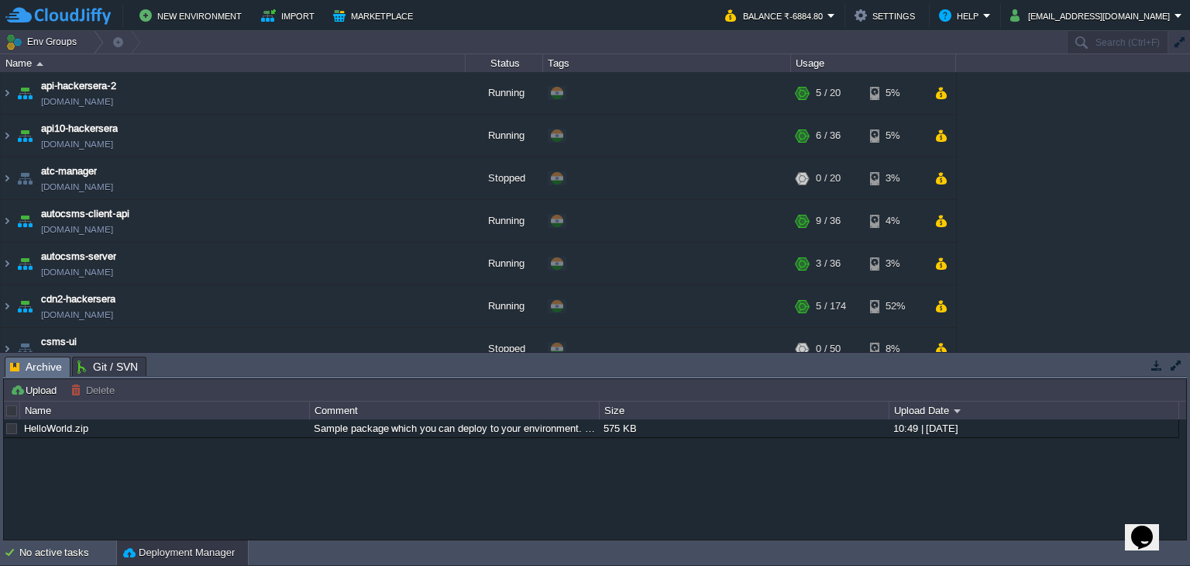
scroll to position [830, 0]
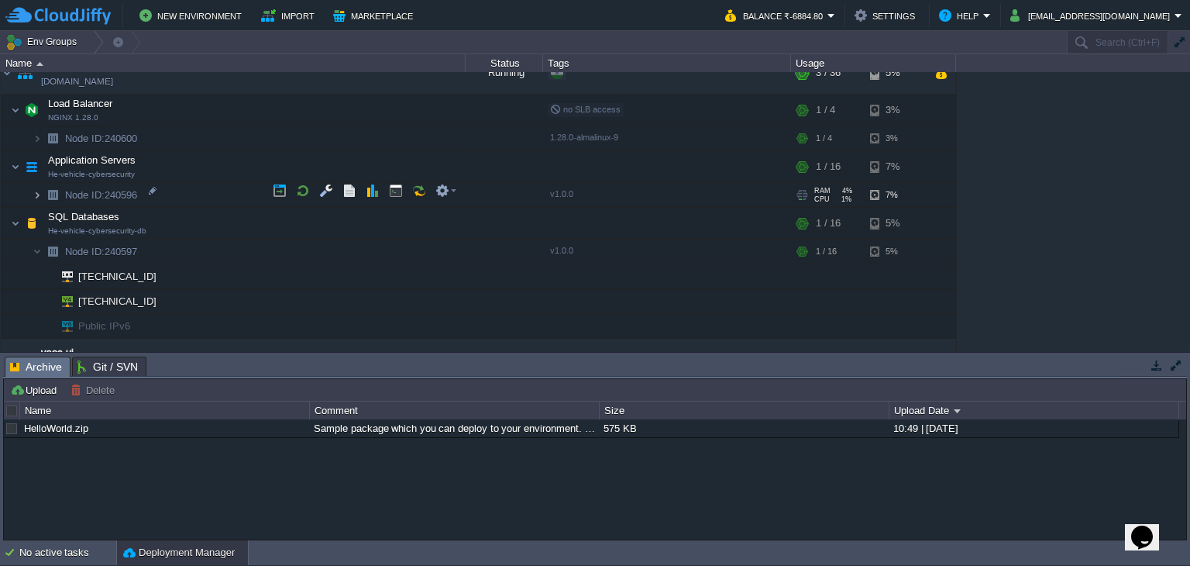
click at [34, 185] on img at bounding box center [37, 195] width 9 height 24
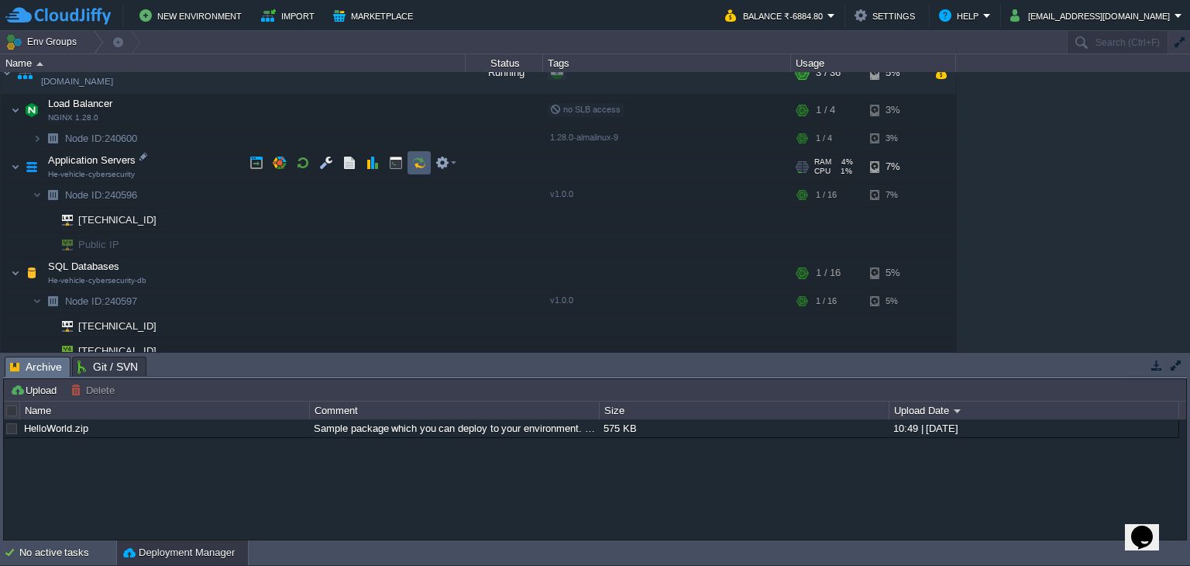
click at [419, 156] on button "button" at bounding box center [419, 163] width 14 height 14
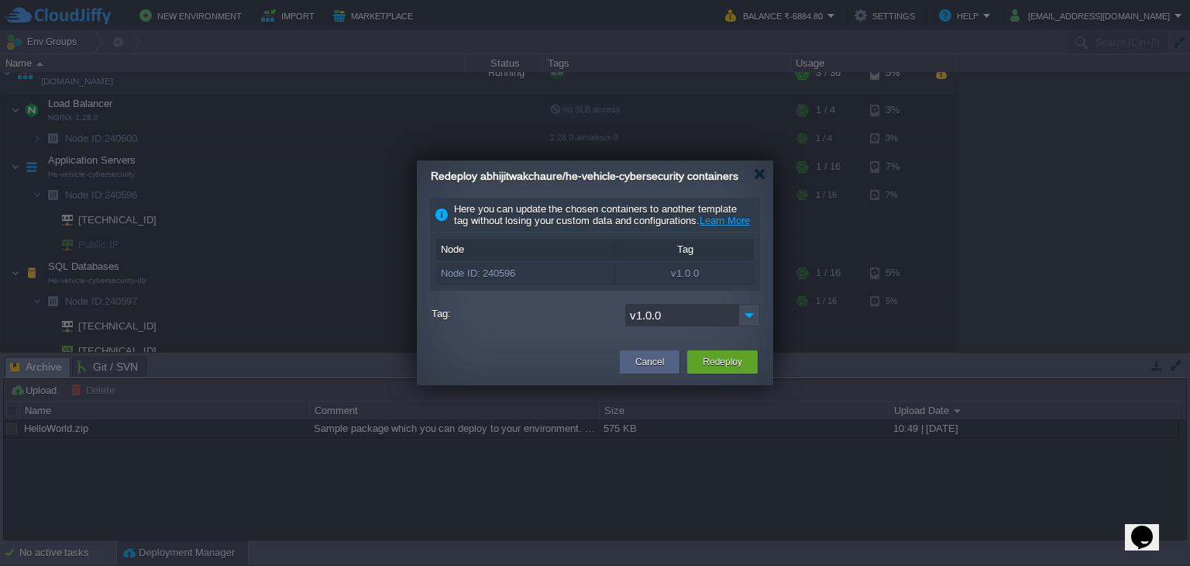
click at [706, 326] on input "v1.0.0" at bounding box center [681, 315] width 113 height 22
click at [748, 326] on img at bounding box center [750, 315] width 22 height 22
click at [706, 360] on div "v1.0.1" at bounding box center [692, 360] width 133 height 27
type input "v1.0.1"
click at [714, 370] on button "Redeploy" at bounding box center [723, 361] width 40 height 15
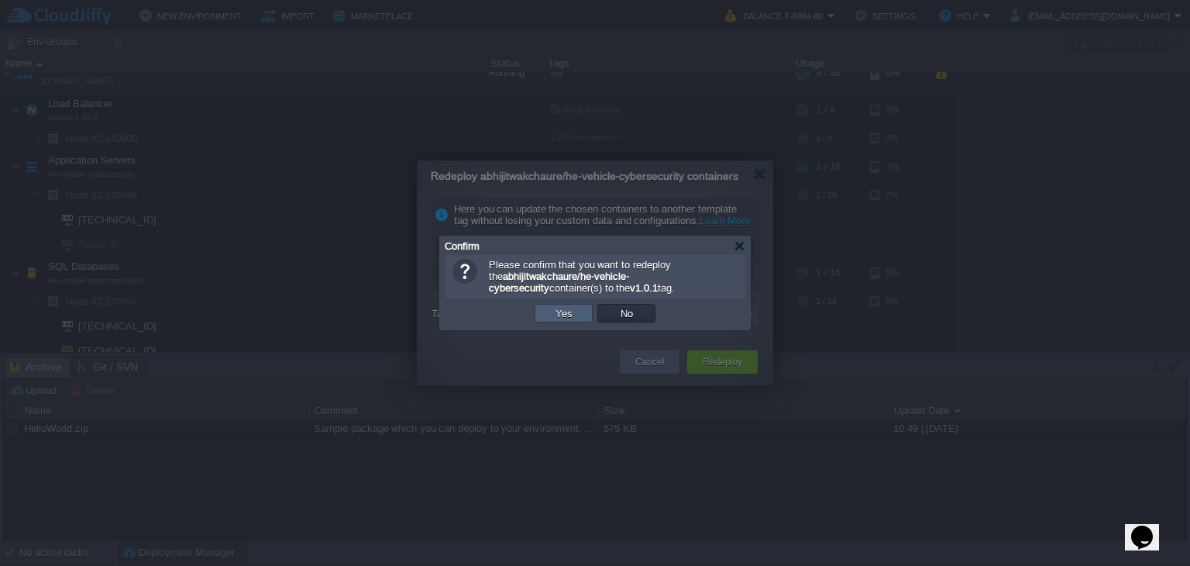
click at [570, 315] on button "Yes" at bounding box center [564, 313] width 26 height 14
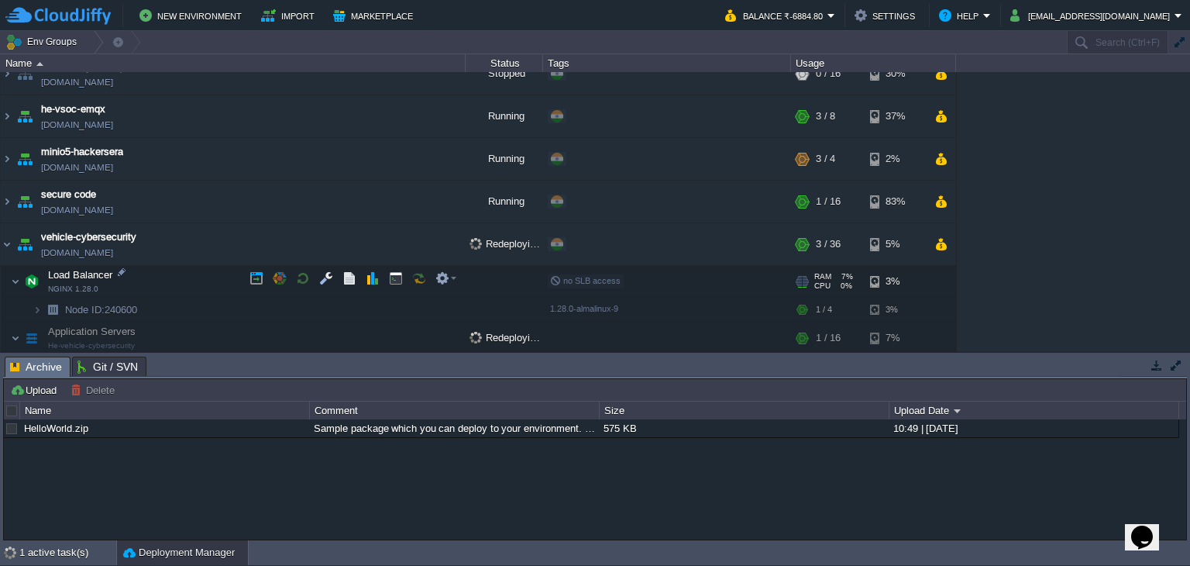
scroll to position [903, 0]
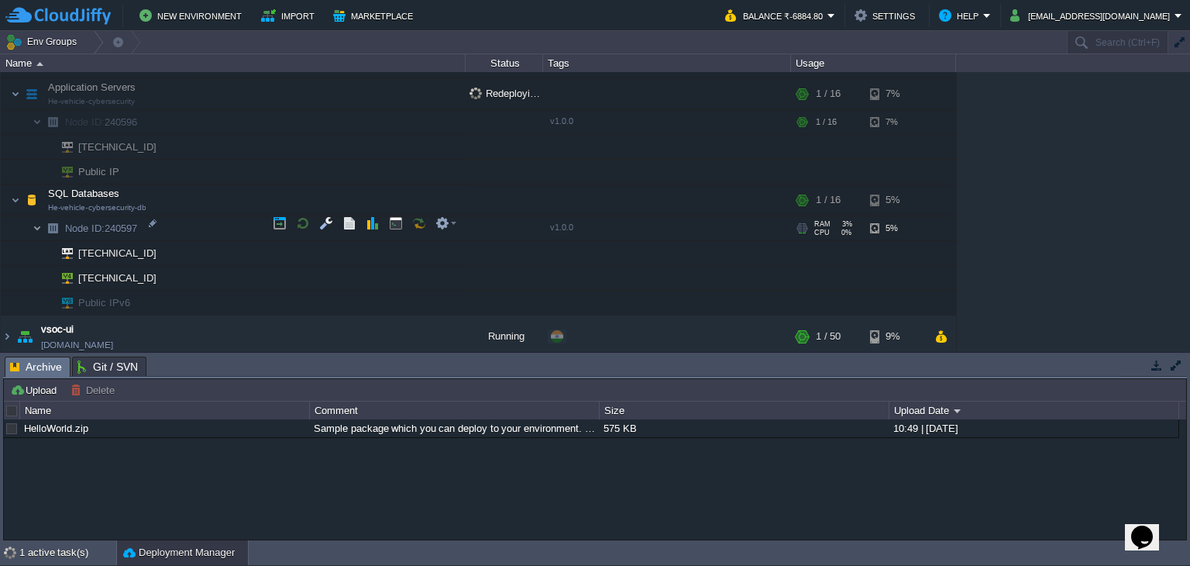
click at [33, 222] on img at bounding box center [37, 228] width 9 height 24
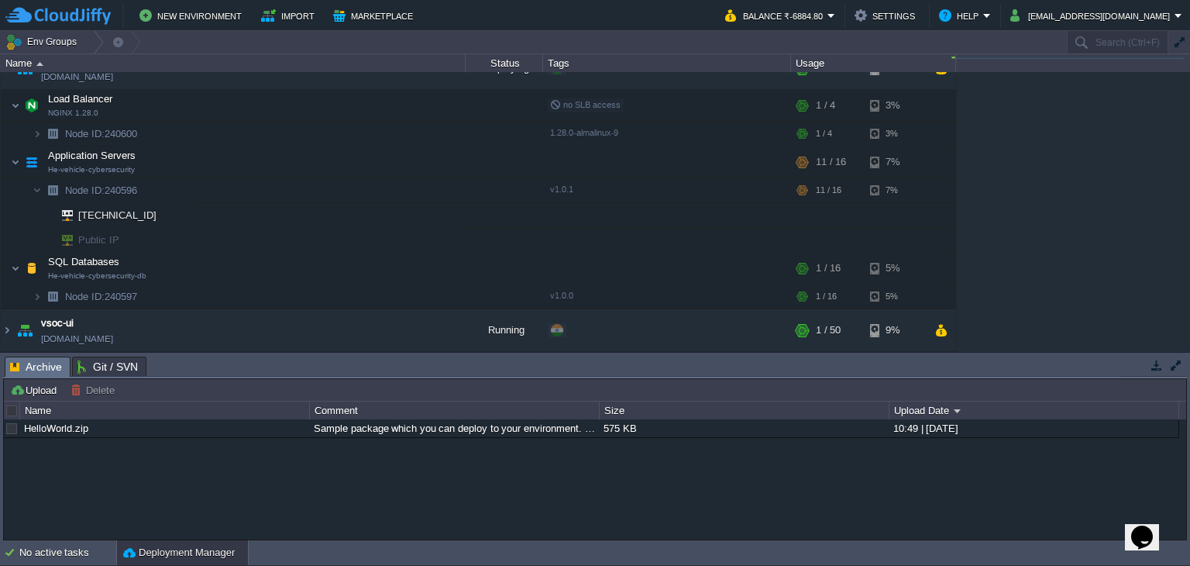
scroll to position [612, 0]
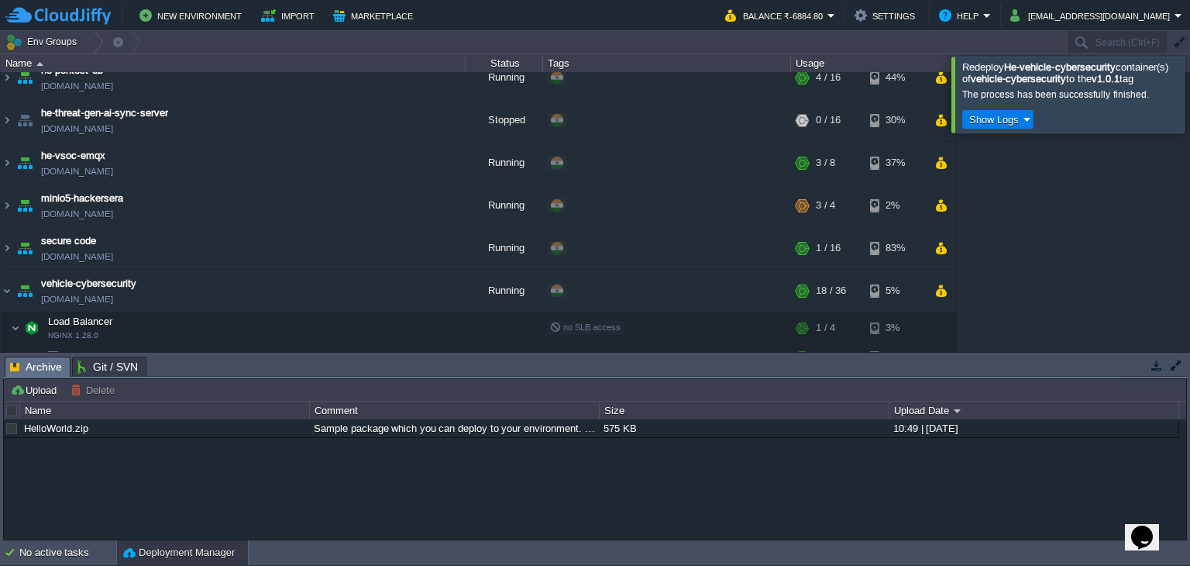
click at [986, 126] on button "Show Logs" at bounding box center [994, 119] width 59 height 14
click at [994, 173] on span "Run Log" at bounding box center [1002, 176] width 37 height 12
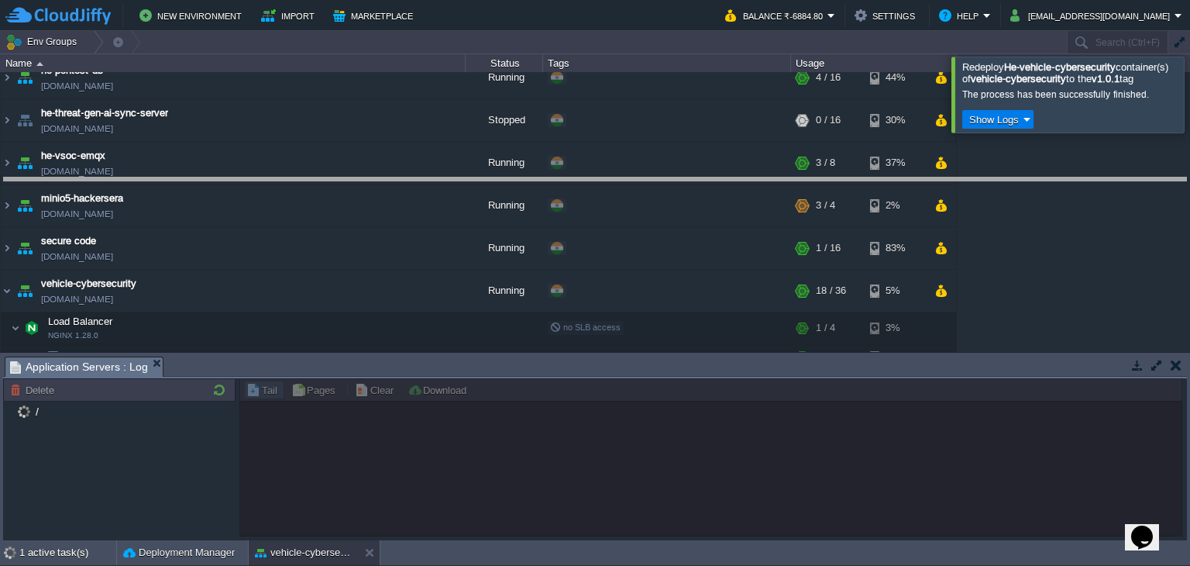
drag, startPoint x: 496, startPoint y: 366, endPoint x: 542, endPoint y: 185, distance: 186.5
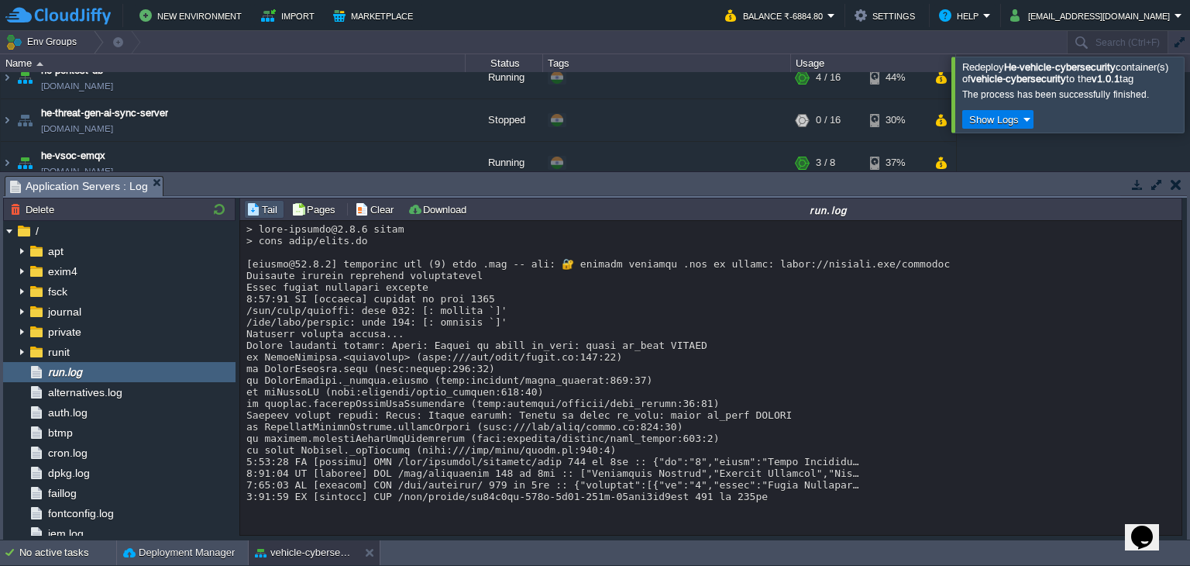
scroll to position [5, 0]
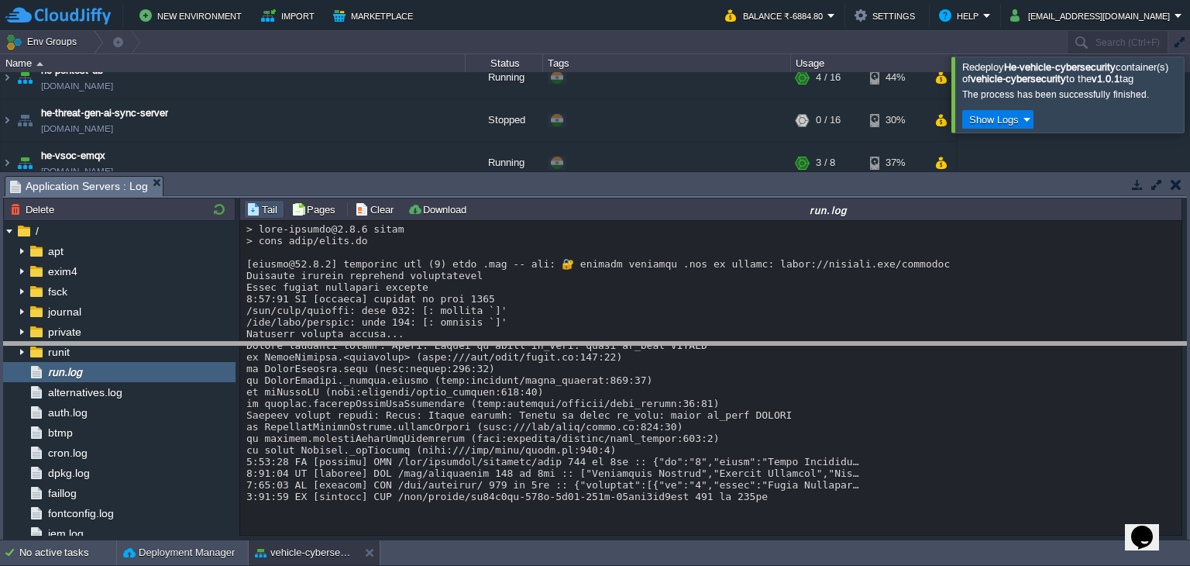
drag, startPoint x: 584, startPoint y: 183, endPoint x: 582, endPoint y: 349, distance: 165.9
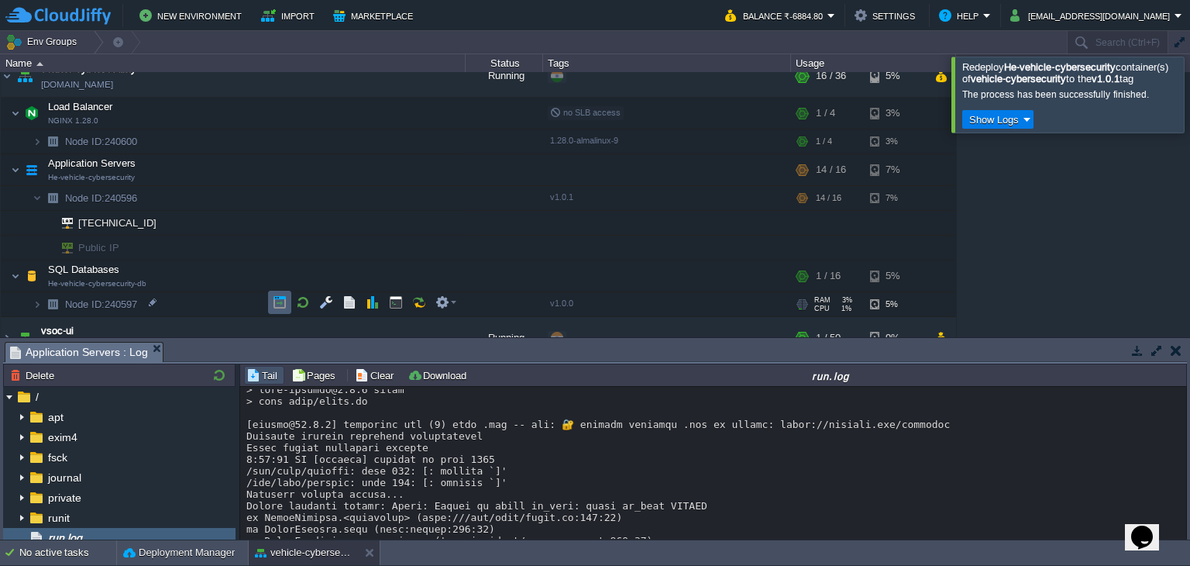
scroll to position [844, 0]
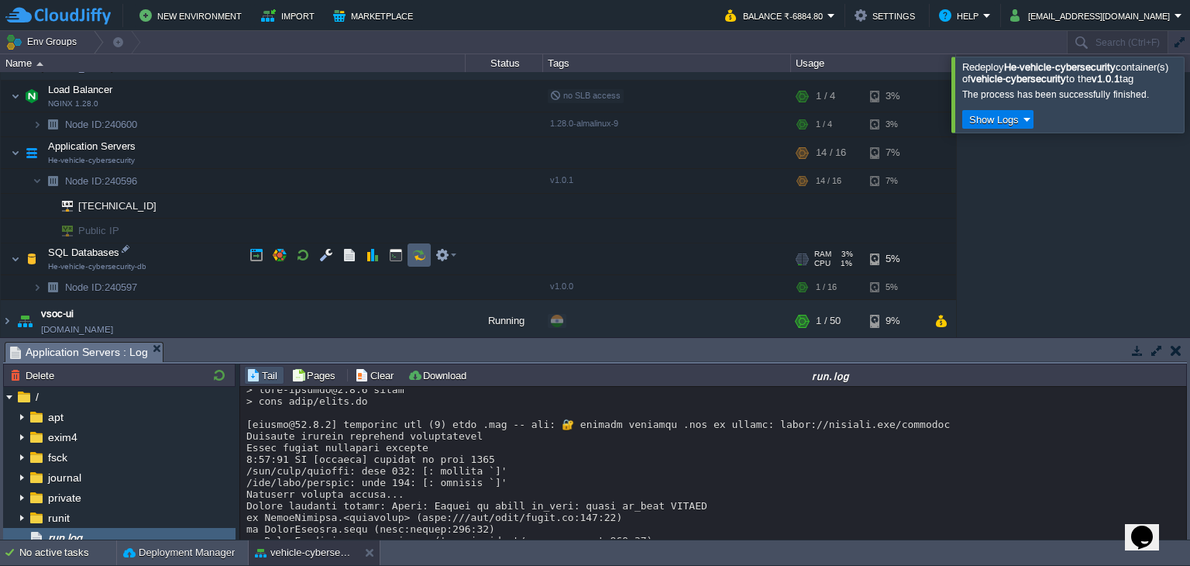
click at [422, 259] on button "button" at bounding box center [419, 255] width 14 height 14
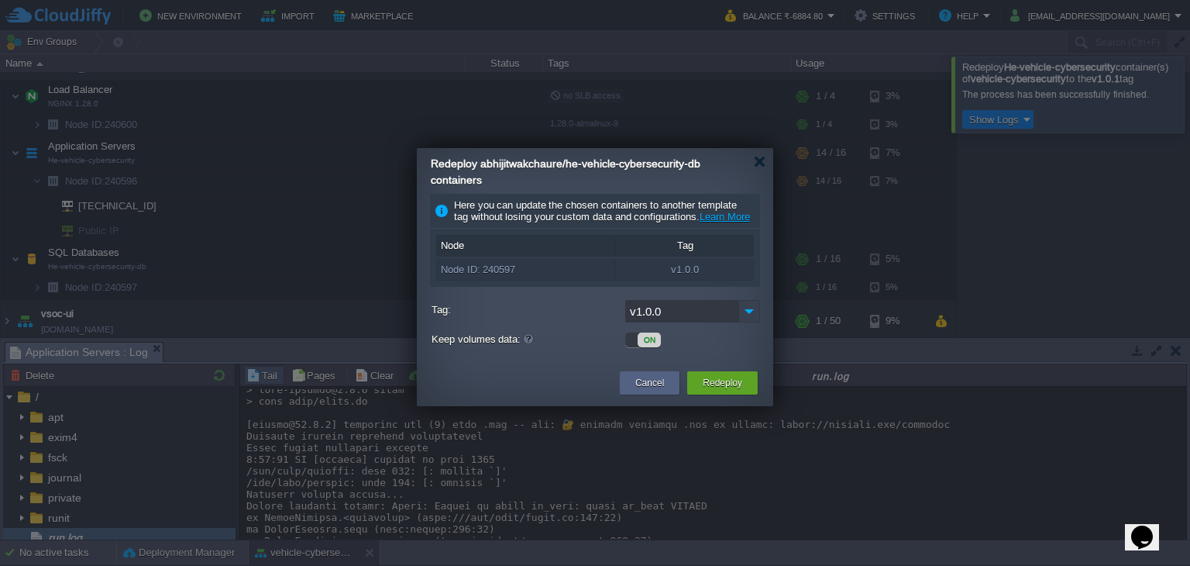
click at [741, 322] on img at bounding box center [750, 311] width 22 height 22
click at [692, 346] on div "v1.0.1" at bounding box center [692, 348] width 133 height 27
type input "v1.0.1"
click at [720, 391] on button "Redeploy" at bounding box center [723, 382] width 40 height 15
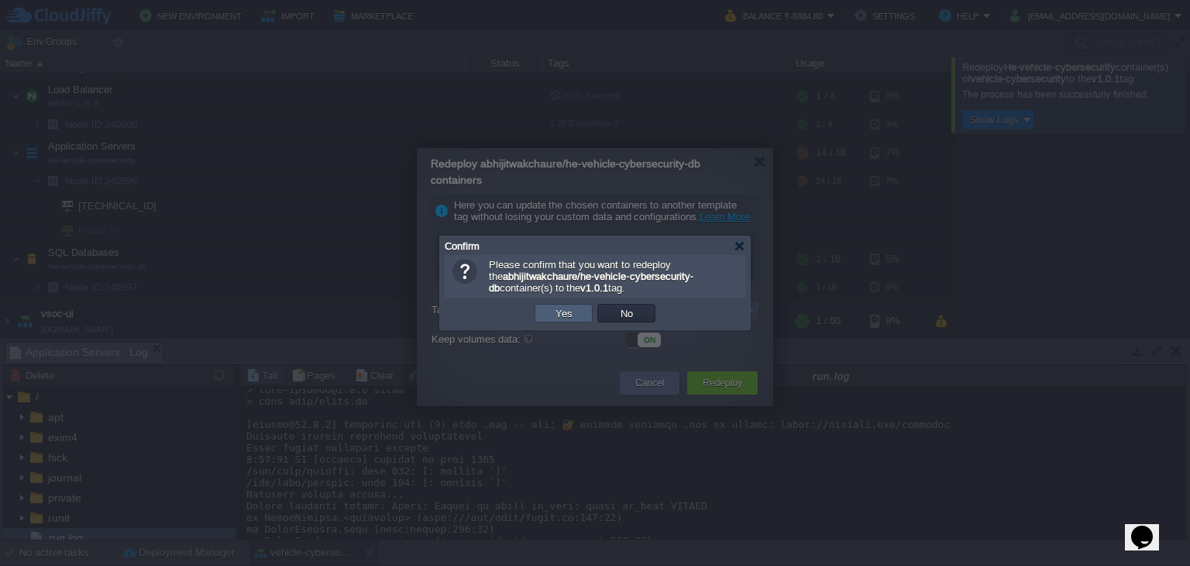
click at [578, 316] on td "Yes" at bounding box center [564, 313] width 58 height 19
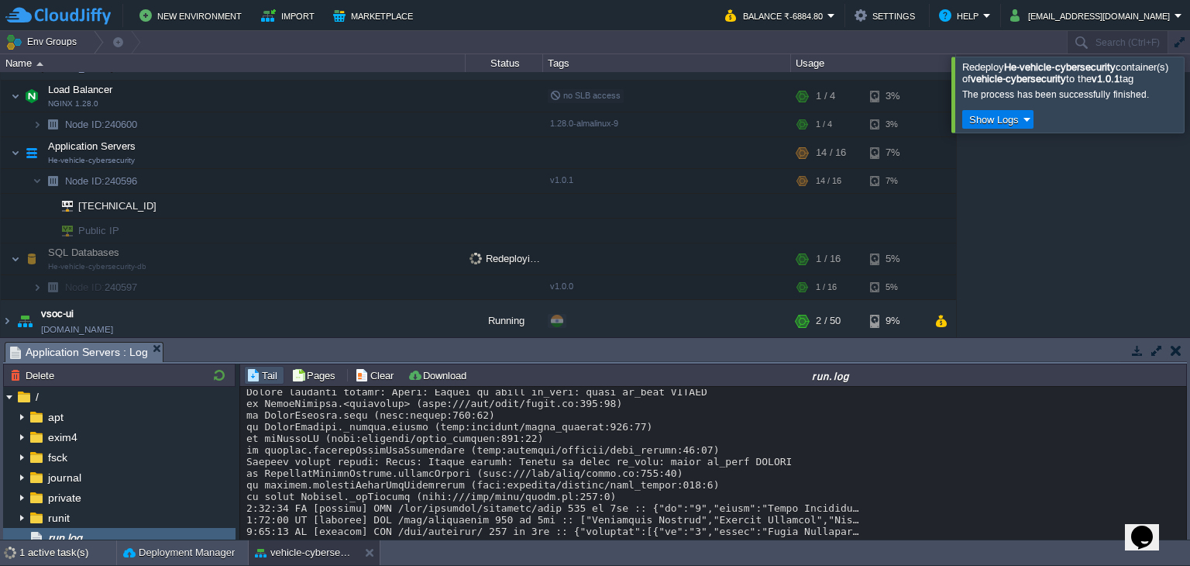
scroll to position [71, 0]
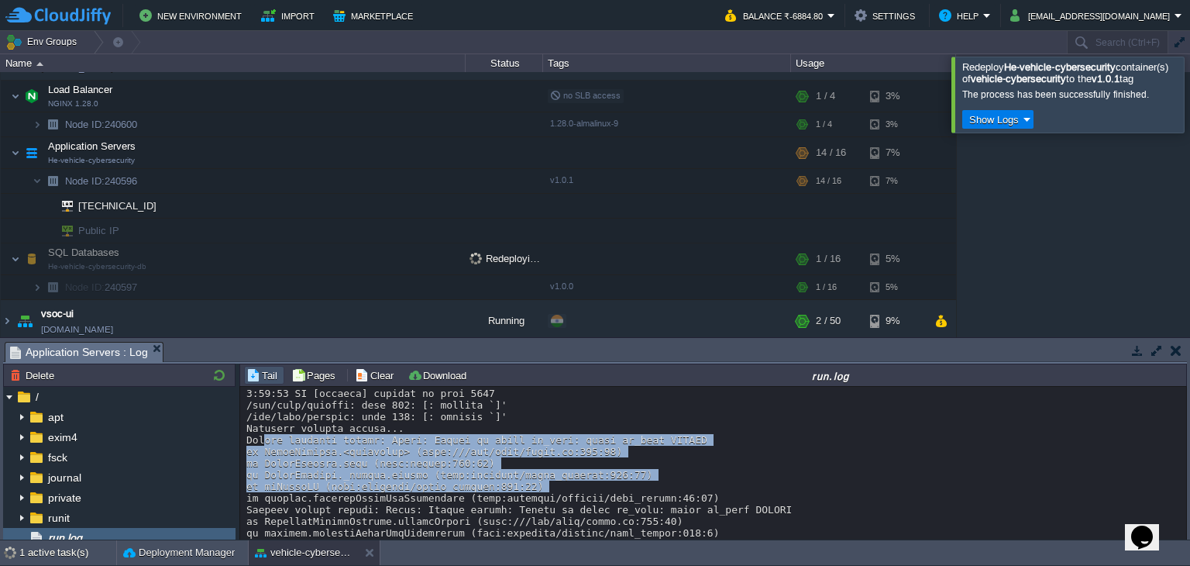
drag, startPoint x: 255, startPoint y: 454, endPoint x: 585, endPoint y: 505, distance: 334.1
click at [585, 505] on div at bounding box center [713, 475] width 935 height 314
click at [642, 459] on div at bounding box center [713, 475] width 935 height 314
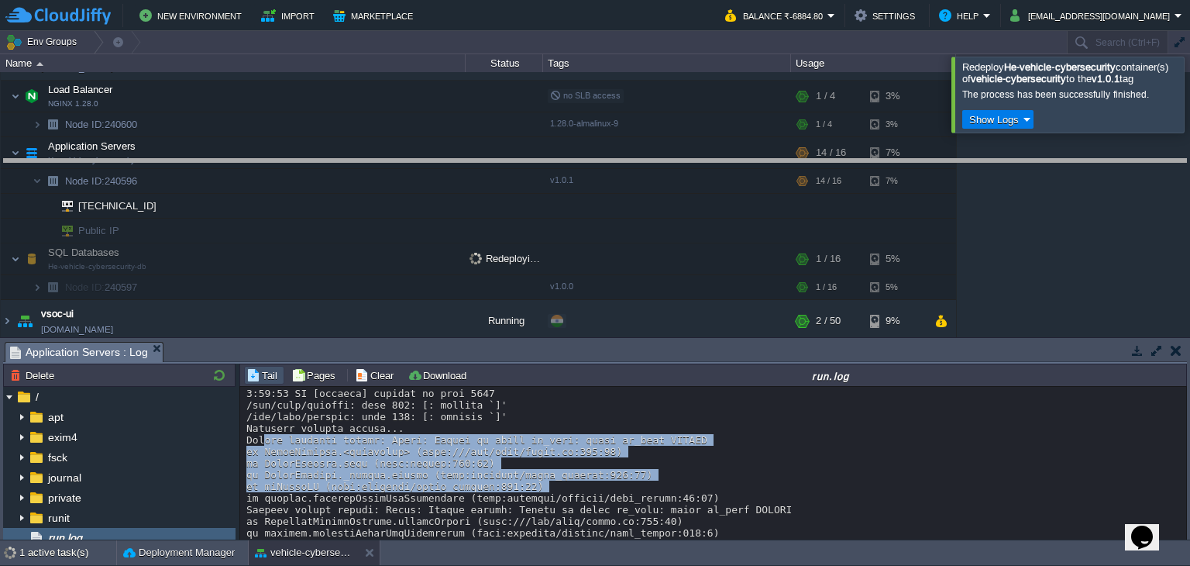
drag, startPoint x: 537, startPoint y: 345, endPoint x: 515, endPoint y: 410, distance: 68.9
click at [546, 166] on body "New Environment Import Marketplace Bonus ₹0.00 Upgrade Account Balance ₹-6884.8…" at bounding box center [595, 283] width 1190 height 566
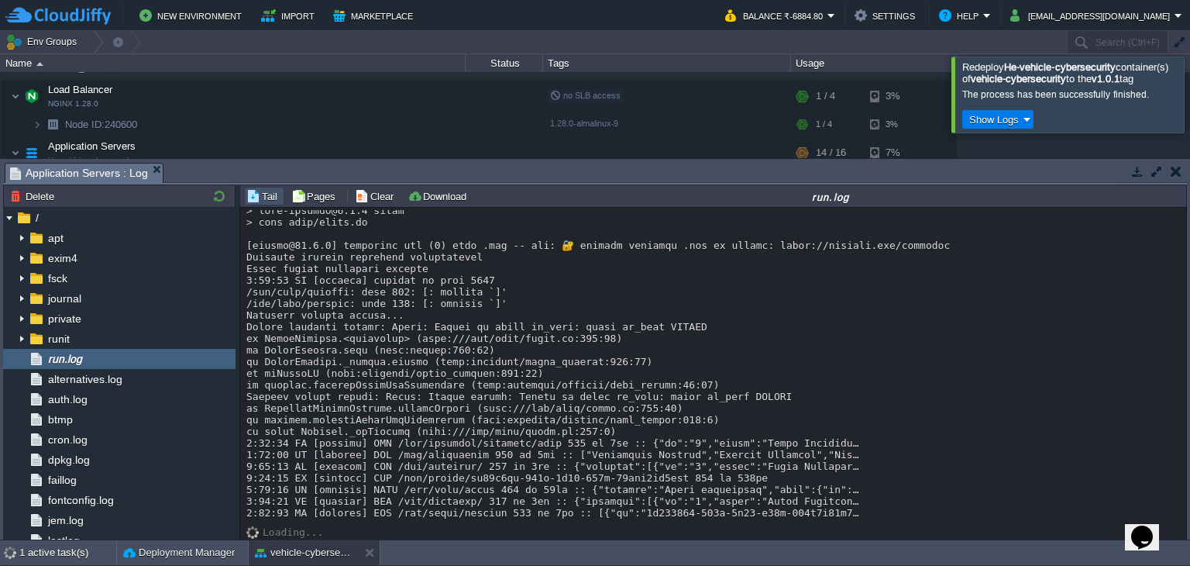
click at [459, 407] on div at bounding box center [713, 362] width 935 height 314
click at [609, 425] on div at bounding box center [713, 362] width 935 height 314
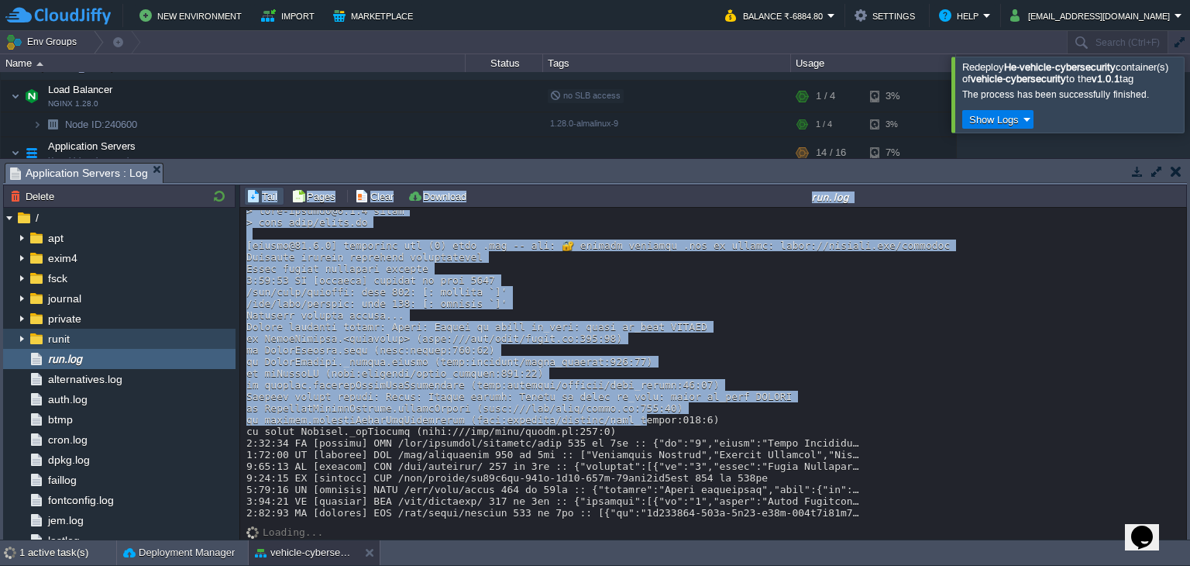
drag, startPoint x: 605, startPoint y: 422, endPoint x: 215, endPoint y: 329, distance: 400.8
click at [215, 329] on div "Node ID: 240596 Delete / apt exim4 fsck journal private runit run.log alternati…" at bounding box center [595, 361] width 1184 height 355
click at [453, 342] on div at bounding box center [713, 362] width 935 height 314
click at [275, 323] on div at bounding box center [713, 362] width 935 height 314
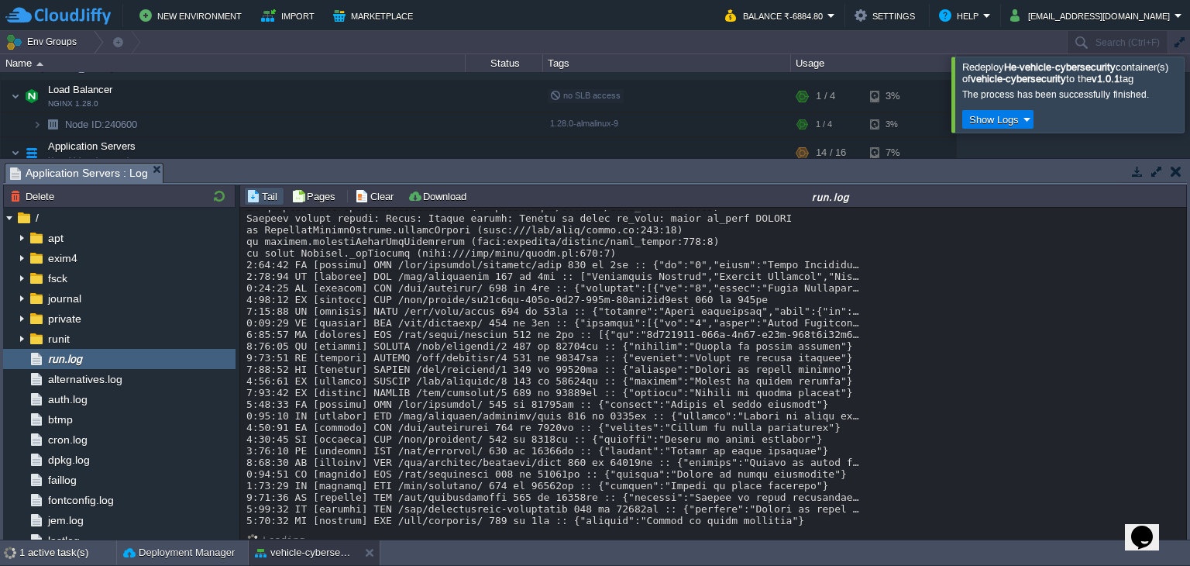
scroll to position [212, 0]
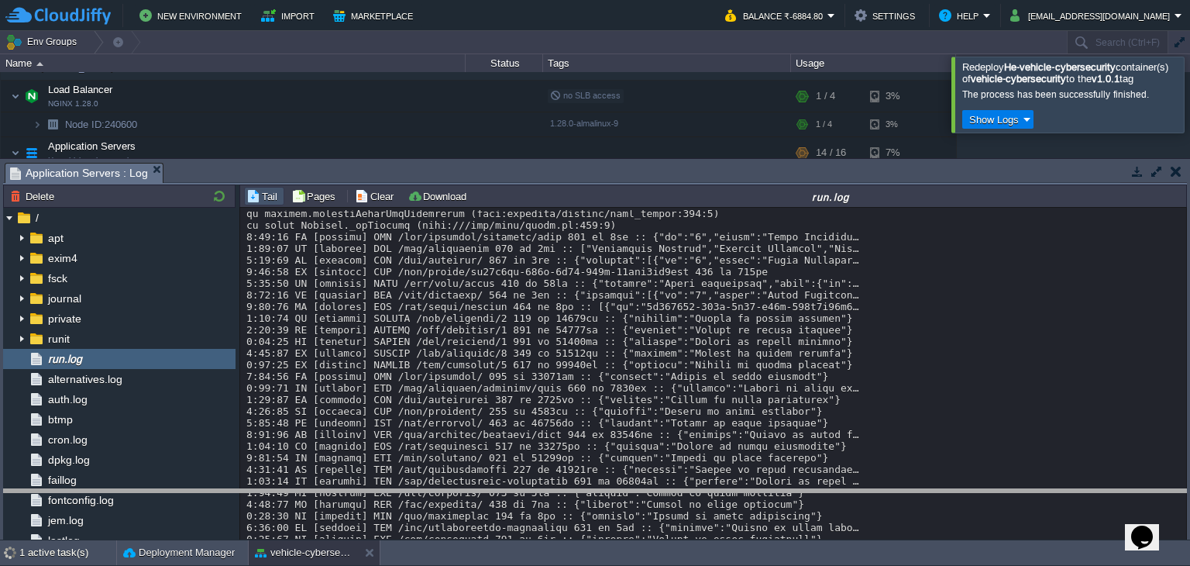
drag, startPoint x: 341, startPoint y: 170, endPoint x: 347, endPoint y: 497, distance: 326.3
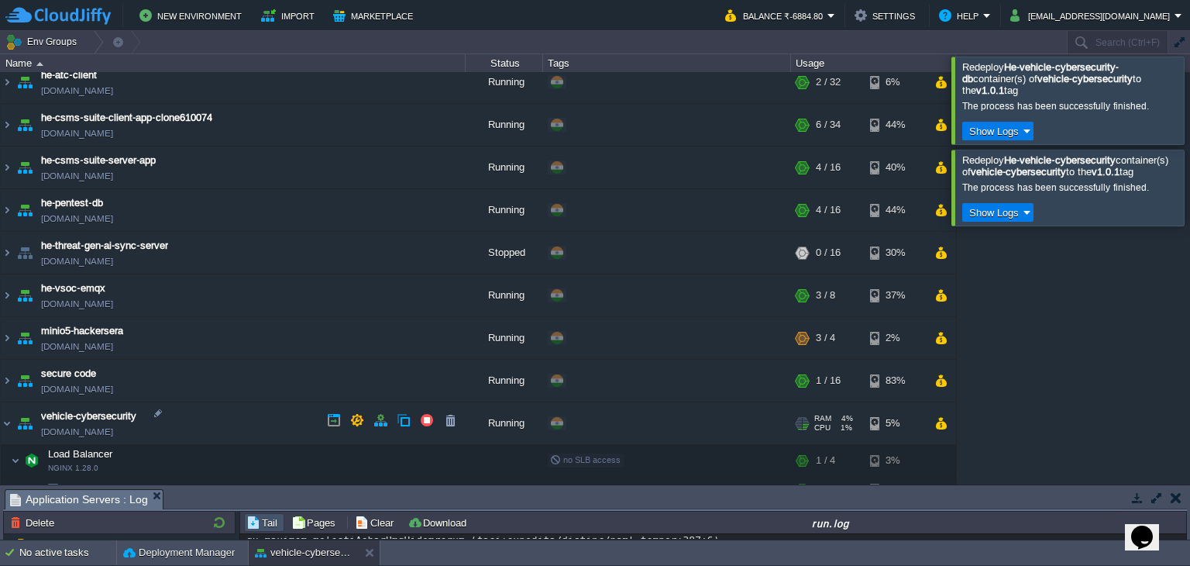
scroll to position [697, 0]
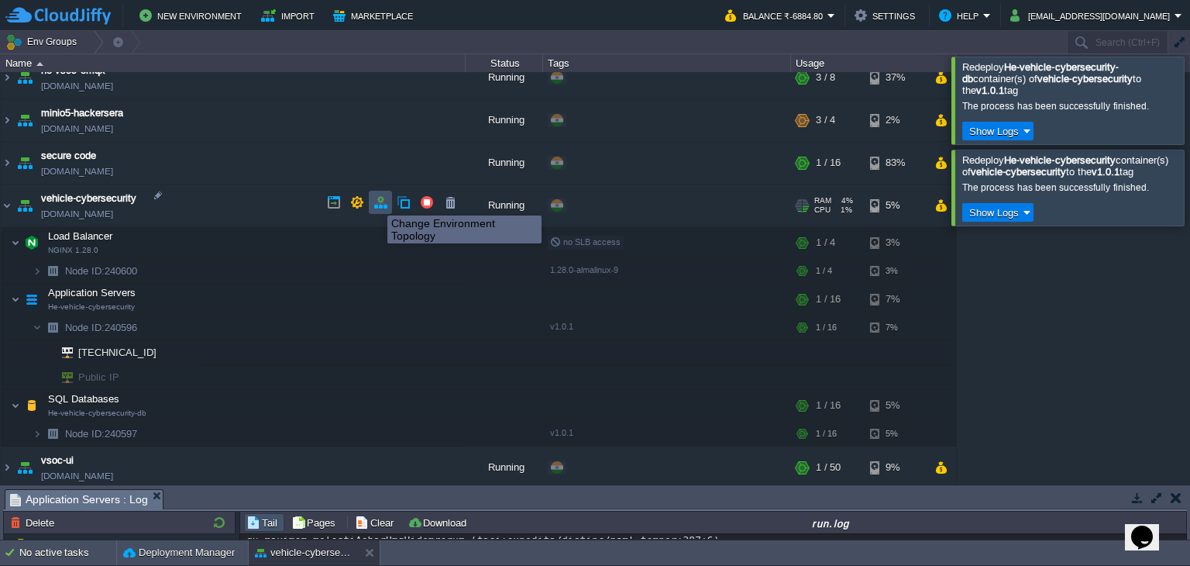
click at [376, 201] on button "button" at bounding box center [381, 202] width 14 height 14
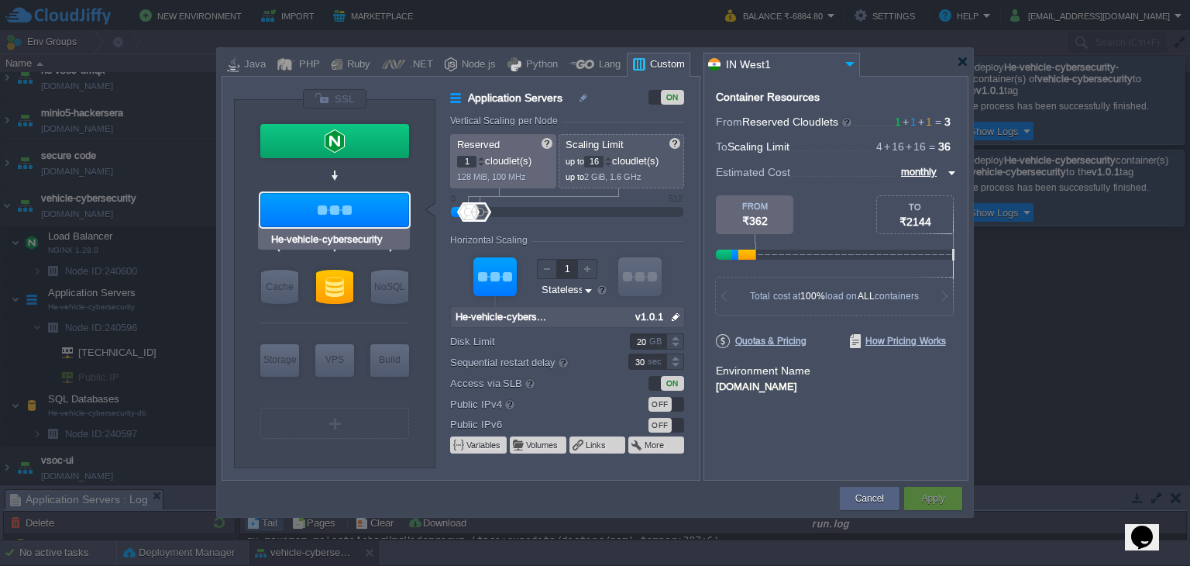
type input "He-vehicle-cyberse..."
click at [325, 288] on div at bounding box center [334, 287] width 37 height 34
type input "SQL Databases"
type input "He-vehicle-cyber..."
type input "null"
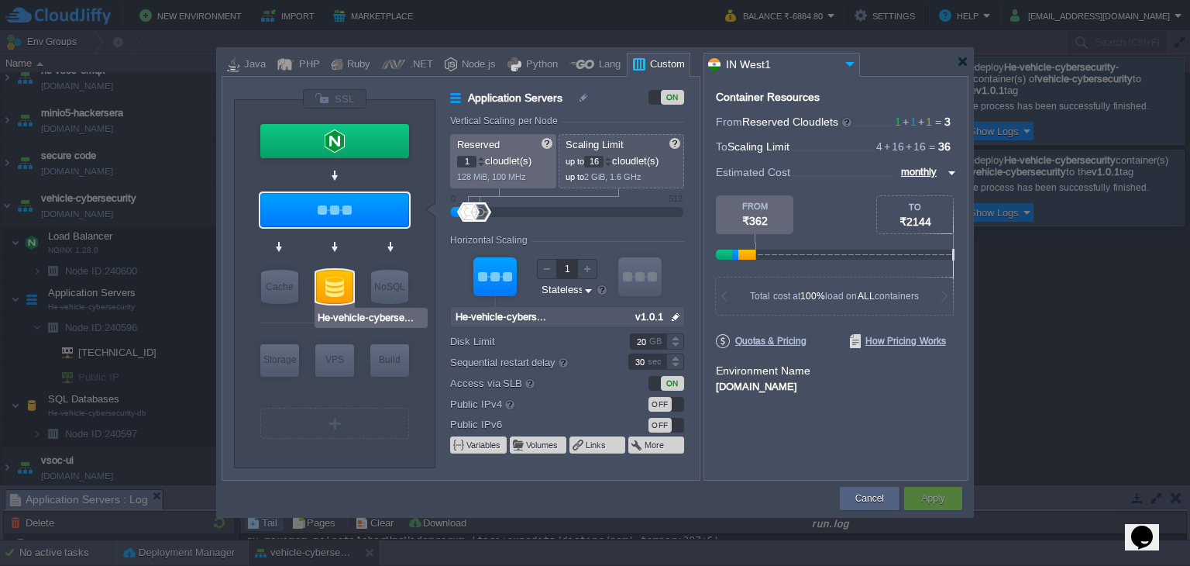
type input "v1.0.1"
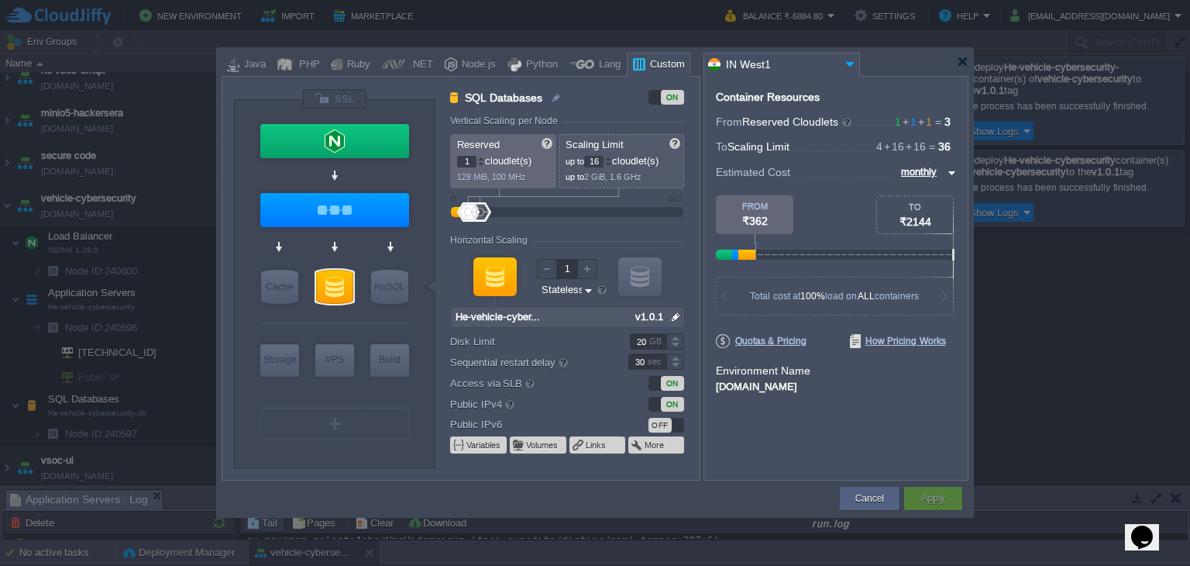
click at [678, 313] on img at bounding box center [676, 317] width 16 height 20
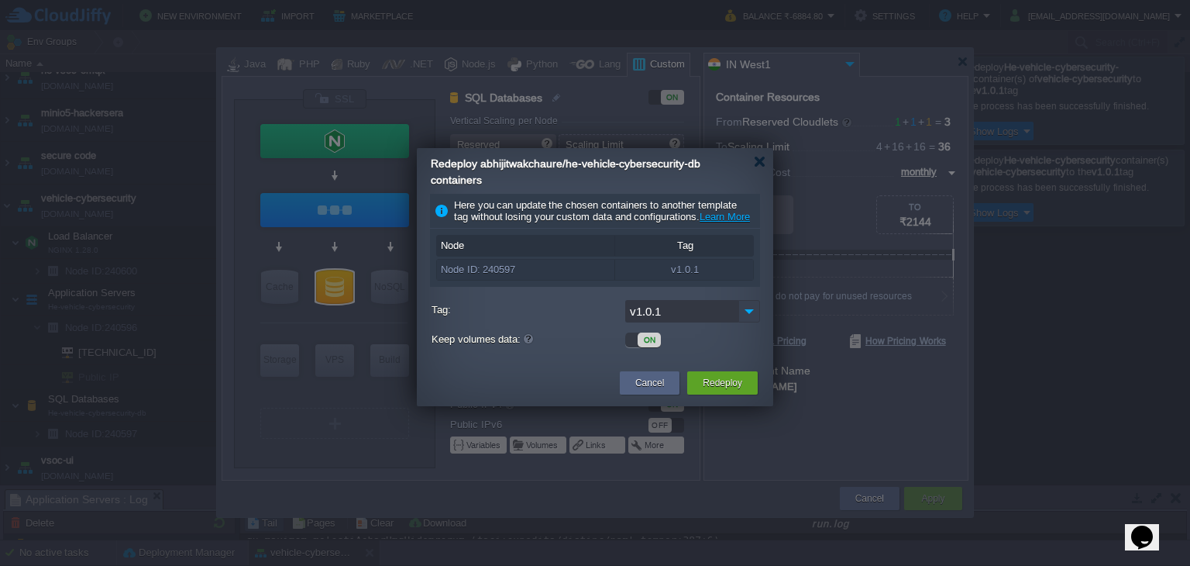
click at [748, 322] on img at bounding box center [750, 311] width 22 height 22
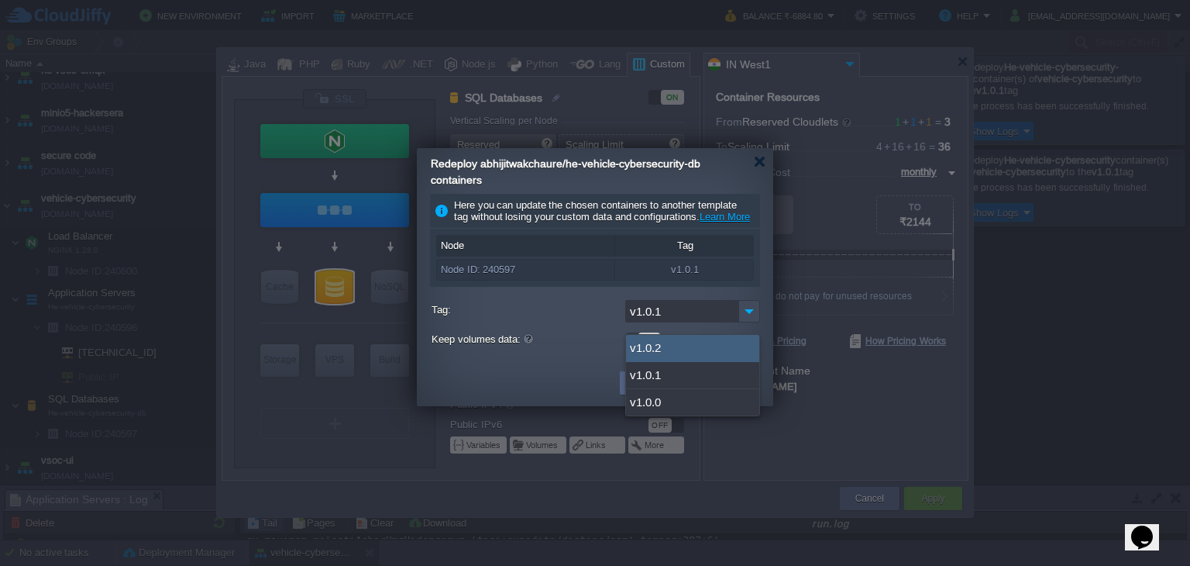
click at [690, 345] on div "v1.0.2" at bounding box center [692, 348] width 133 height 27
type input "v1.0.2"
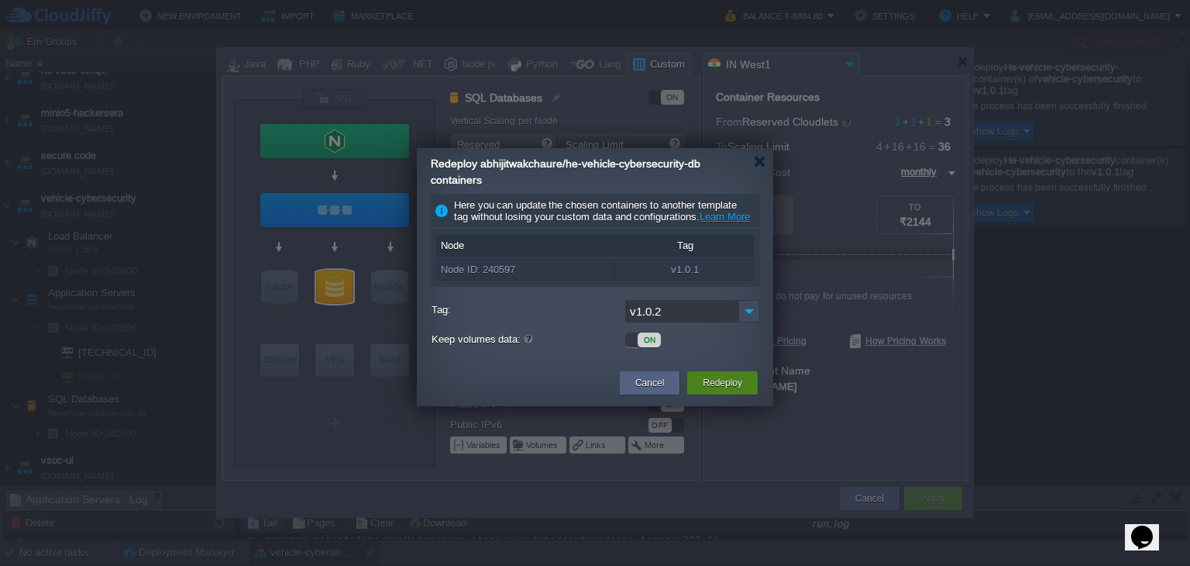
click at [711, 391] on button "Redeploy" at bounding box center [723, 382] width 40 height 15
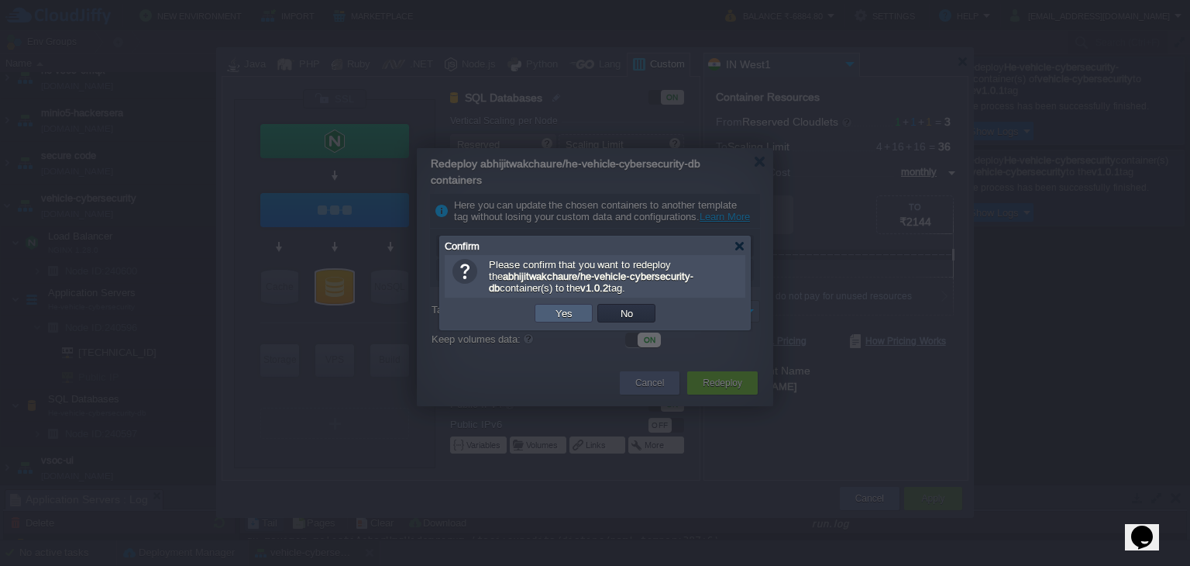
click at [574, 319] on button "Yes" at bounding box center [564, 313] width 26 height 14
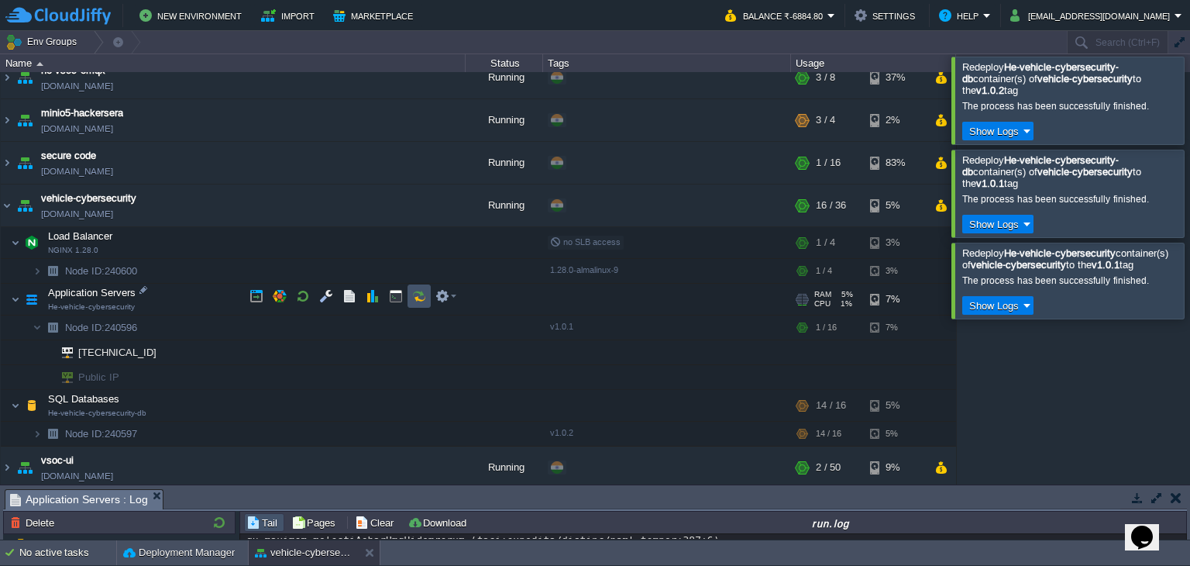
click at [421, 301] on button "button" at bounding box center [419, 296] width 14 height 14
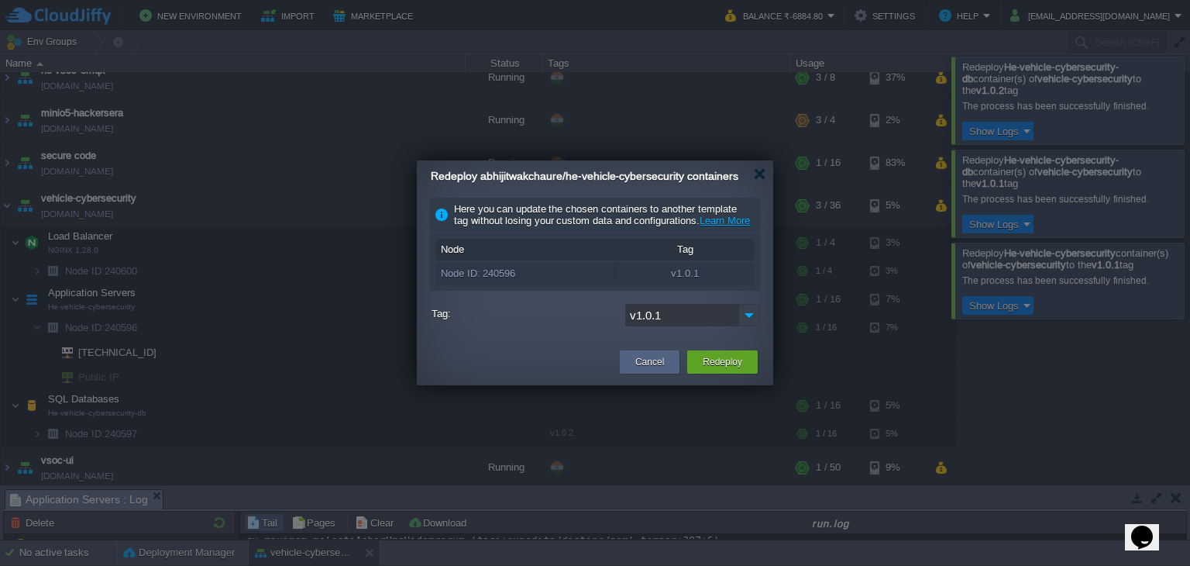
click at [749, 326] on img at bounding box center [750, 315] width 22 height 22
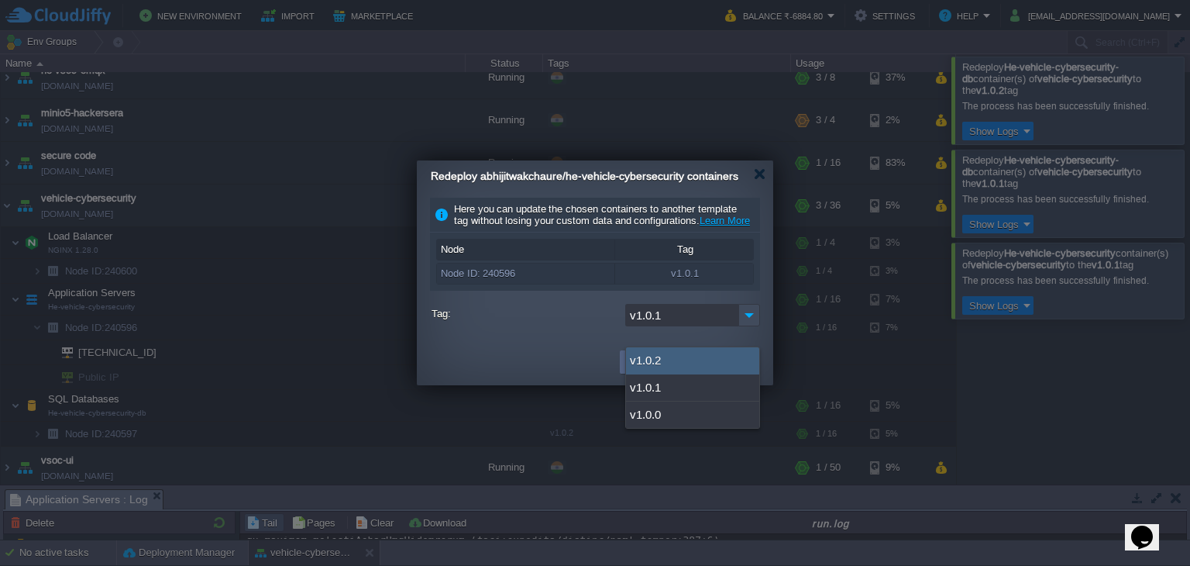
click at [694, 358] on div "v1.0.2" at bounding box center [692, 360] width 133 height 27
type input "v1.0.2"
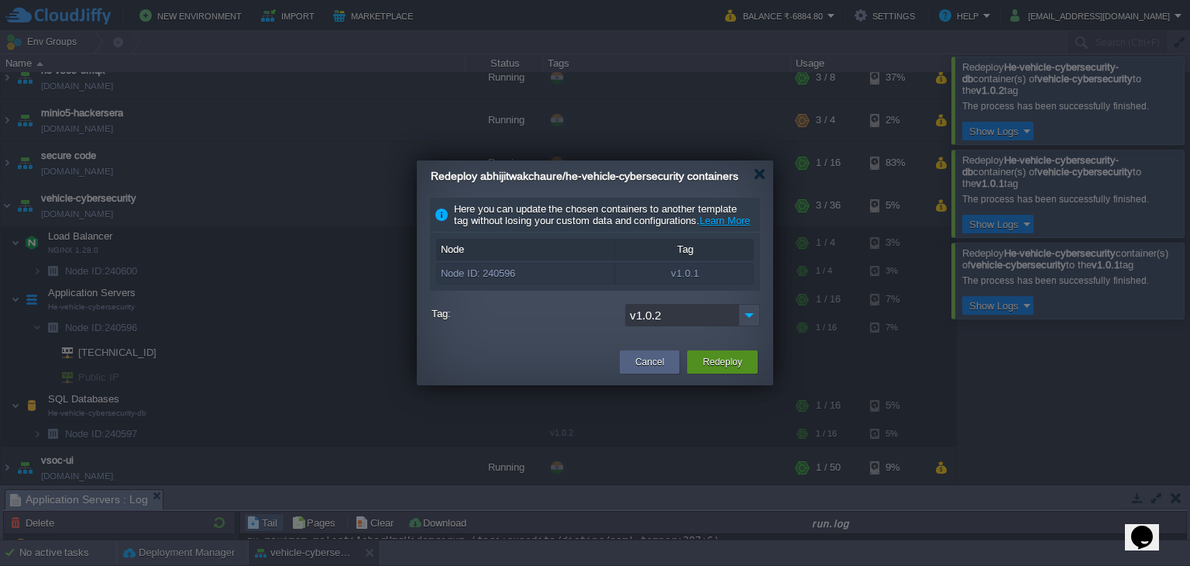
click at [738, 370] on button "Redeploy" at bounding box center [723, 361] width 40 height 15
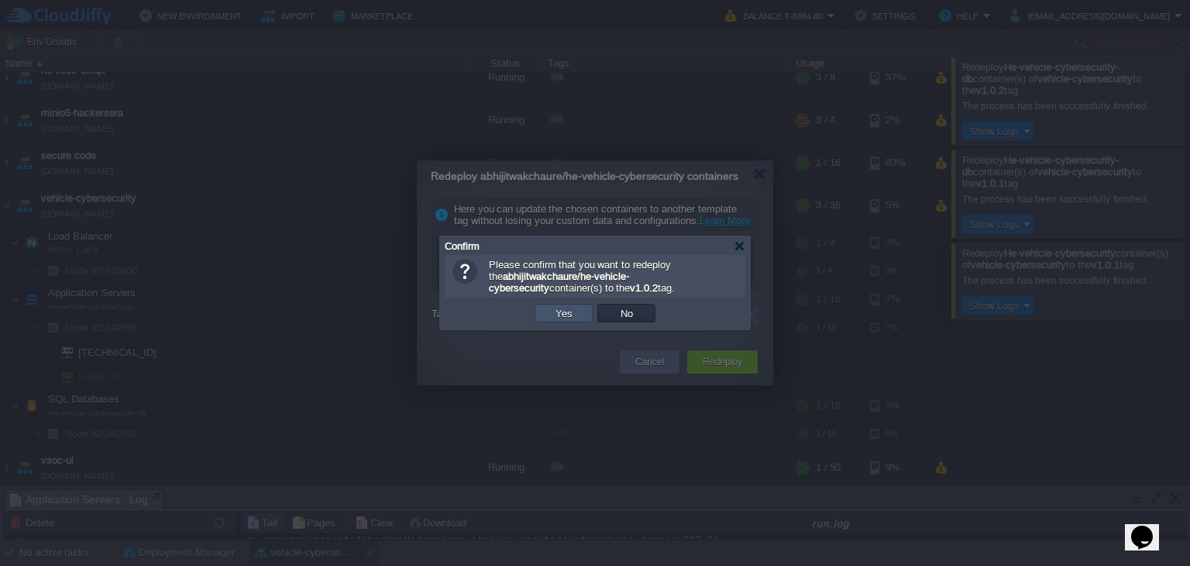
click at [570, 312] on button "Yes" at bounding box center [564, 313] width 26 height 14
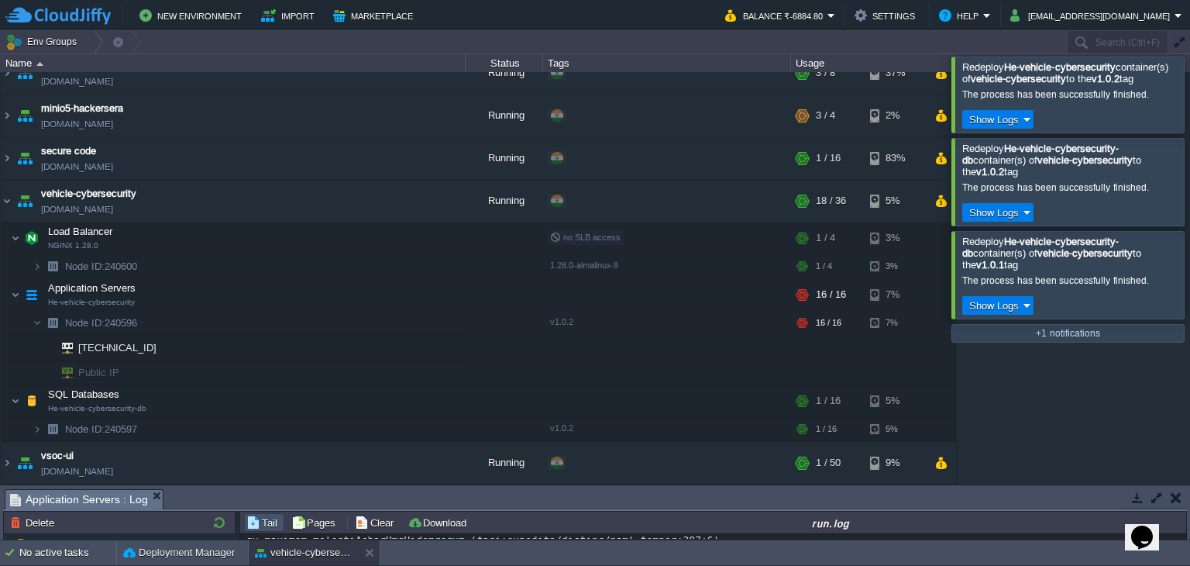
scroll to position [480, 0]
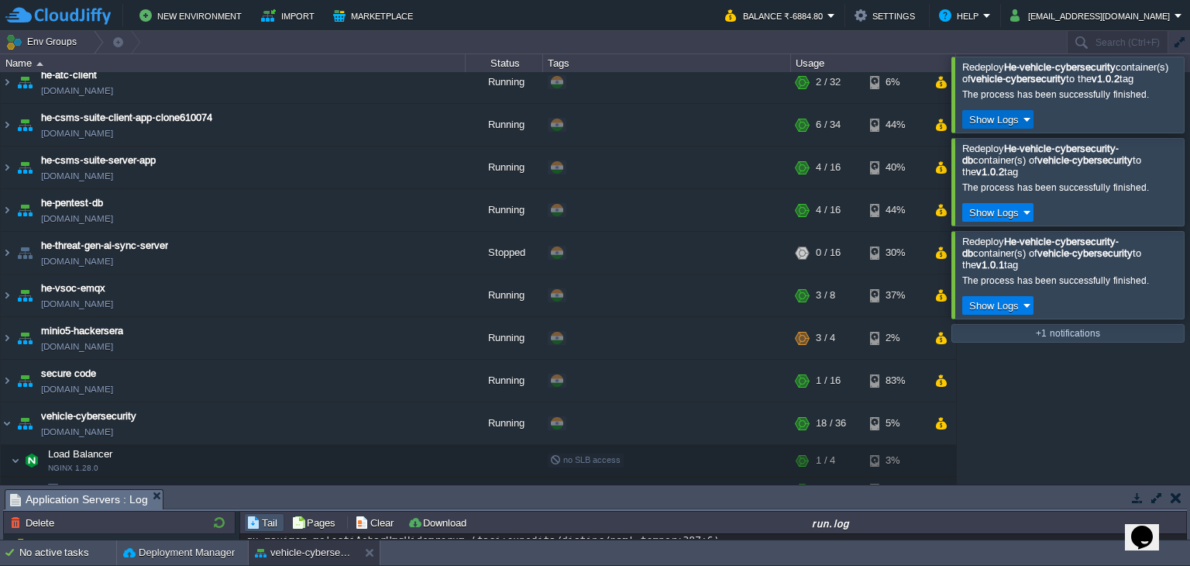
click at [993, 126] on button "Show Logs" at bounding box center [994, 119] width 59 height 14
click at [1003, 174] on span "Run Log" at bounding box center [1002, 176] width 37 height 12
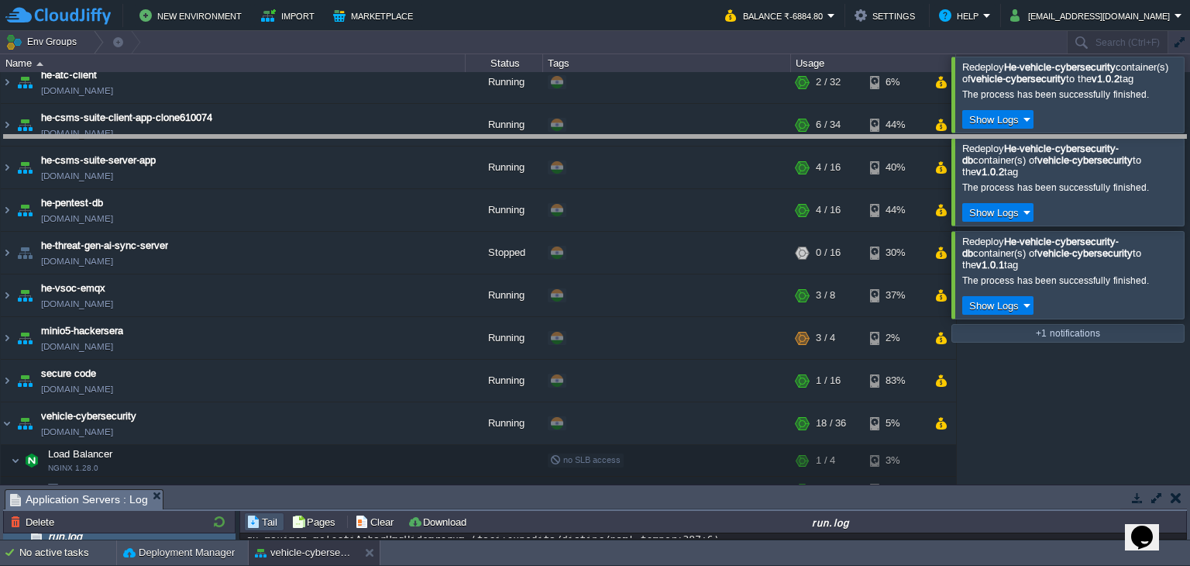
drag, startPoint x: 517, startPoint y: 490, endPoint x: 541, endPoint y: 136, distance: 355.0
click at [541, 136] on body "New Environment Import Marketplace Bonus ₹0.00 Upgrade Account Balance ₹-6884.8…" at bounding box center [595, 283] width 1190 height 566
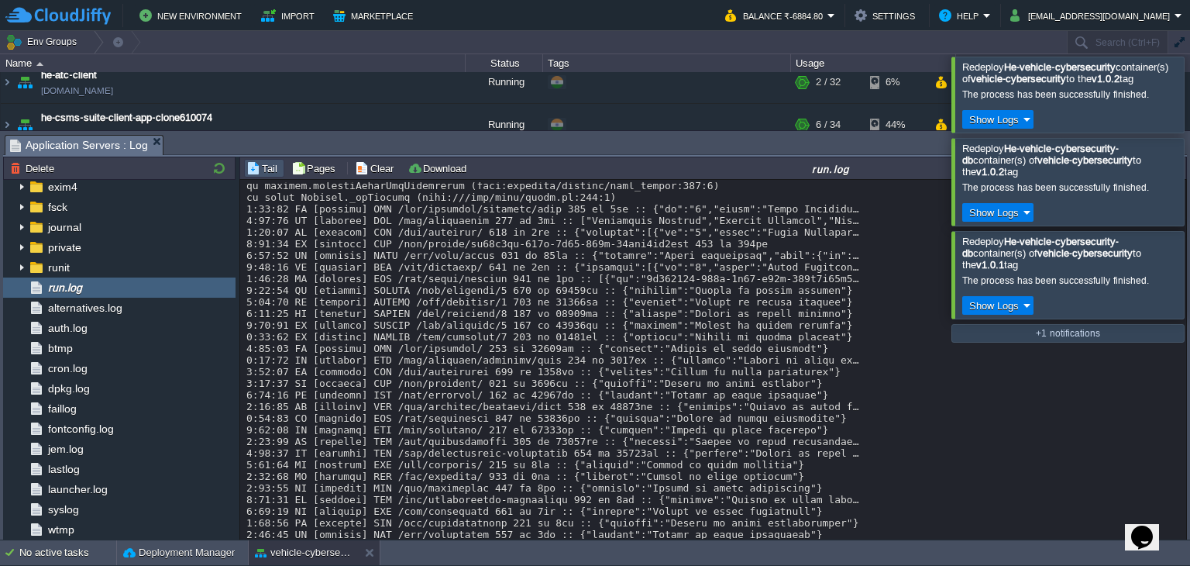
scroll to position [679, 0]
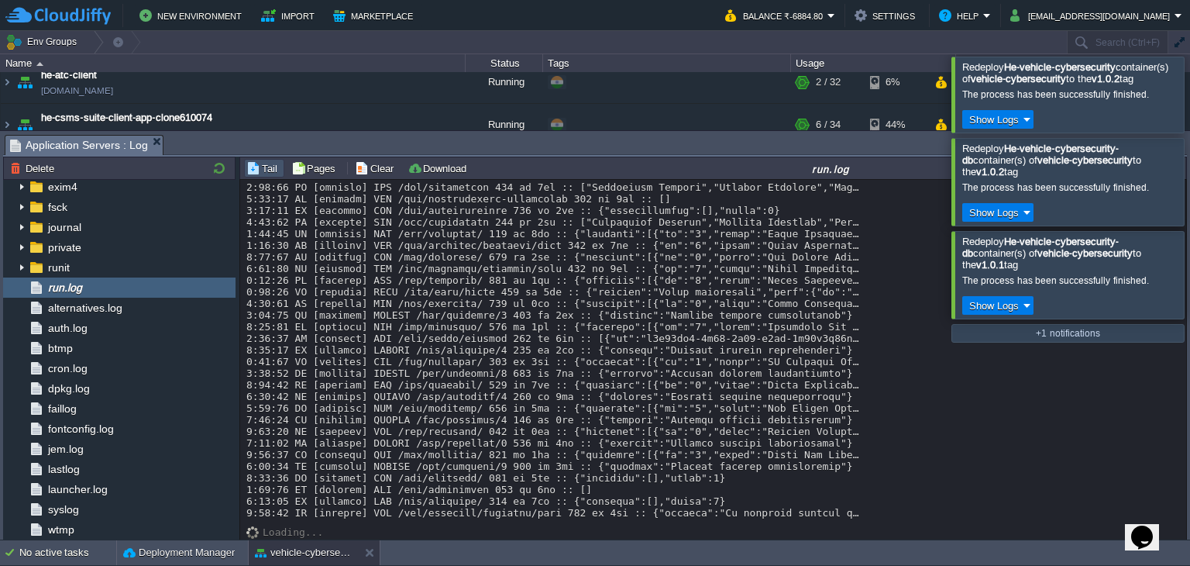
drag, startPoint x: 445, startPoint y: 485, endPoint x: 645, endPoint y: 509, distance: 201.4
click at [645, 509] on div at bounding box center [713, 24] width 935 height 988
click at [513, 354] on div at bounding box center [713, 24] width 935 height 988
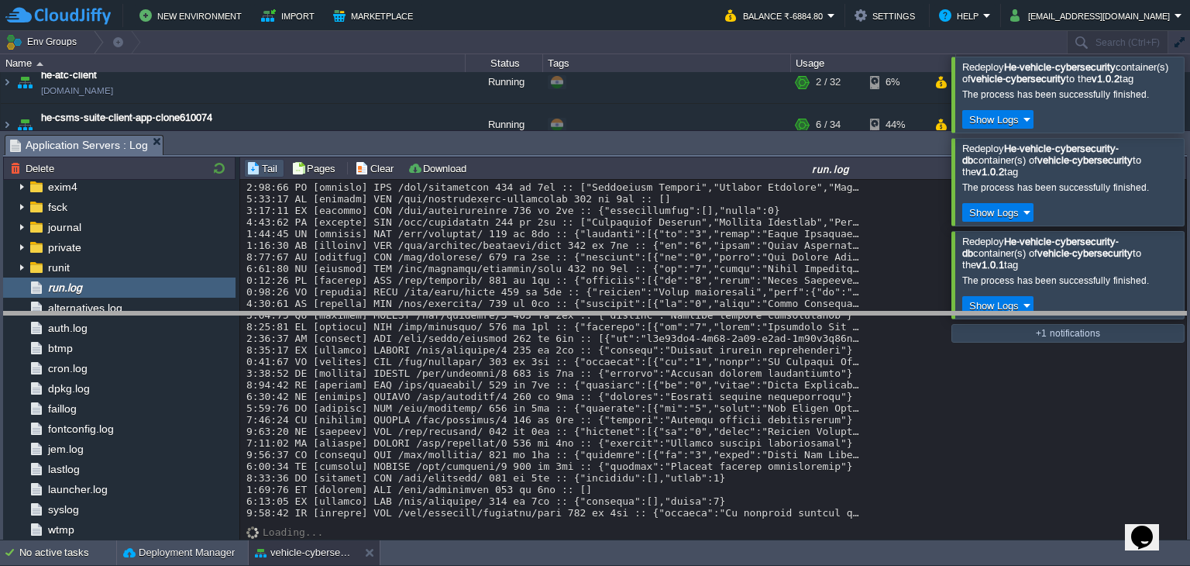
drag, startPoint x: 647, startPoint y: 144, endPoint x: 677, endPoint y: 321, distance: 179.1
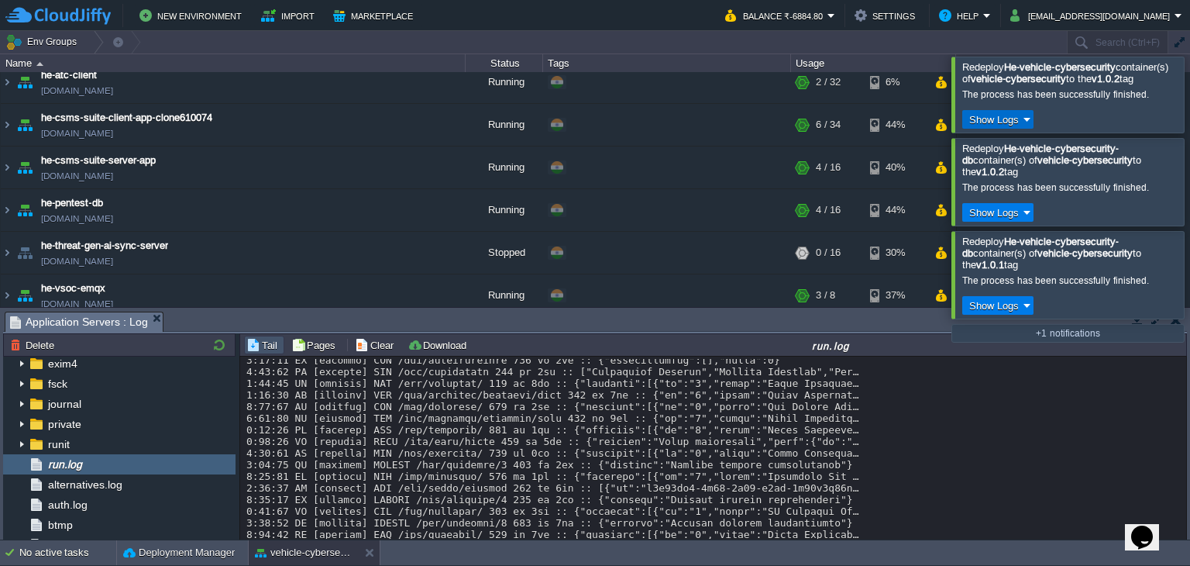
click at [997, 126] on button "Show Logs" at bounding box center [994, 119] width 59 height 14
click at [998, 173] on span "Run Log" at bounding box center [1002, 176] width 37 height 12
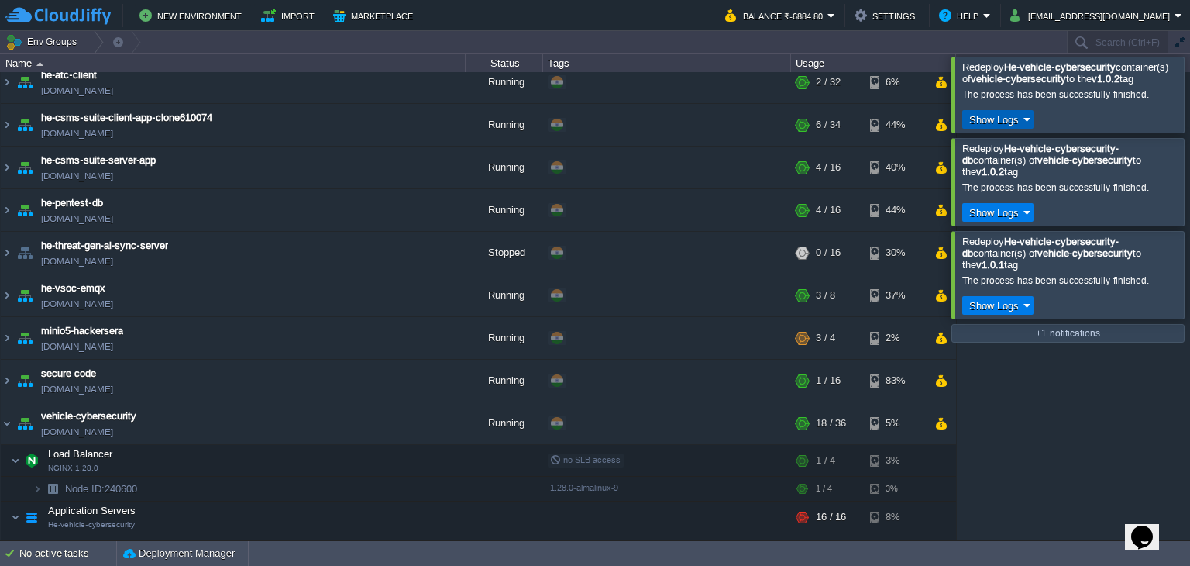
click at [981, 126] on button "Show Logs" at bounding box center [994, 119] width 59 height 14
click at [983, 176] on link "Run Log" at bounding box center [1008, 177] width 91 height 20
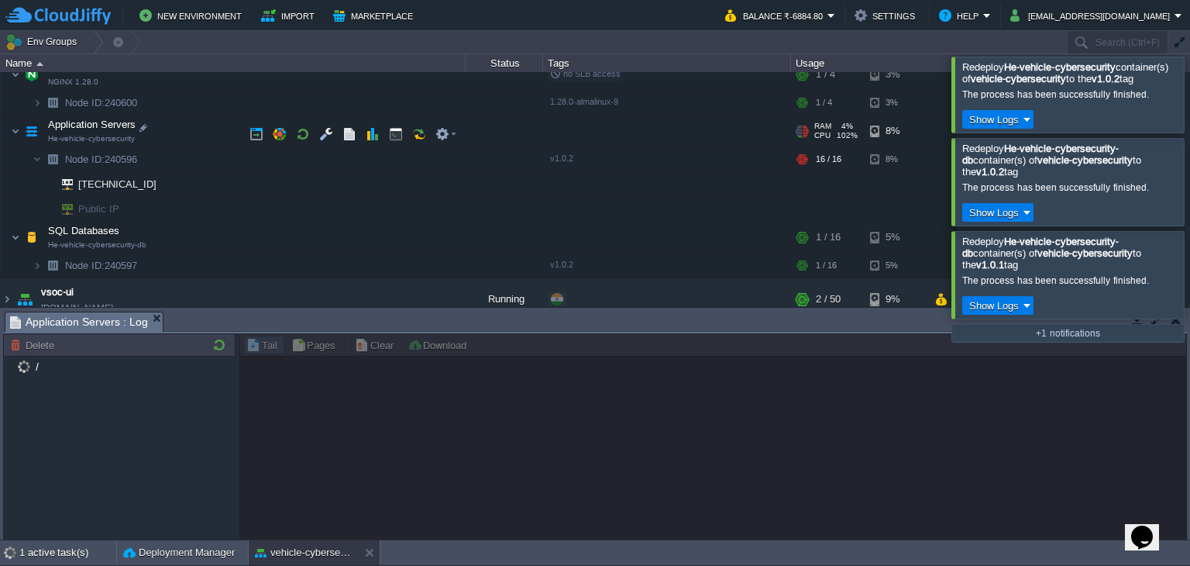
scroll to position [874, 0]
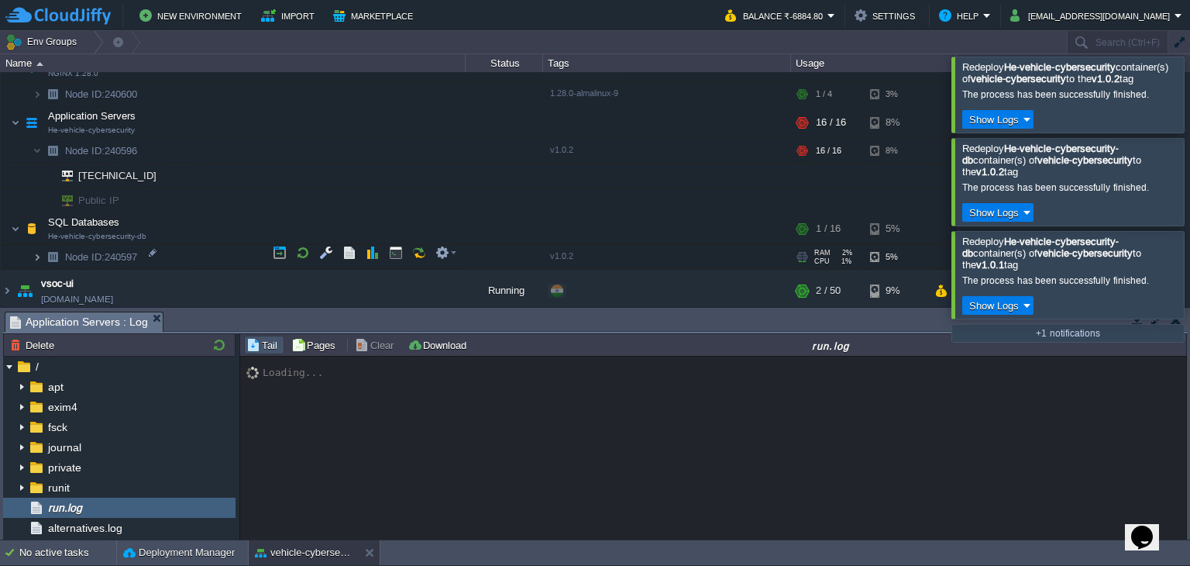
click at [40, 253] on img at bounding box center [37, 257] width 9 height 24
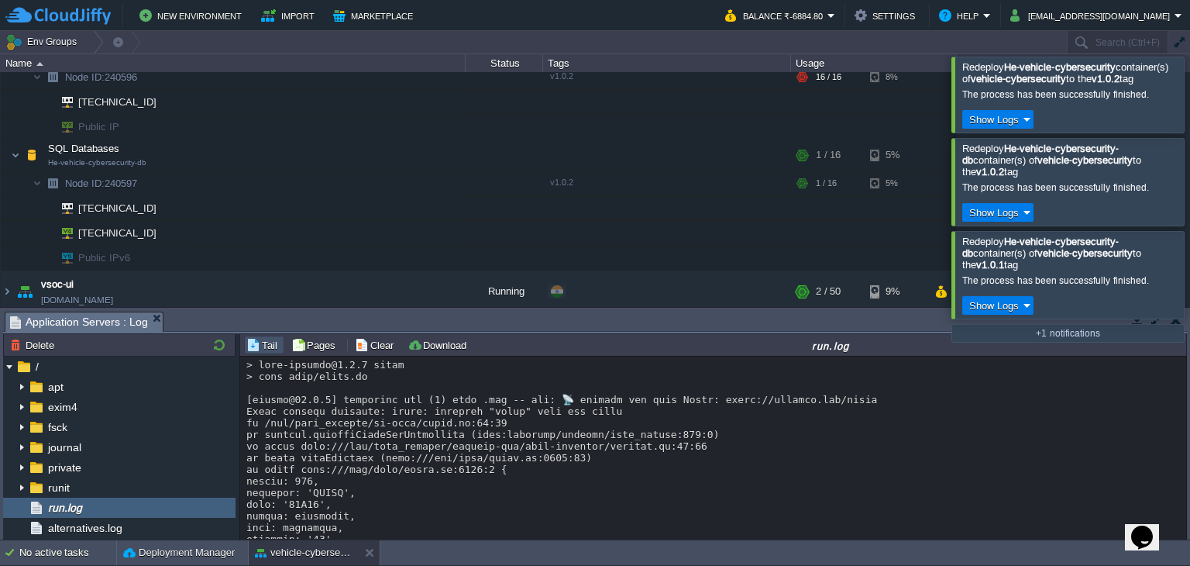
scroll to position [536, 0]
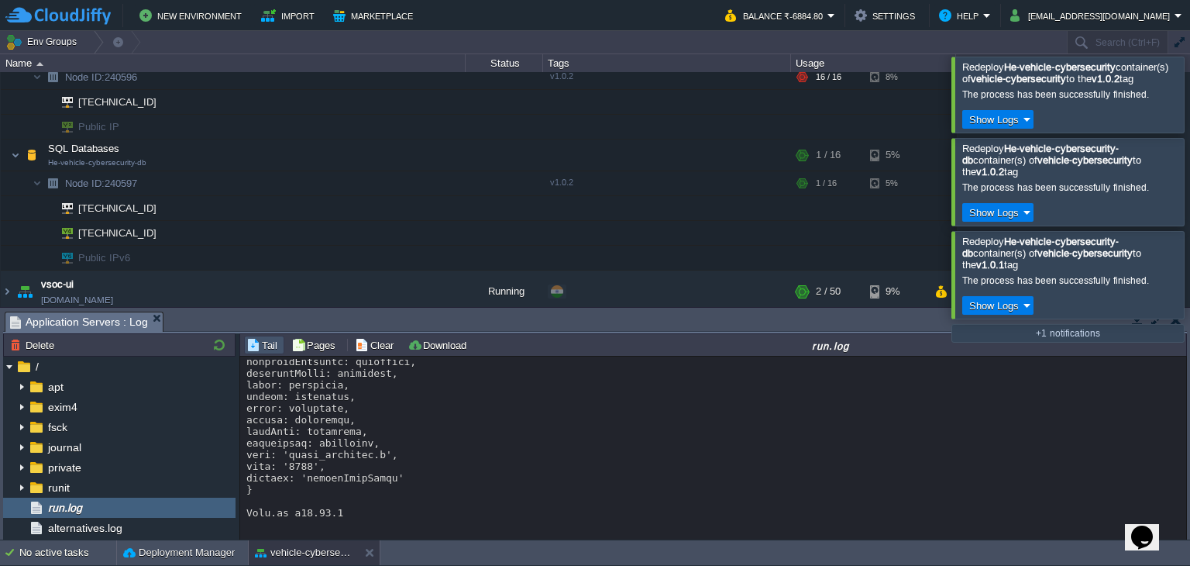
click at [486, 454] on div at bounding box center [713, 181] width 935 height 674
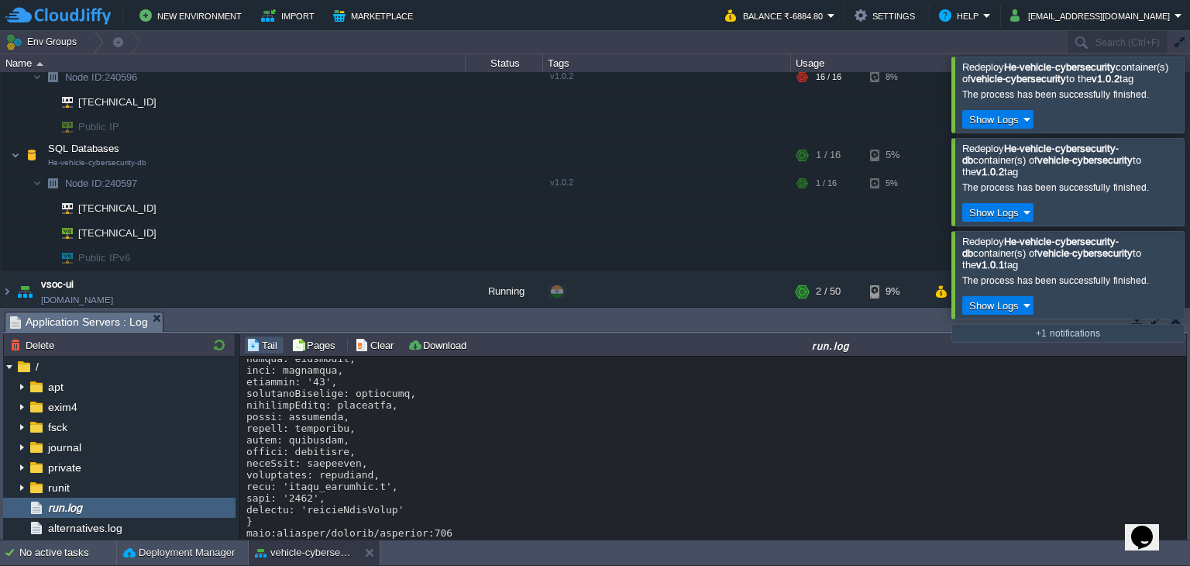
scroll to position [0, 0]
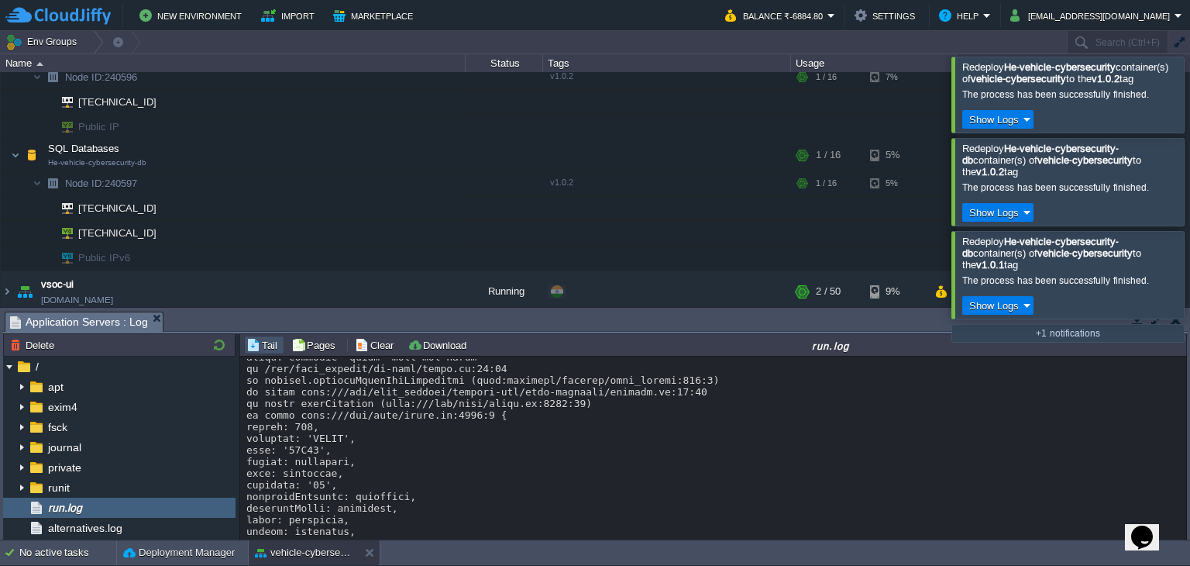
scroll to position [65, 0]
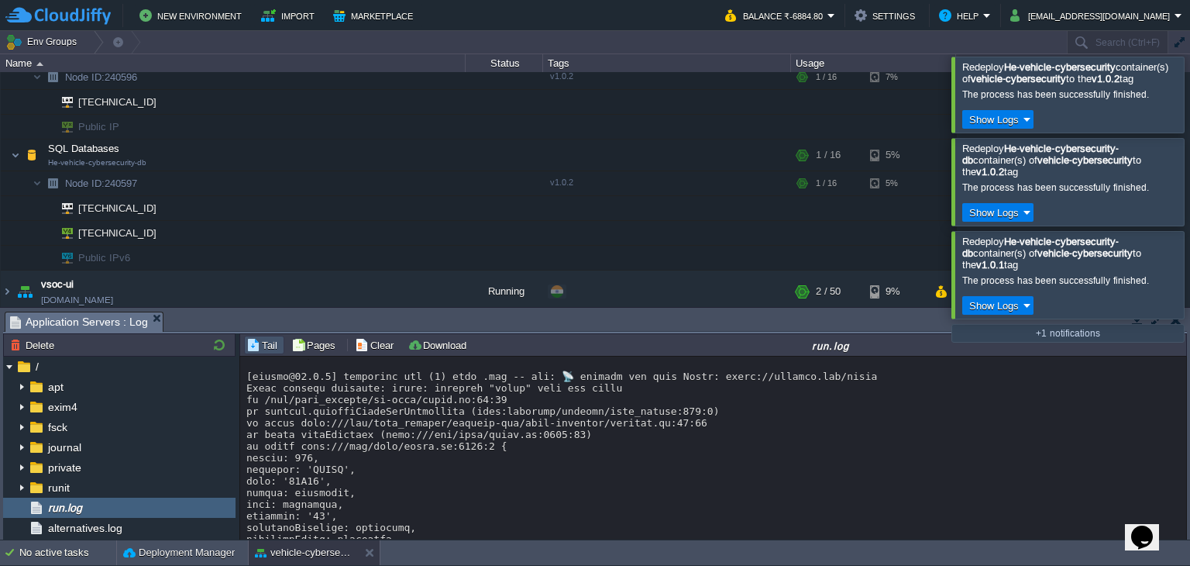
scroll to position [0, 0]
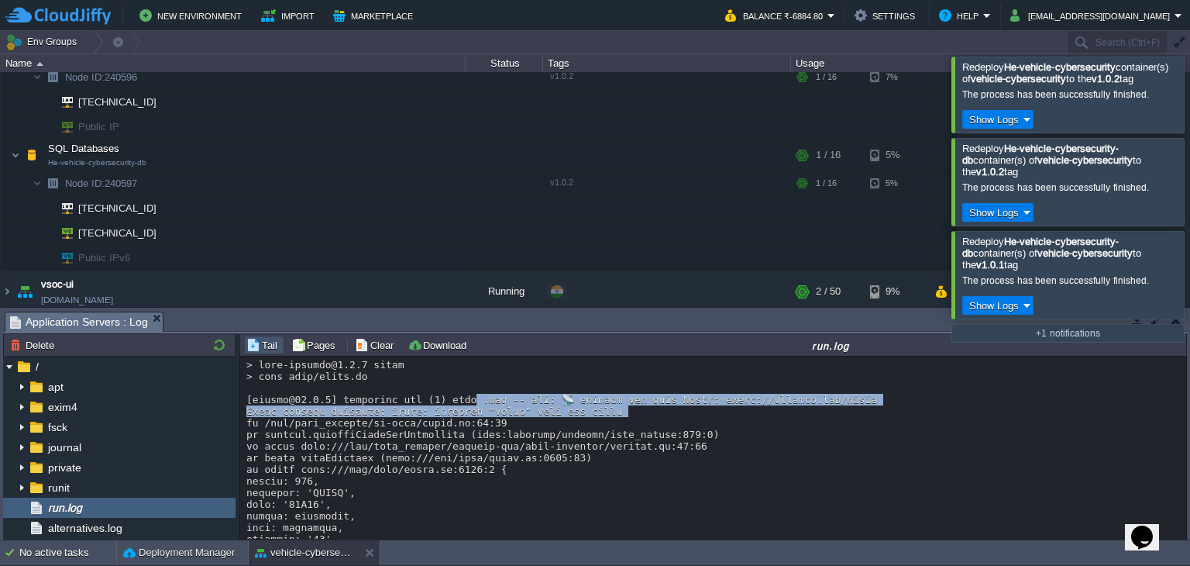
drag, startPoint x: 448, startPoint y: 409, endPoint x: 673, endPoint y: 452, distance: 228.8
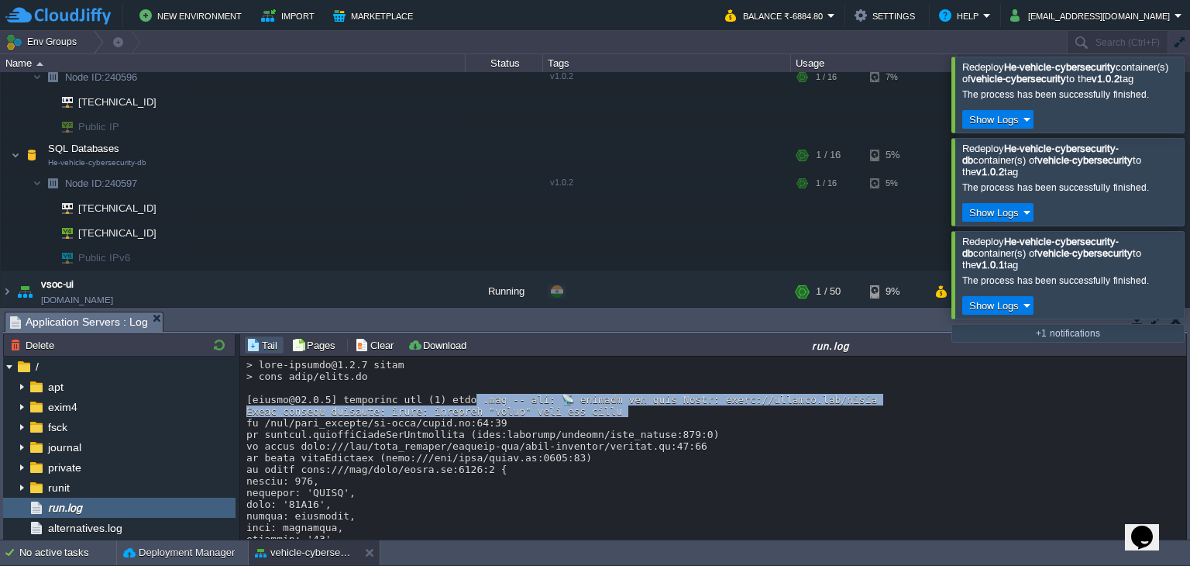
drag, startPoint x: 453, startPoint y: 411, endPoint x: 685, endPoint y: 429, distance: 233.2
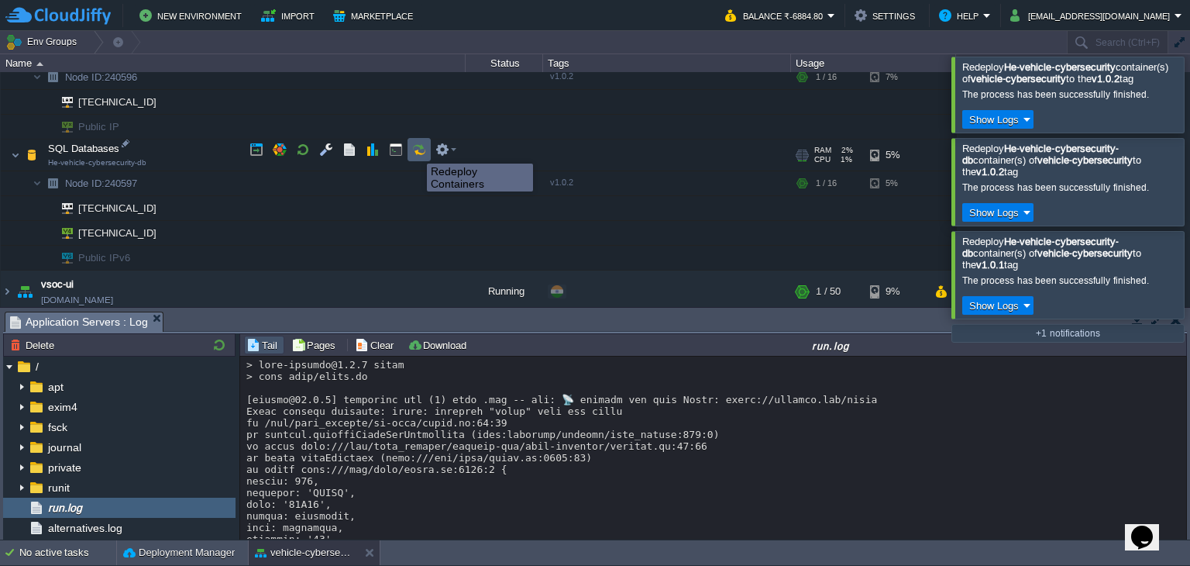
click at [415, 150] on button "button" at bounding box center [419, 150] width 14 height 14
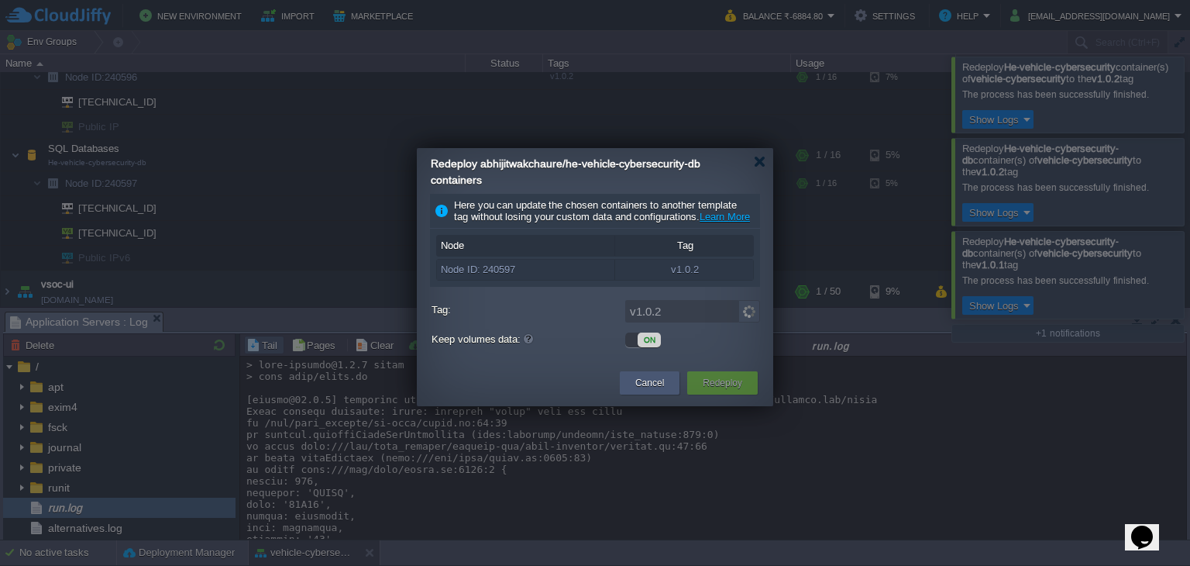
click at [650, 391] on button "Cancel" at bounding box center [649, 382] width 29 height 15
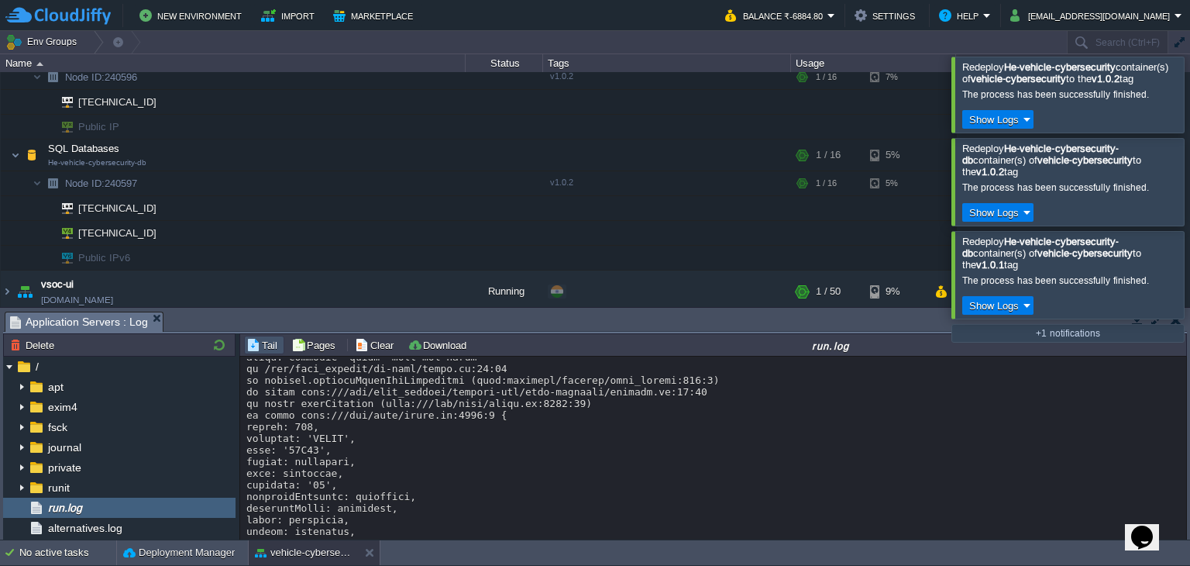
scroll to position [537, 0]
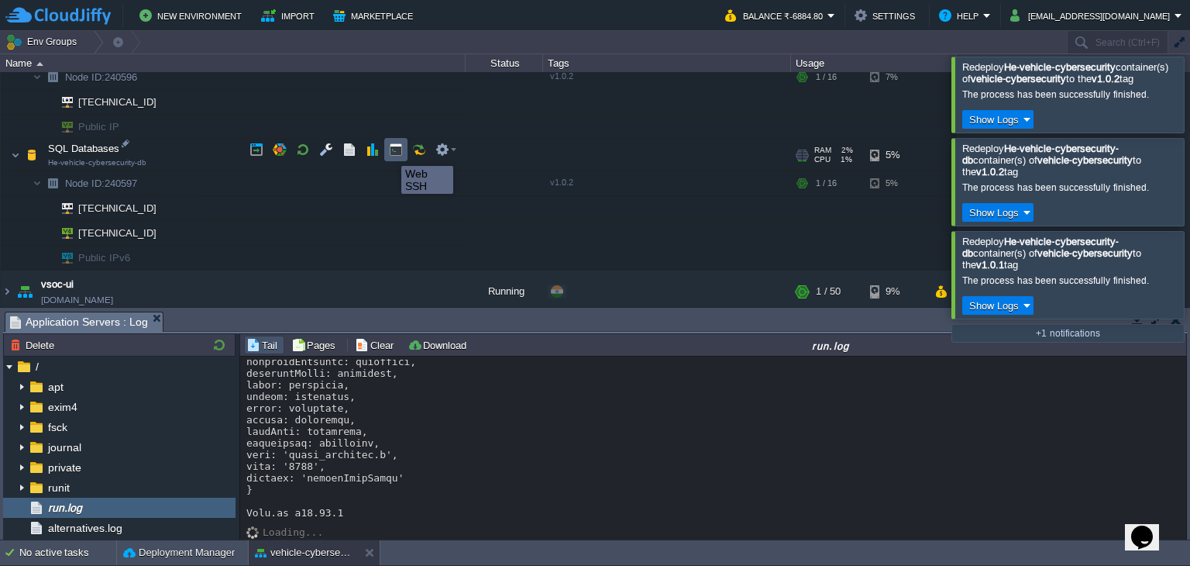
click at [390, 151] on button "button" at bounding box center [396, 150] width 14 height 14
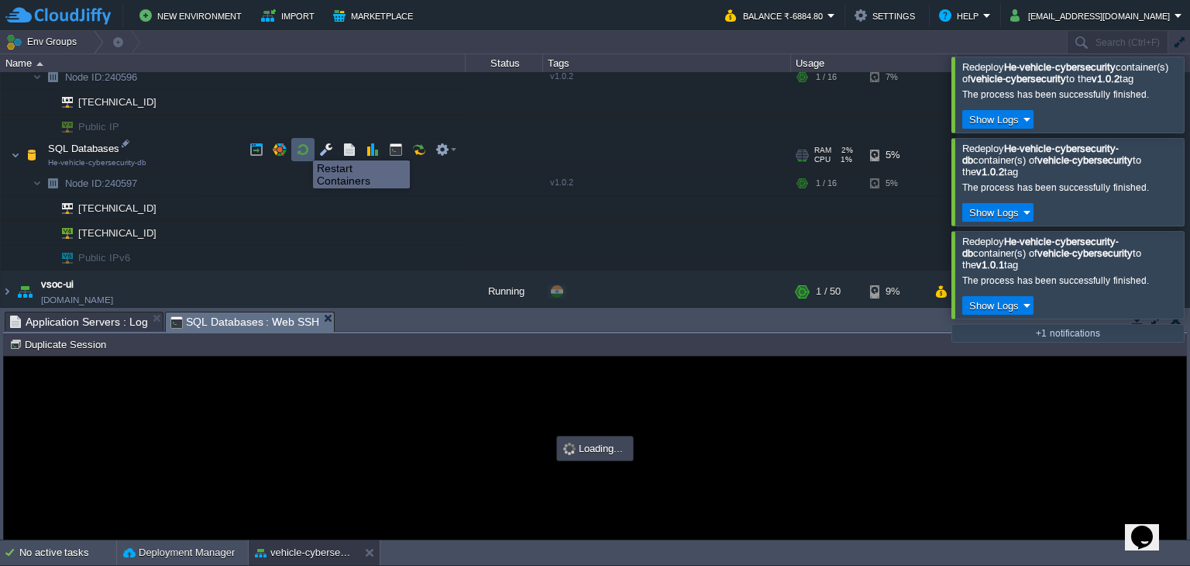
scroll to position [0, 0]
type input "#000000"
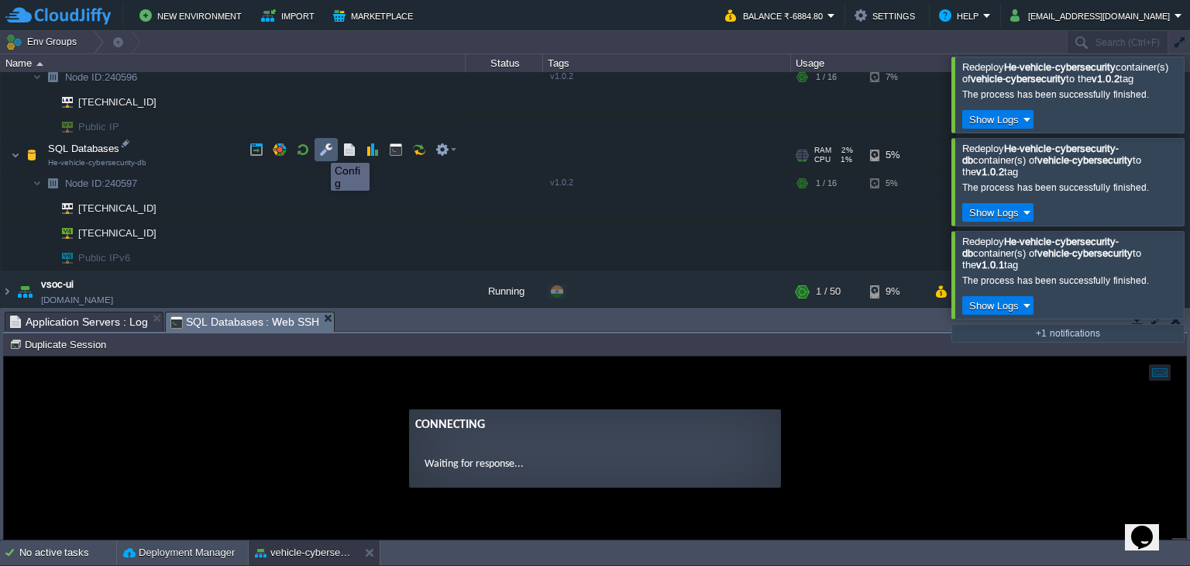
click at [321, 148] on button "button" at bounding box center [326, 150] width 14 height 14
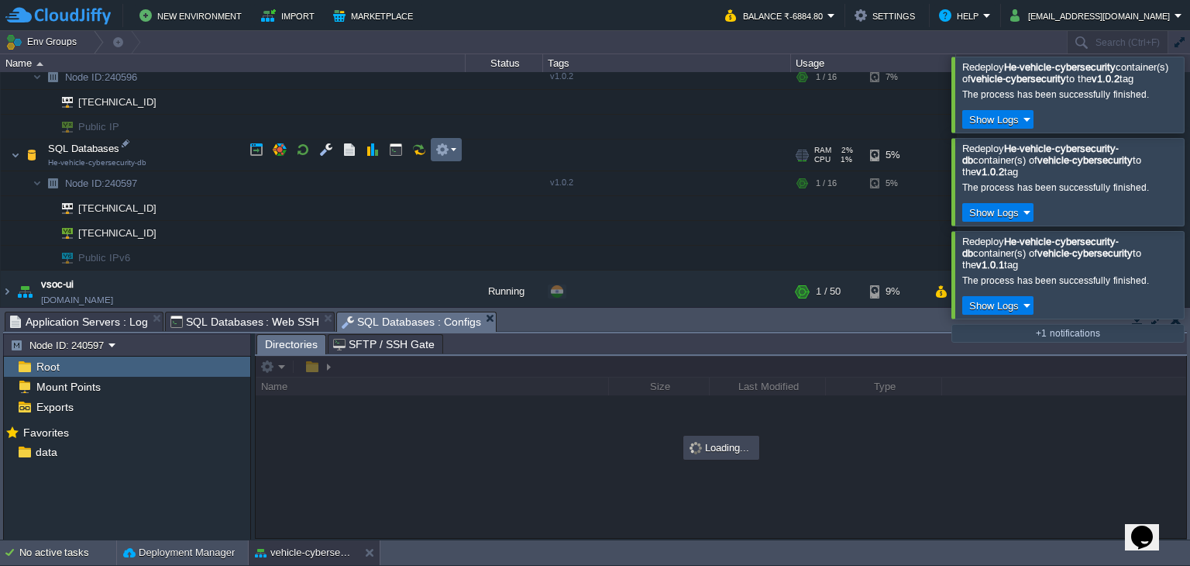
click at [446, 150] on button "button" at bounding box center [443, 150] width 14 height 14
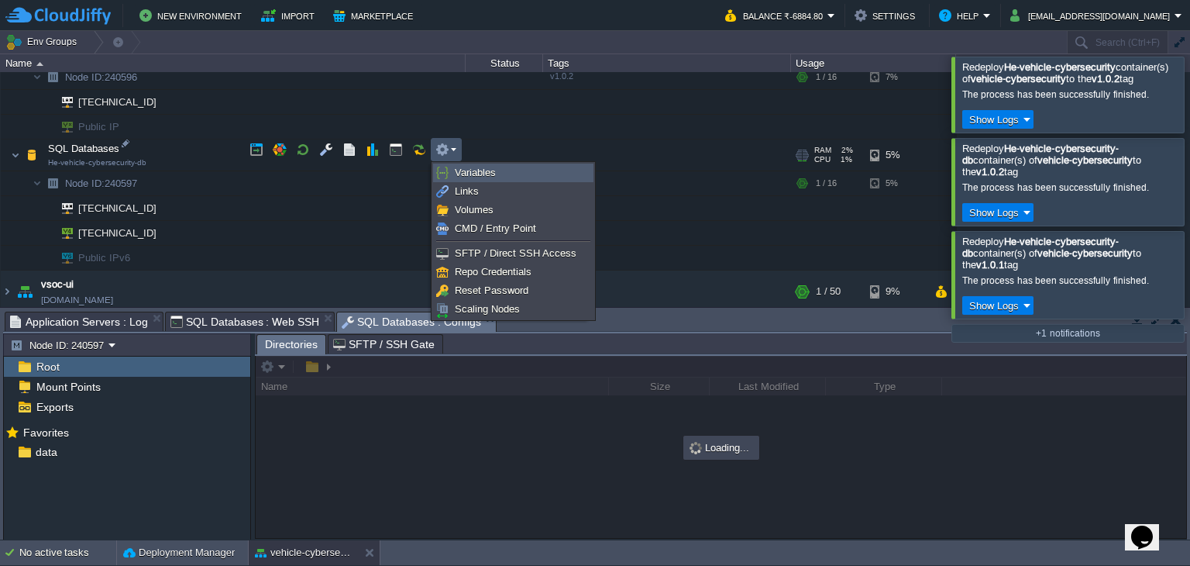
click at [465, 177] on span "Variables" at bounding box center [475, 173] width 41 height 12
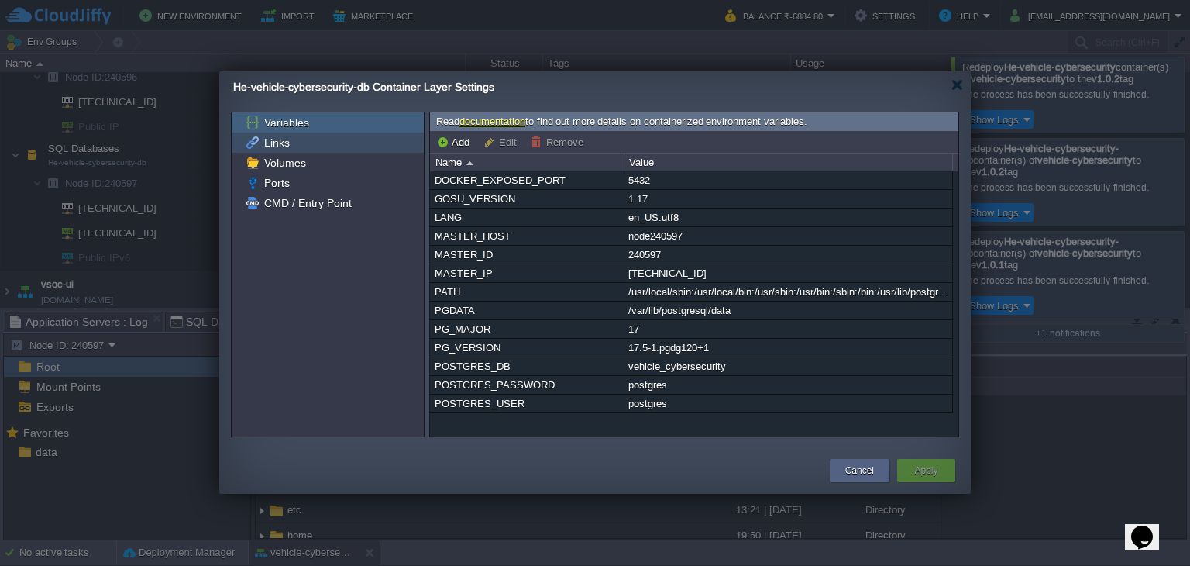
click at [284, 143] on span "Links" at bounding box center [276, 143] width 31 height 14
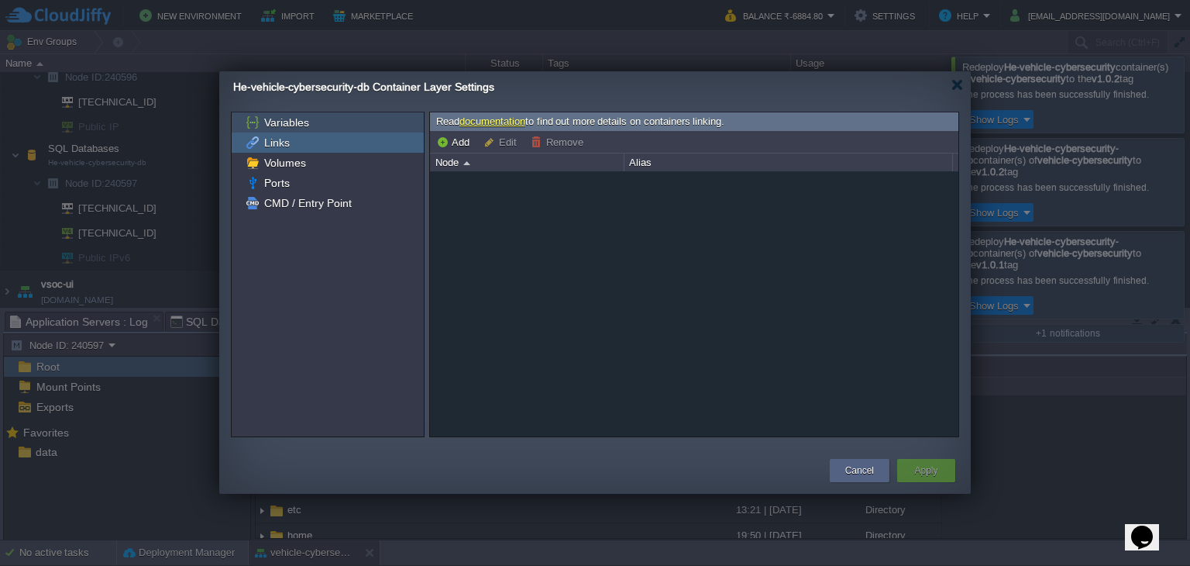
click at [271, 125] on span "Variables" at bounding box center [286, 122] width 50 height 14
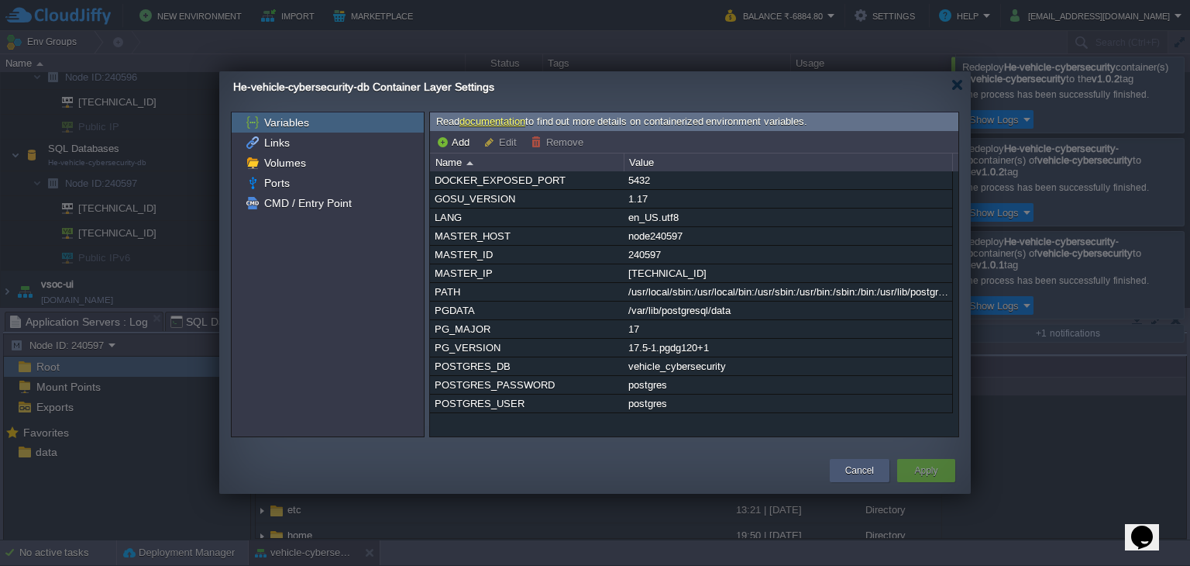
click at [880, 462] on div "Cancel" at bounding box center [860, 470] width 60 height 23
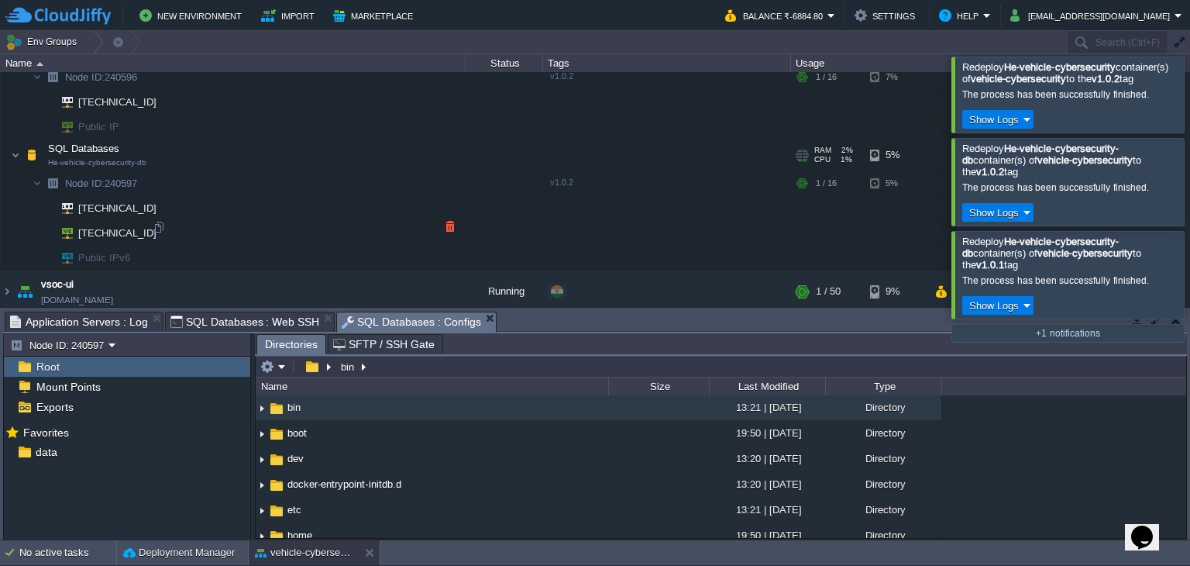
scroll to position [742, 0]
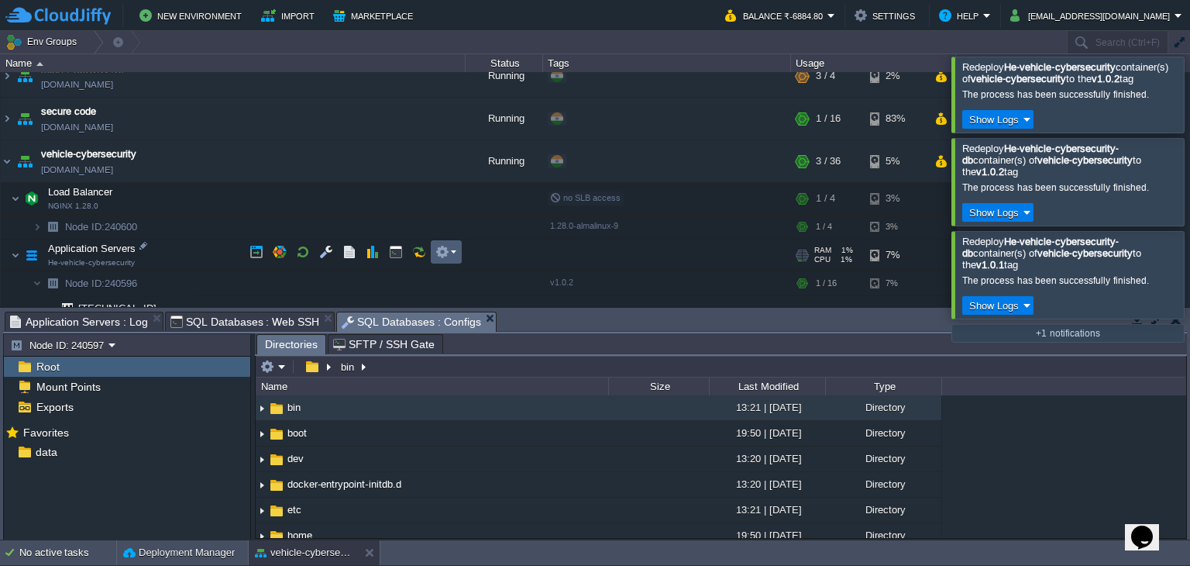
click at [446, 255] on button "button" at bounding box center [443, 252] width 14 height 14
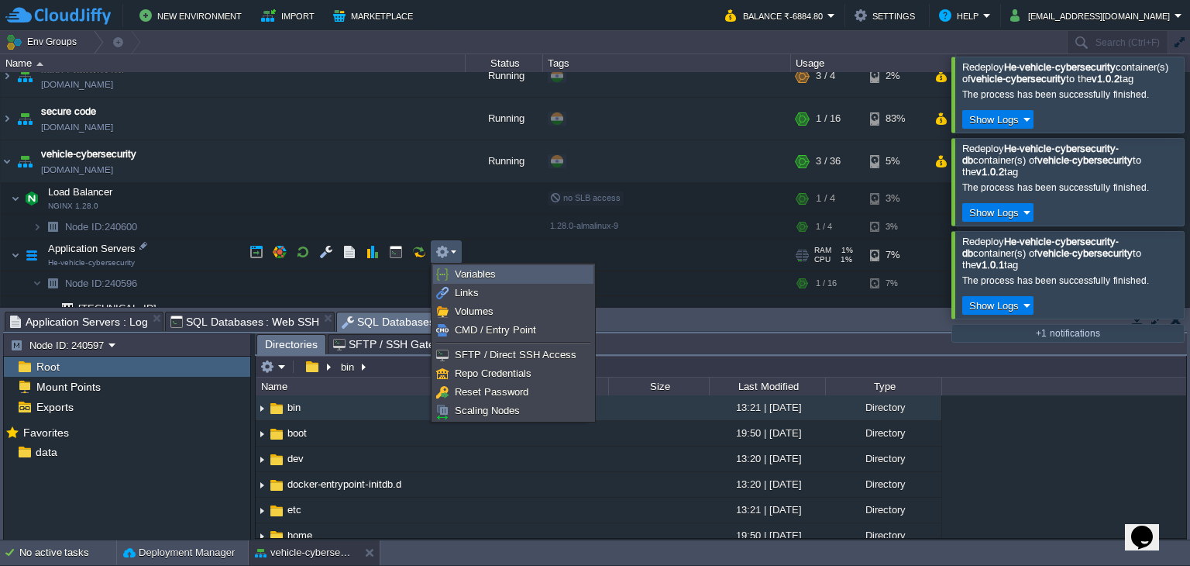
click at [477, 283] on li "Variables" at bounding box center [513, 274] width 160 height 19
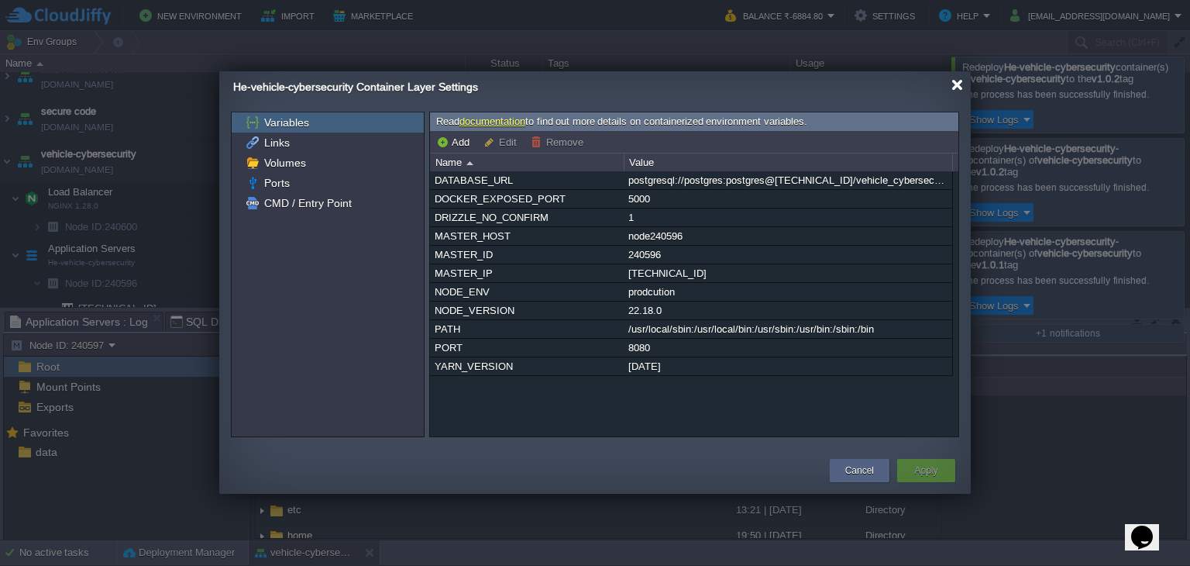
click at [960, 88] on div at bounding box center [958, 85] width 12 height 12
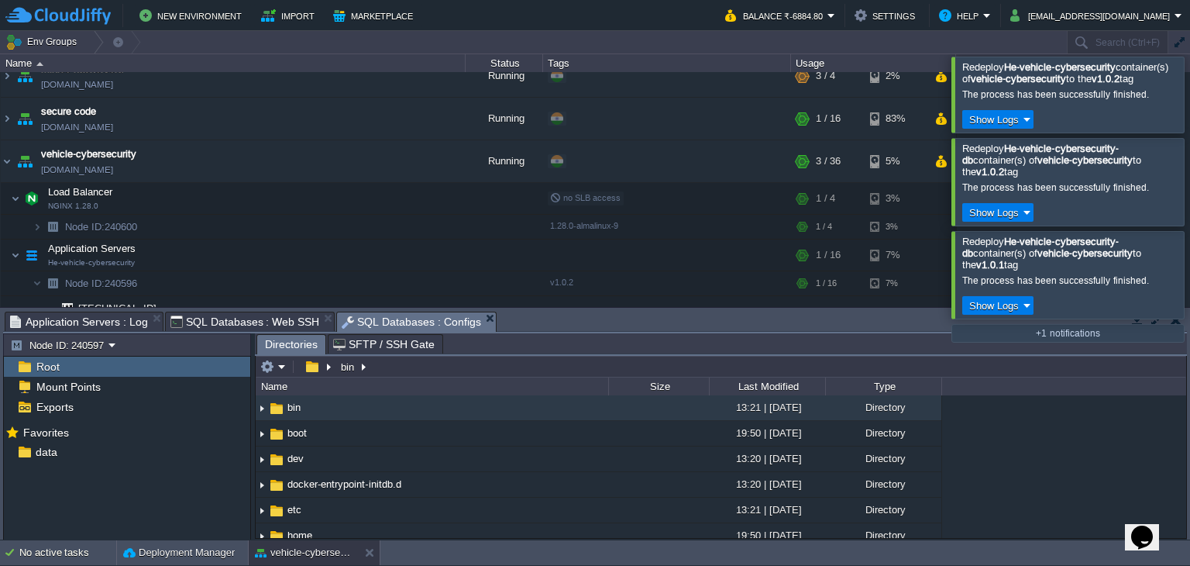
click at [213, 319] on span "SQL Databases : Web SSH" at bounding box center [245, 321] width 150 height 19
click at [301, 317] on em "SQL Databases : Configs" at bounding box center [247, 321] width 154 height 19
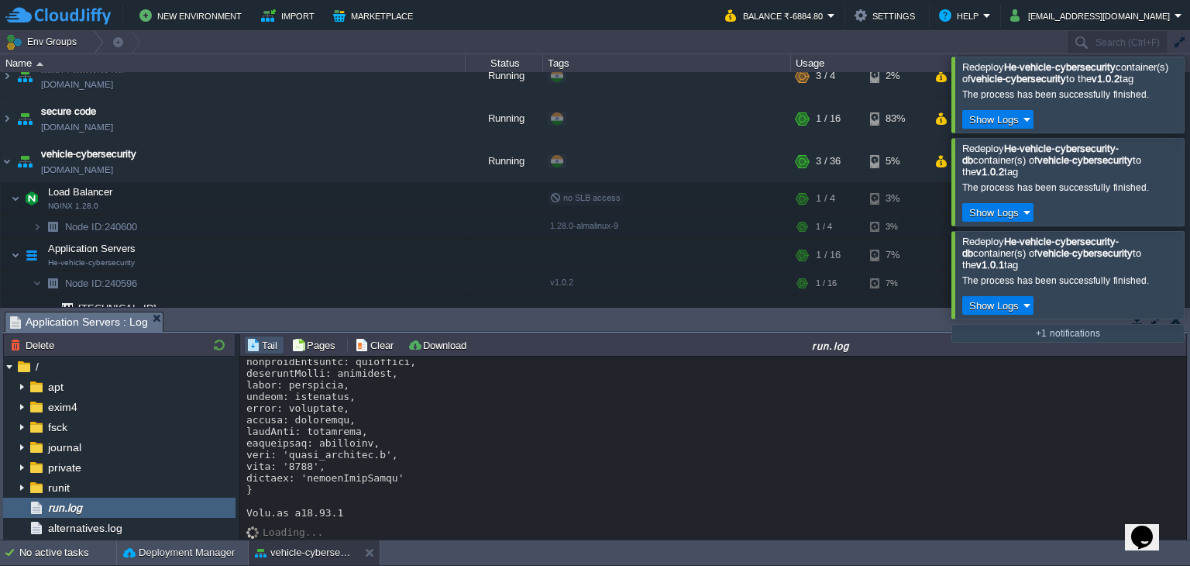
click at [496, 487] on div at bounding box center [713, 181] width 935 height 674
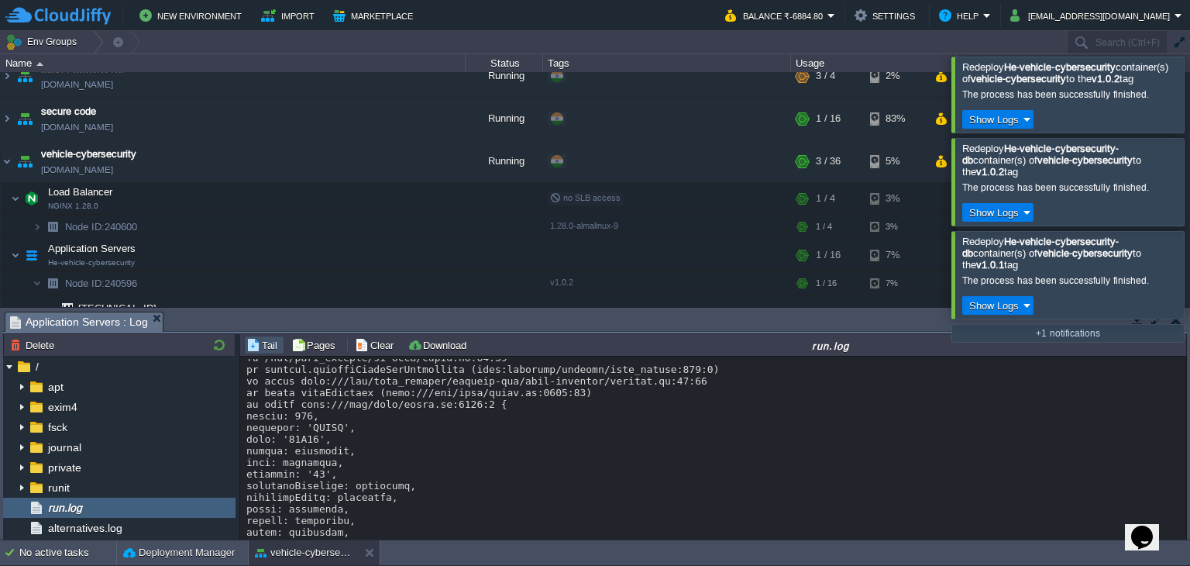
scroll to position [0, 0]
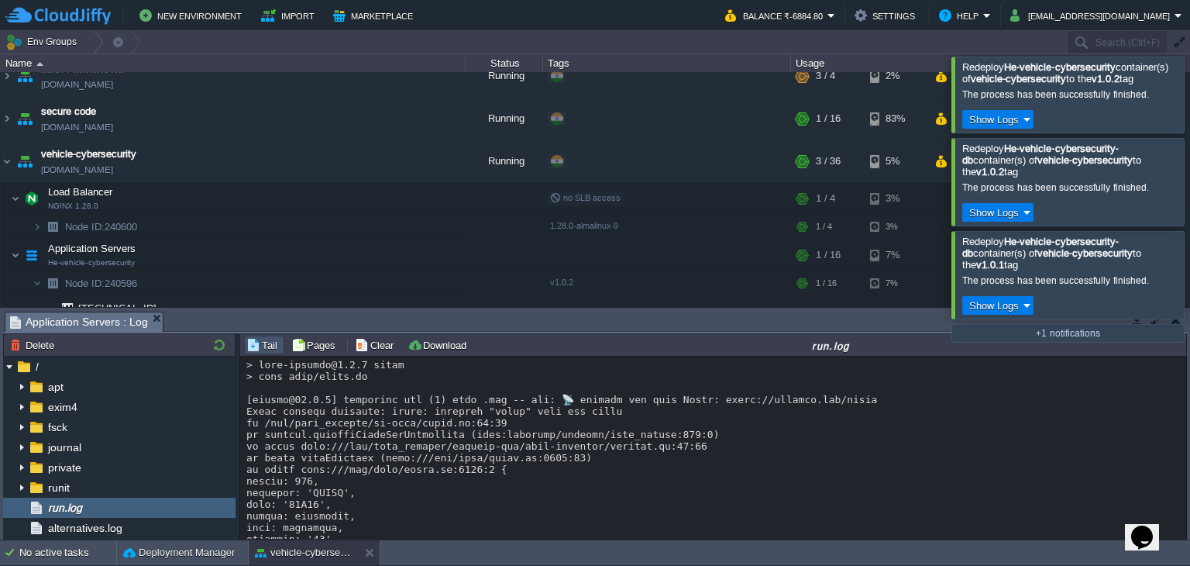
click at [1190, 91] on div at bounding box center [1209, 94] width 0 height 75
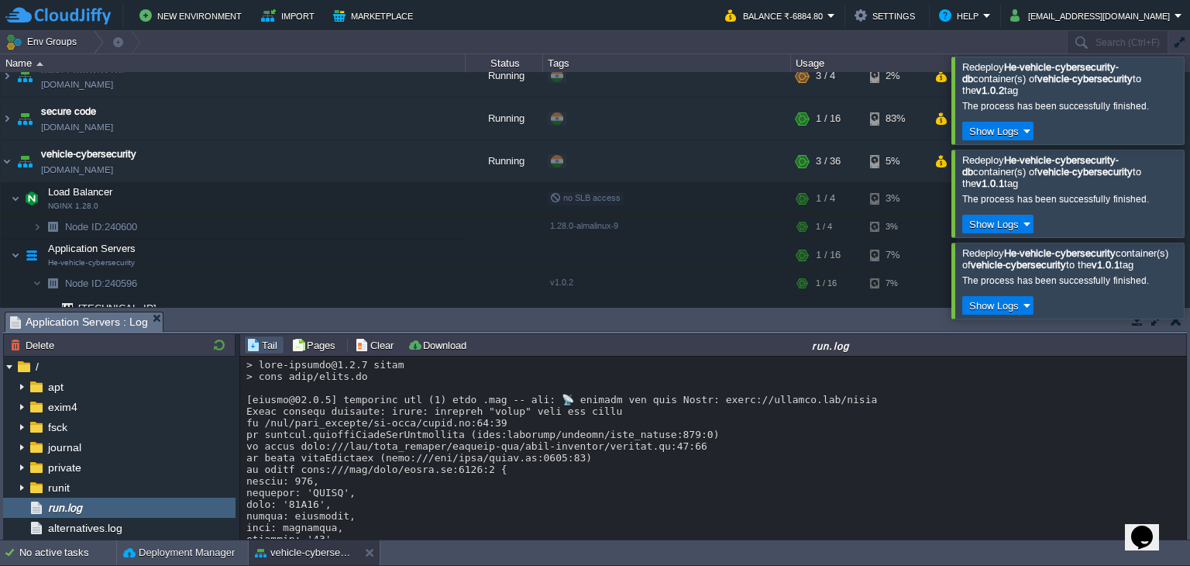
click at [1190, 192] on div at bounding box center [1209, 193] width 0 height 87
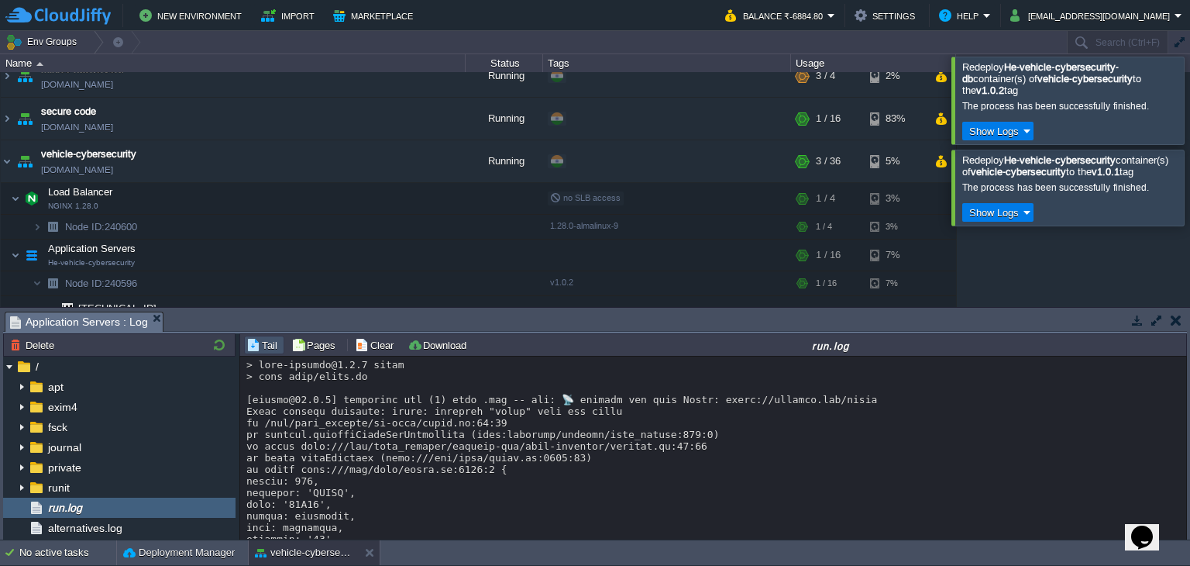
click at [1190, 216] on div at bounding box center [1209, 187] width 0 height 75
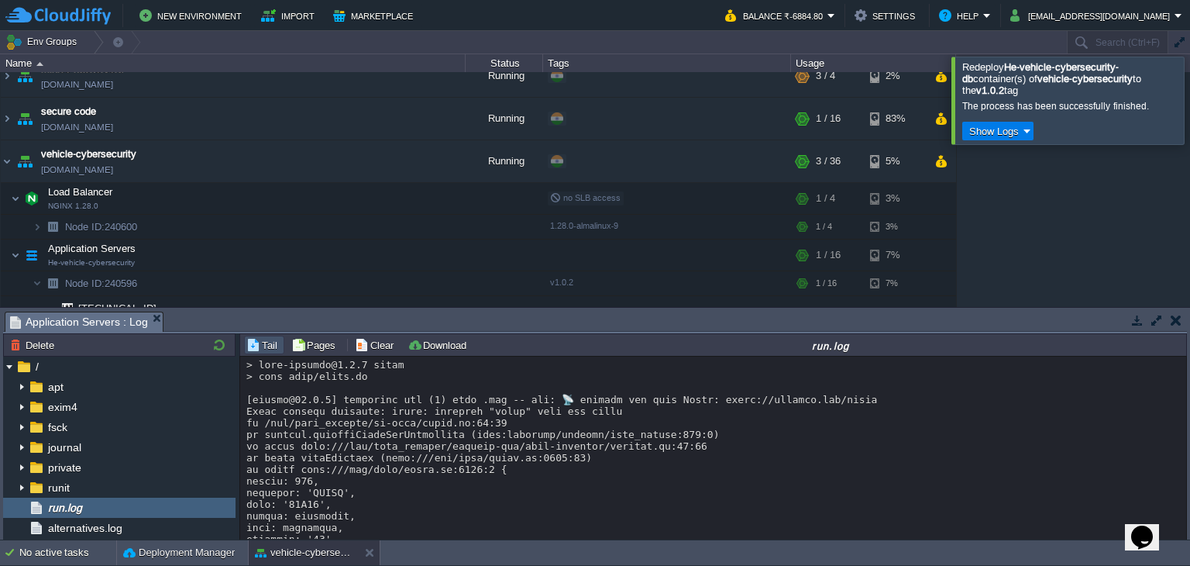
click at [1190, 90] on div at bounding box center [1209, 100] width 0 height 87
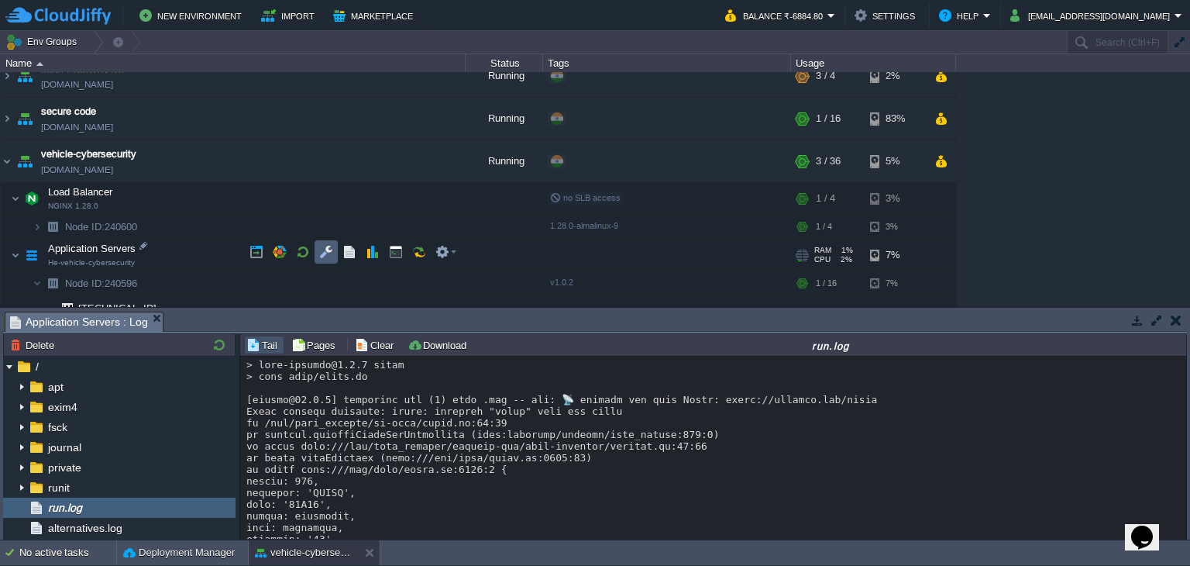
scroll to position [948, 0]
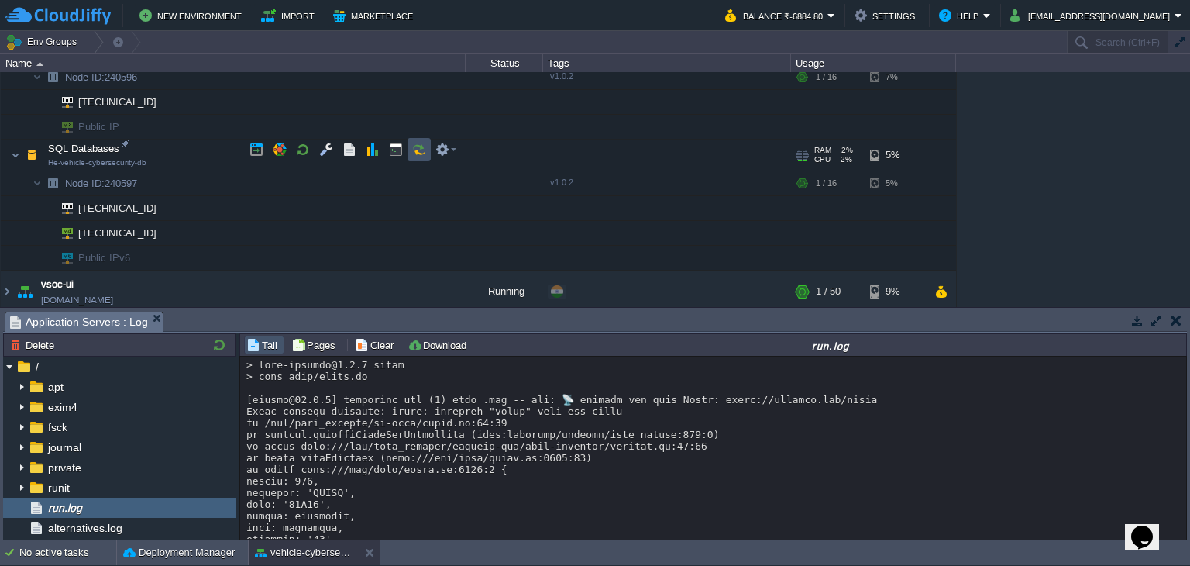
click at [423, 145] on button "button" at bounding box center [419, 150] width 14 height 14
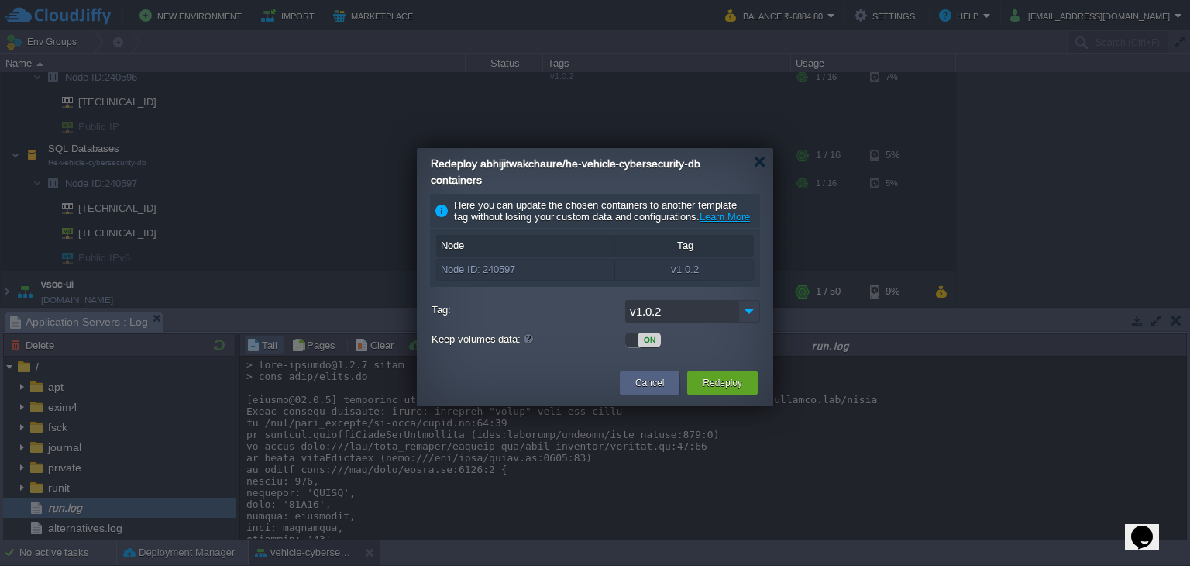
click at [744, 322] on img at bounding box center [750, 311] width 22 height 22
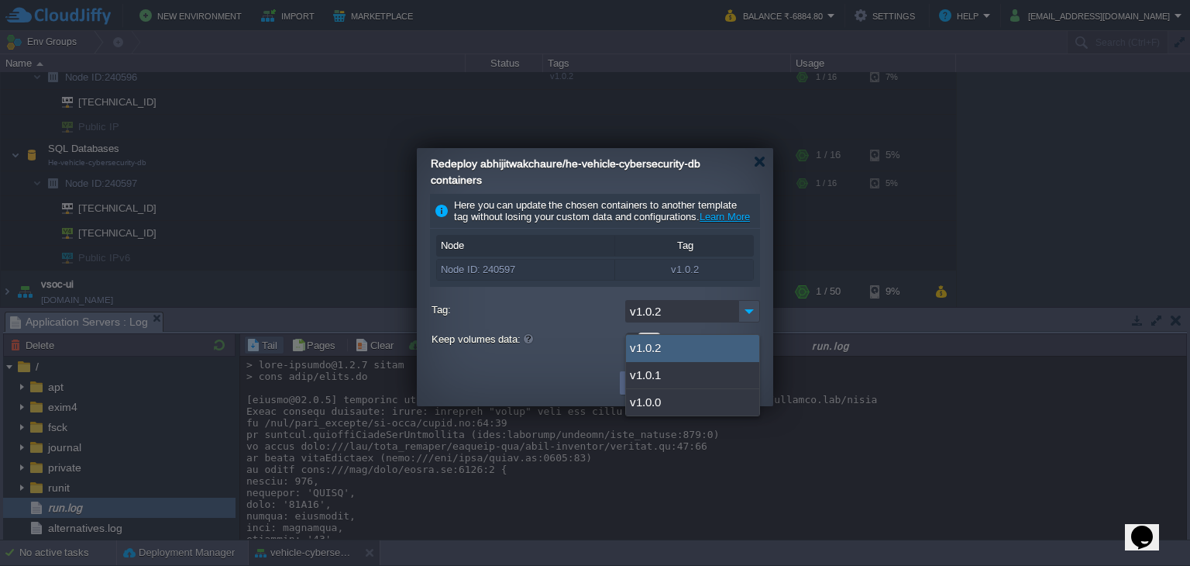
click at [684, 317] on input "v1.0.2" at bounding box center [681, 311] width 113 height 22
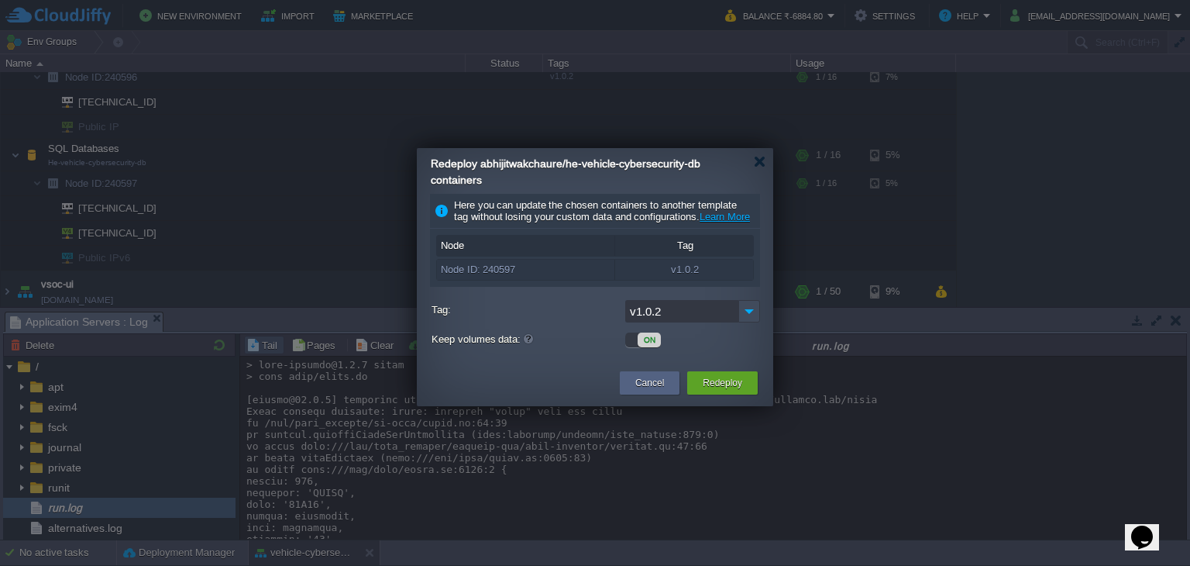
drag, startPoint x: 524, startPoint y: 336, endPoint x: 648, endPoint y: 370, distance: 128.6
click at [525, 326] on div "v1.0.2" at bounding box center [596, 313] width 329 height 26
click at [658, 391] on button "Cancel" at bounding box center [649, 382] width 29 height 15
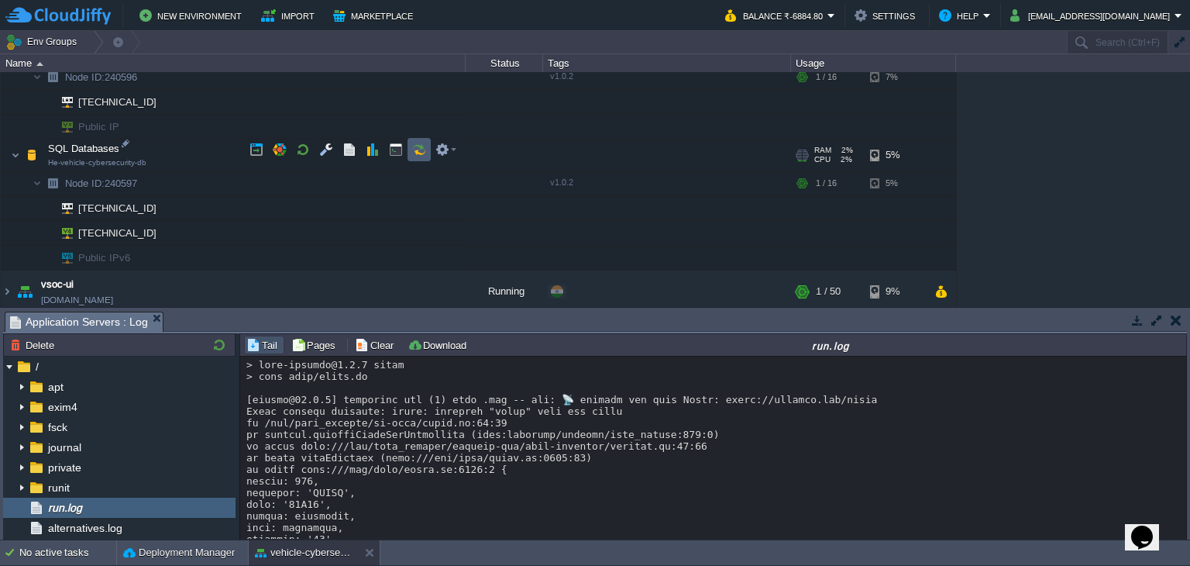
click at [427, 149] on td at bounding box center [419, 149] width 23 height 23
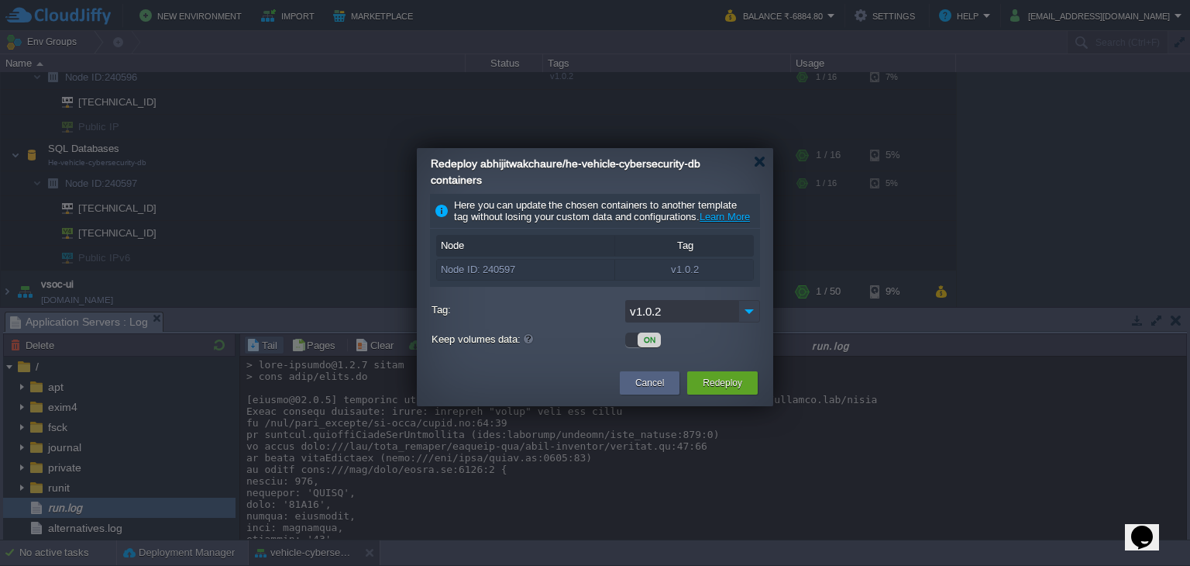
click at [751, 322] on img at bounding box center [750, 311] width 22 height 22
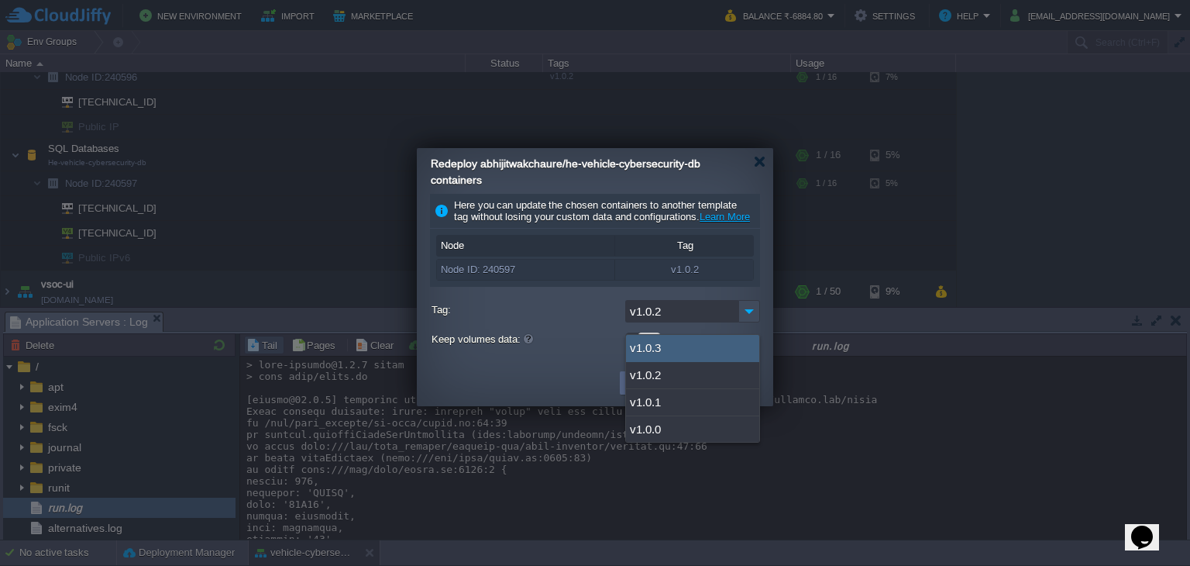
click at [687, 345] on div "v1.0.3" at bounding box center [692, 348] width 133 height 27
type input "v1.0.3"
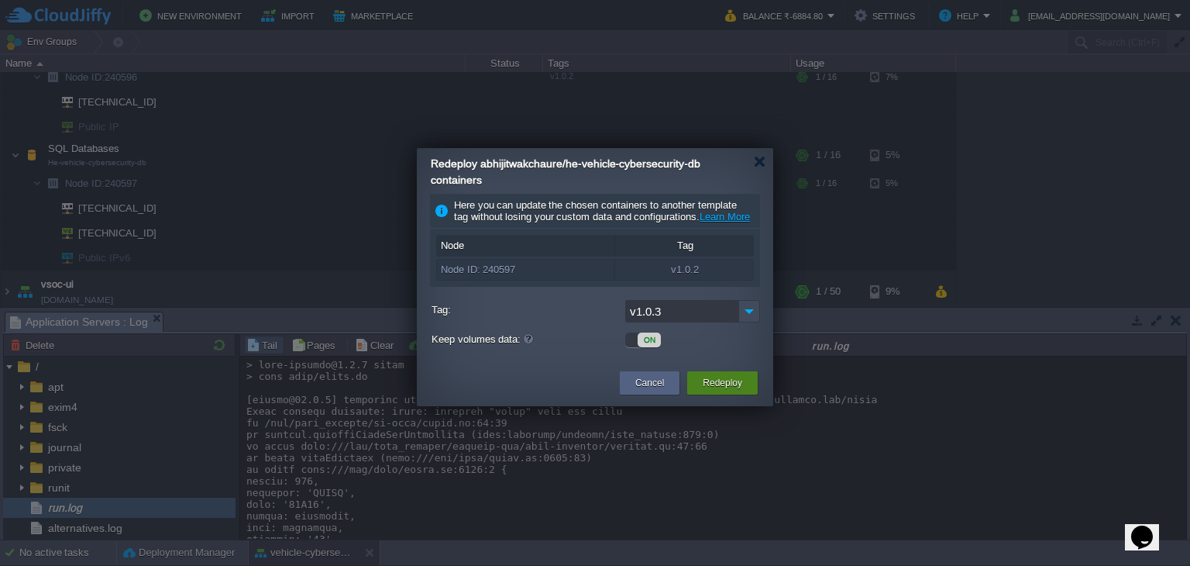
click at [706, 391] on button "Redeploy" at bounding box center [723, 382] width 40 height 15
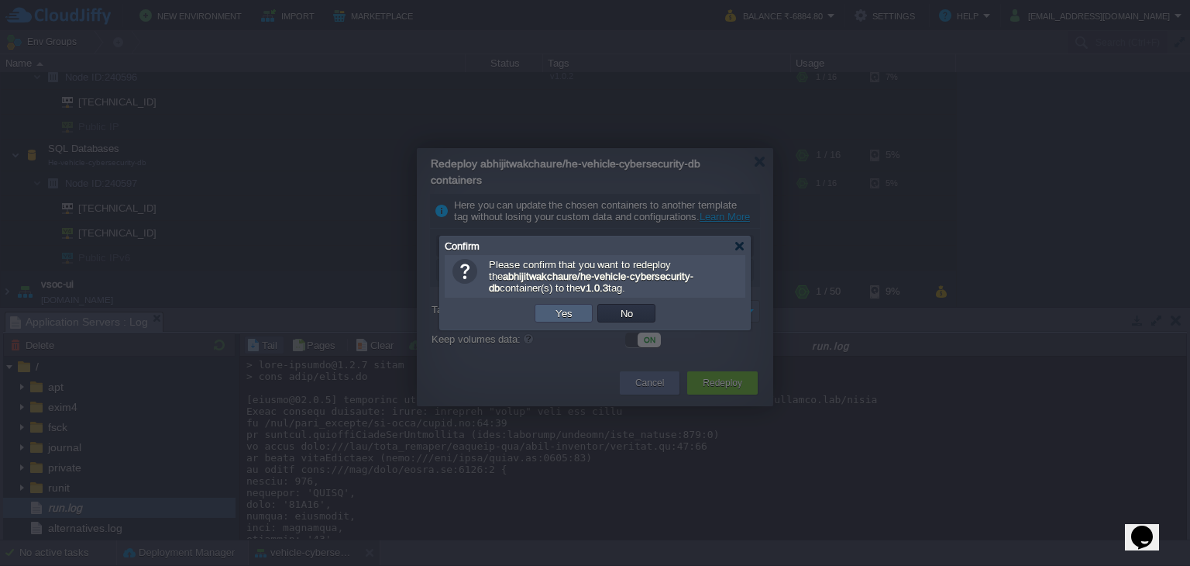
click at [567, 314] on button "Yes" at bounding box center [564, 313] width 26 height 14
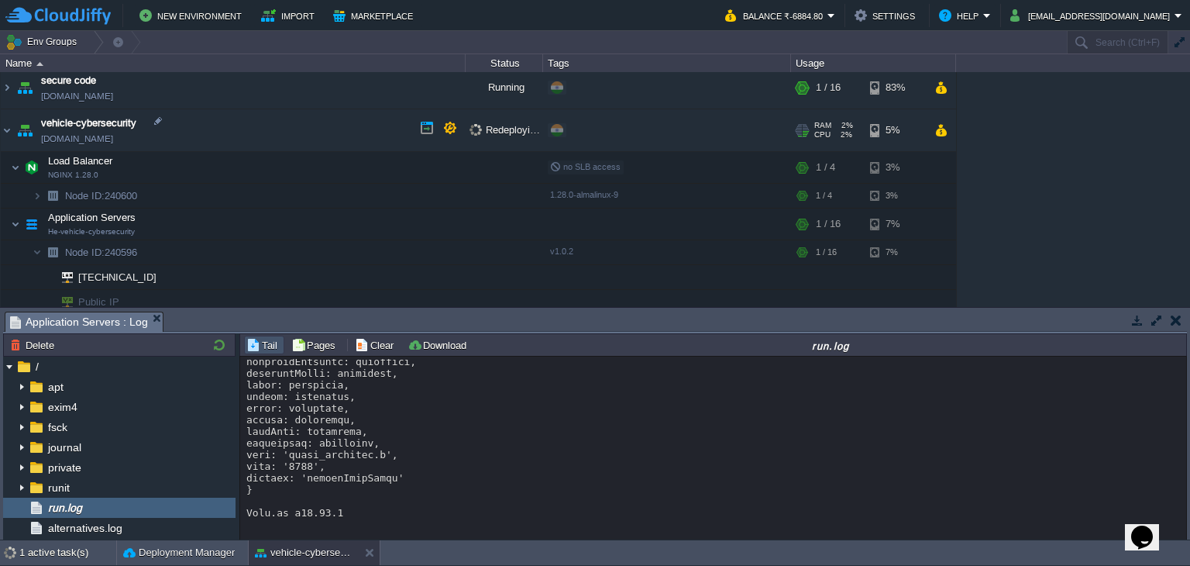
scroll to position [742, 0]
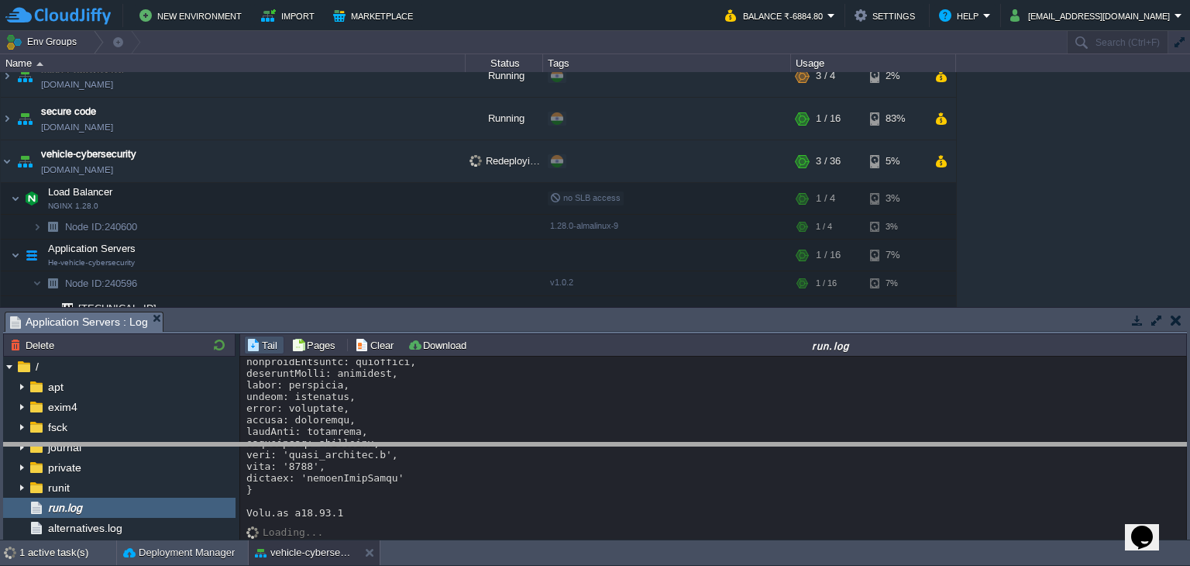
drag, startPoint x: 596, startPoint y: 323, endPoint x: 628, endPoint y: 454, distance: 134.8
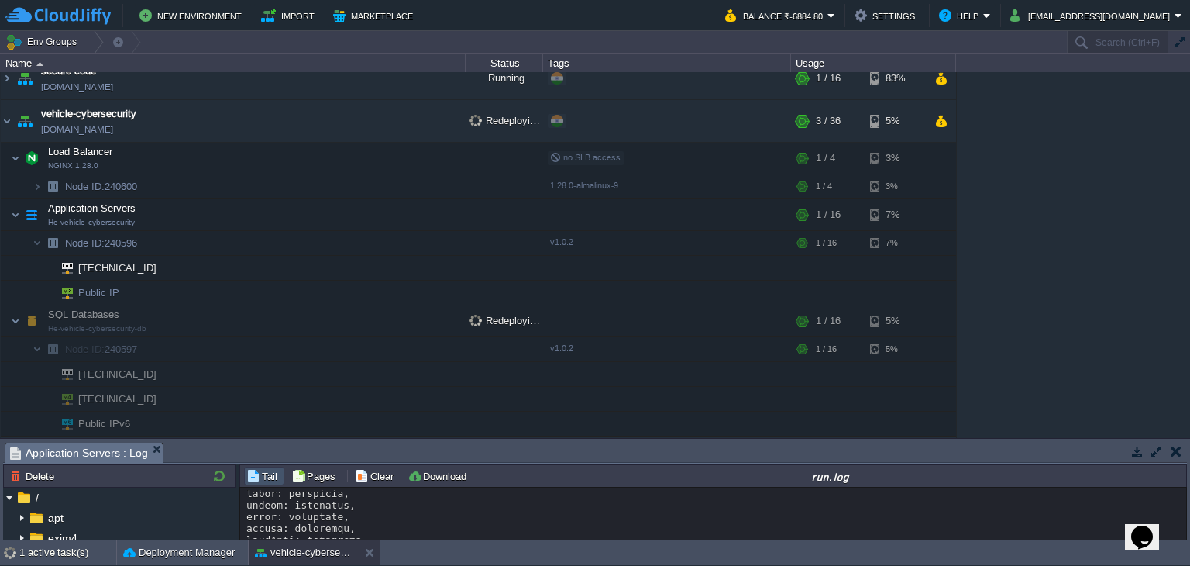
scroll to position [818, 0]
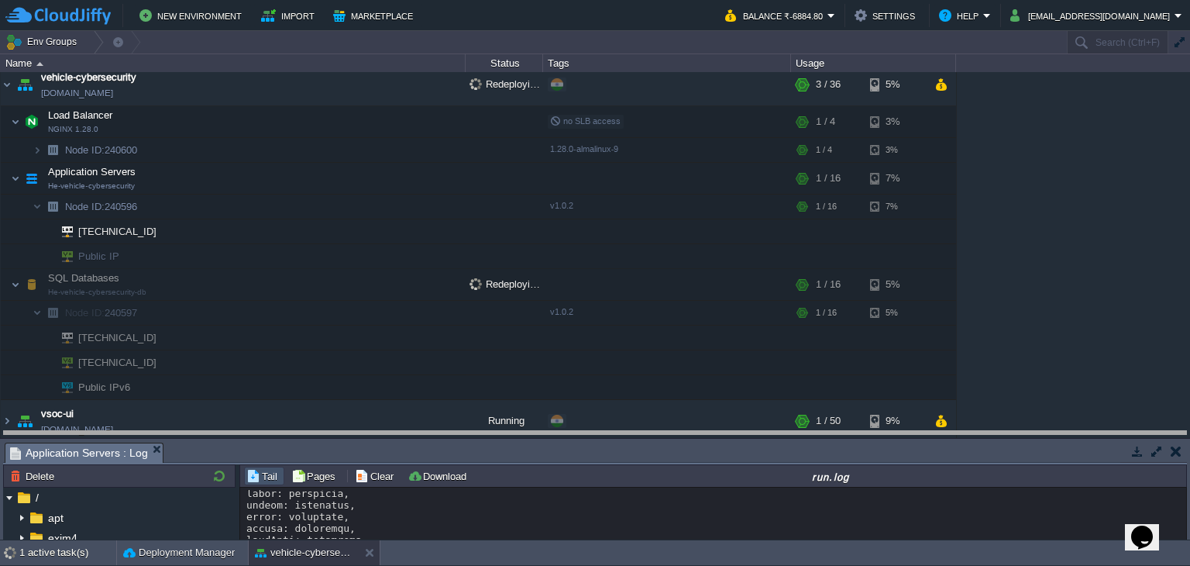
drag, startPoint x: 604, startPoint y: 447, endPoint x: 611, endPoint y: 436, distance: 13.2
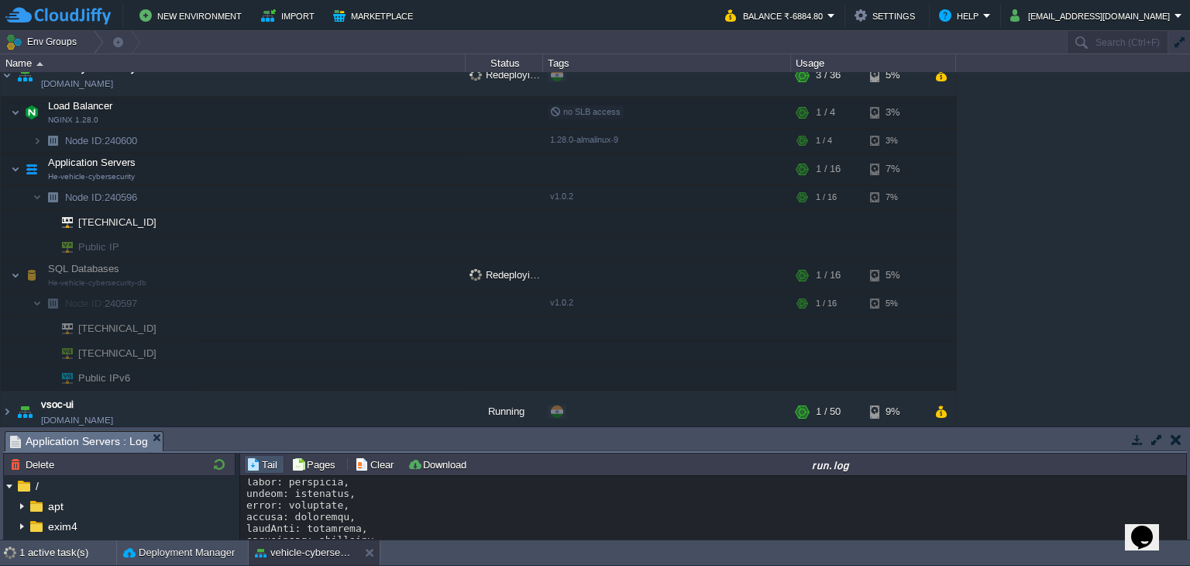
scroll to position [829, 0]
drag, startPoint x: 722, startPoint y: 413, endPoint x: 718, endPoint y: 396, distance: 17.3
click at [718, 396] on div "+ Add to Env Group" at bounding box center [667, 410] width 243 height 43
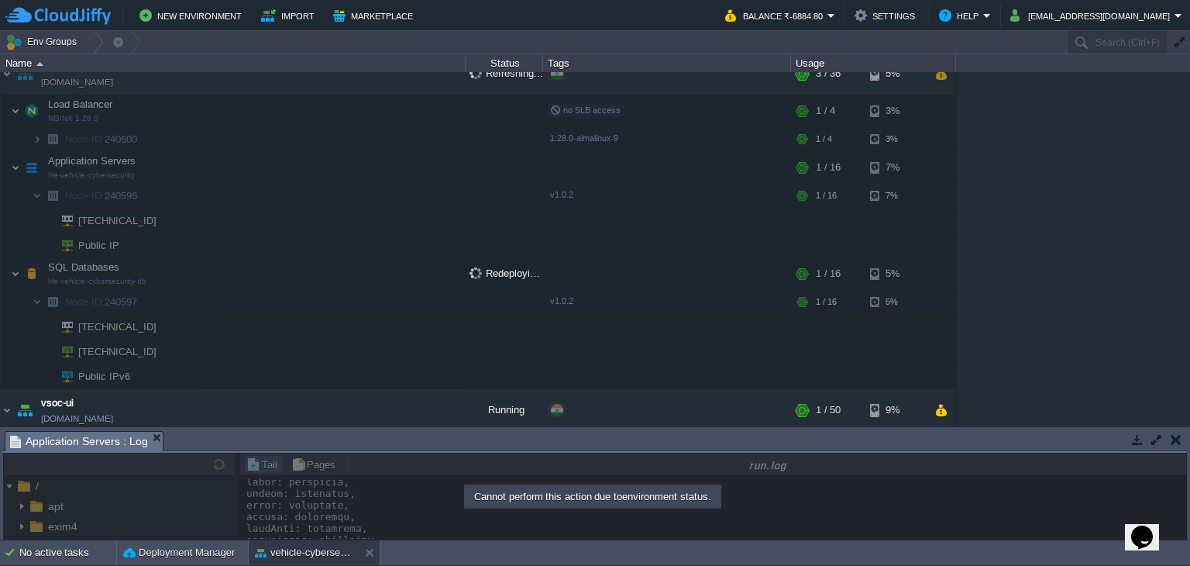
scroll to position [594, 0]
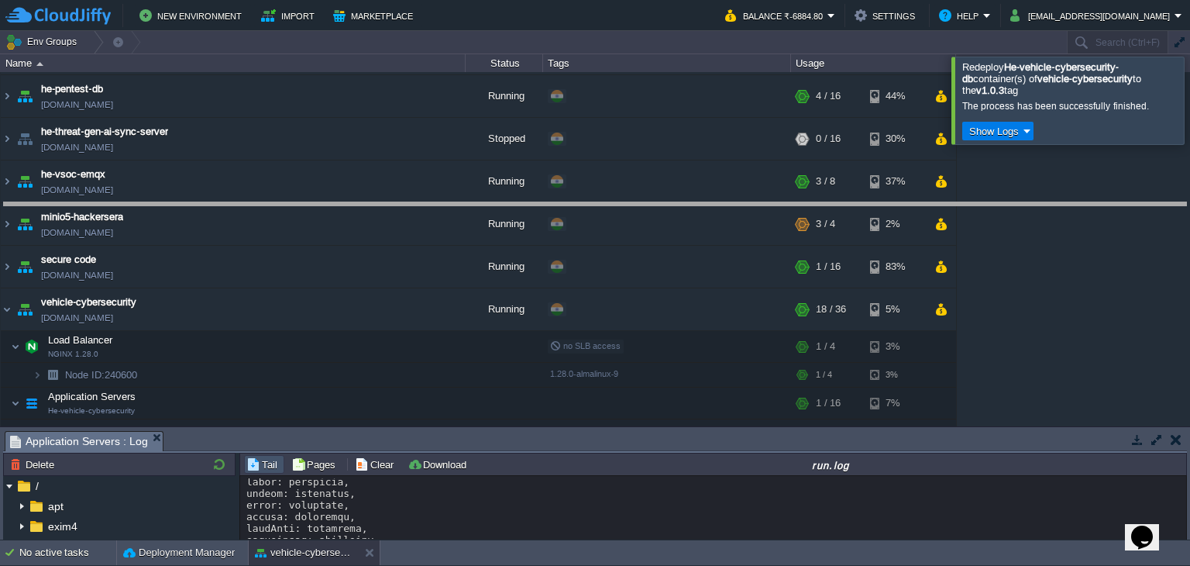
drag, startPoint x: 446, startPoint y: 447, endPoint x: 434, endPoint y: 202, distance: 245.2
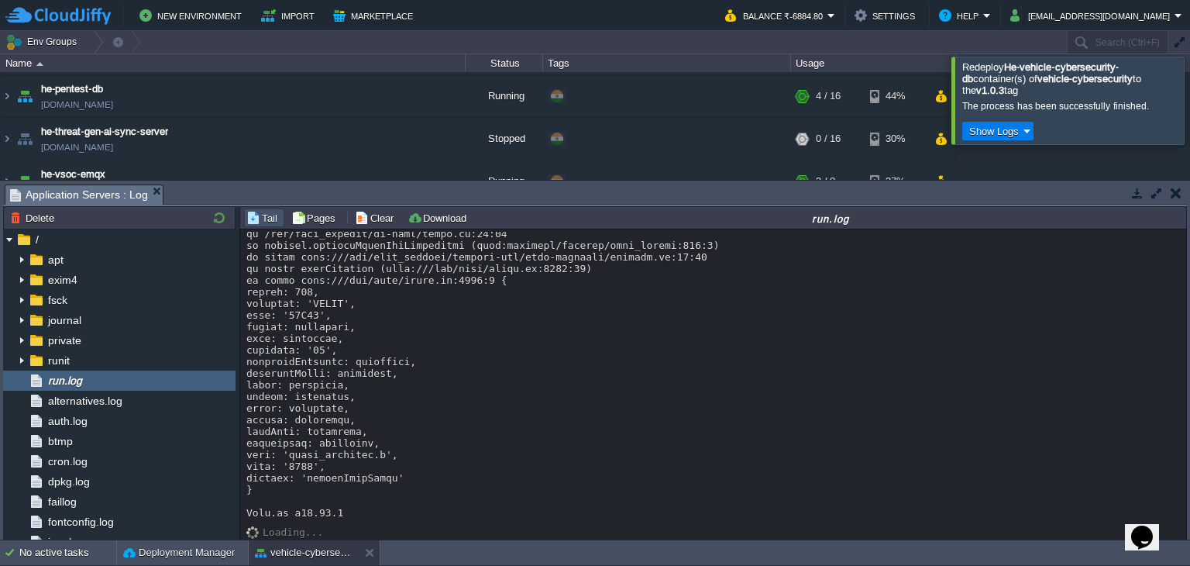
scroll to position [410, 0]
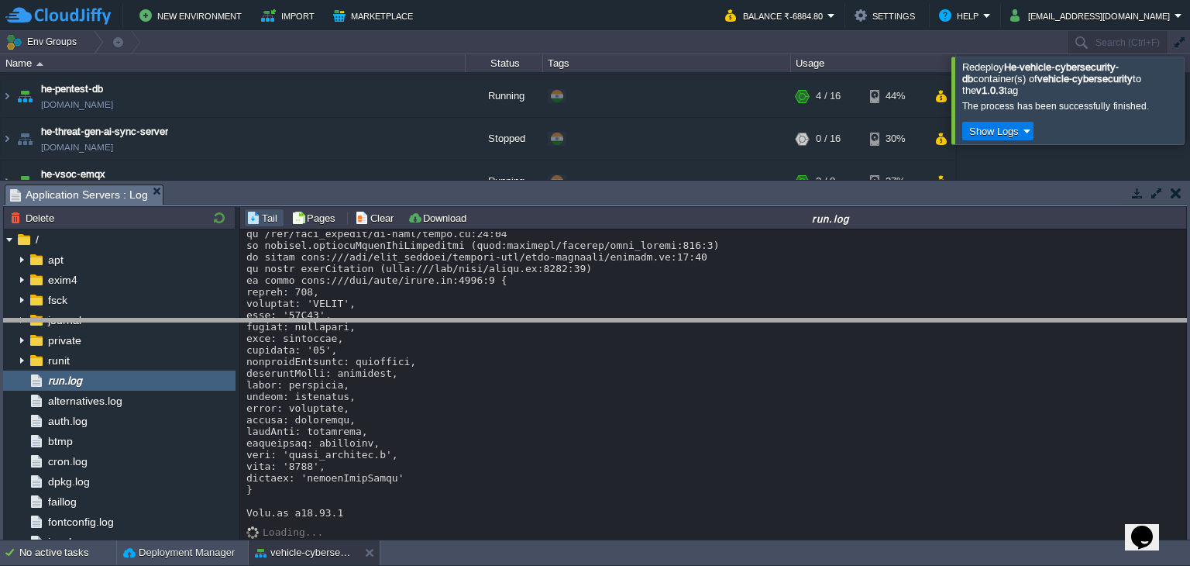
drag, startPoint x: 270, startPoint y: 194, endPoint x: 297, endPoint y: 331, distance: 139.7
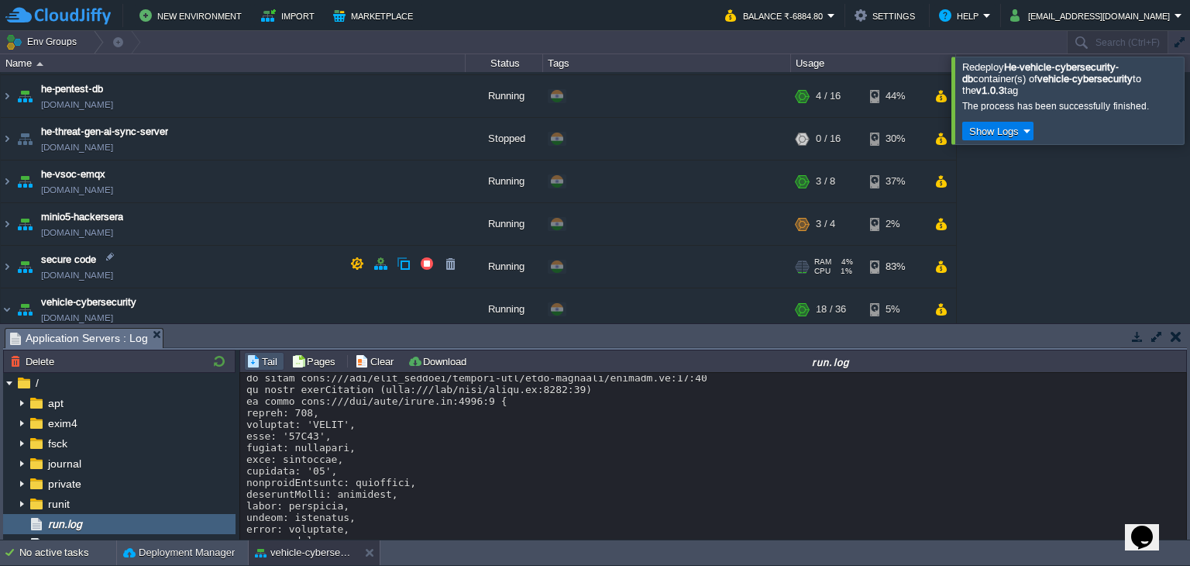
scroll to position [813, 0]
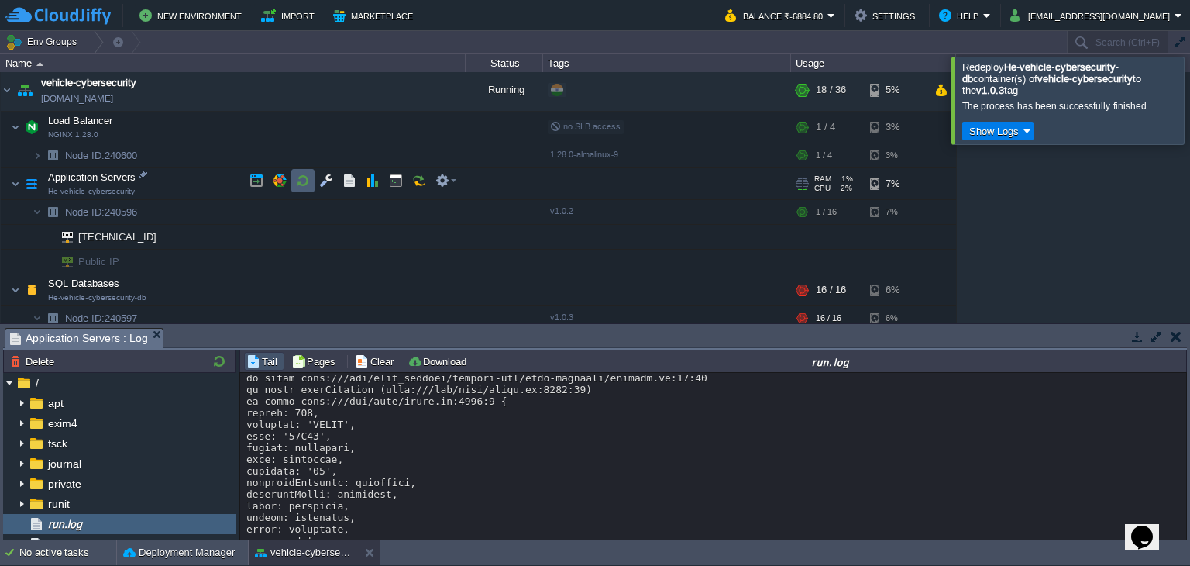
click at [298, 176] on button "button" at bounding box center [303, 181] width 14 height 14
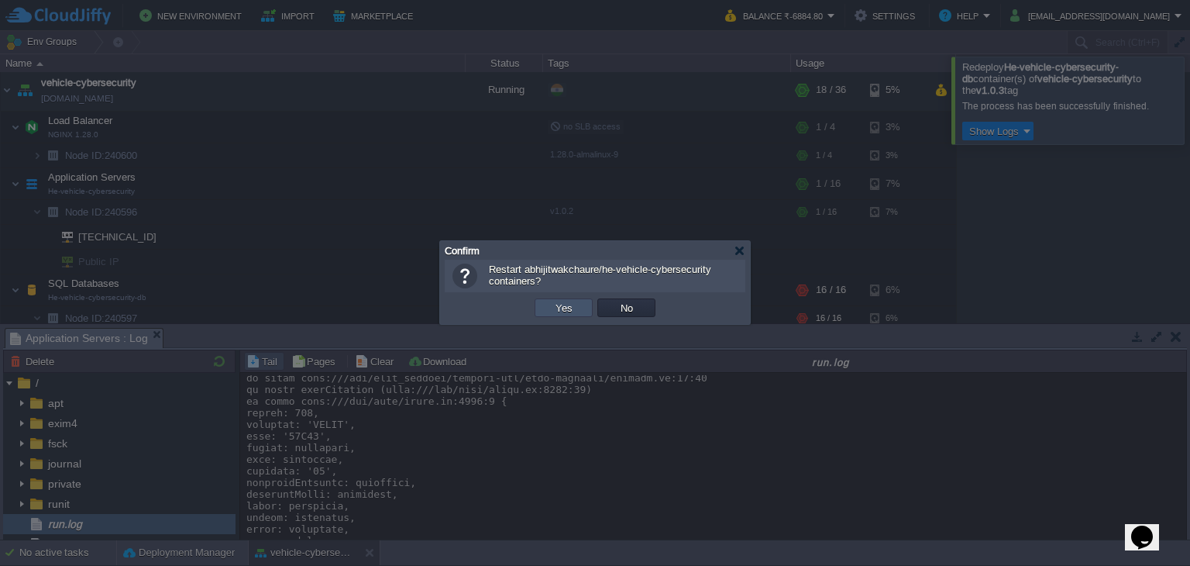
click at [562, 305] on button "Yes" at bounding box center [564, 308] width 26 height 14
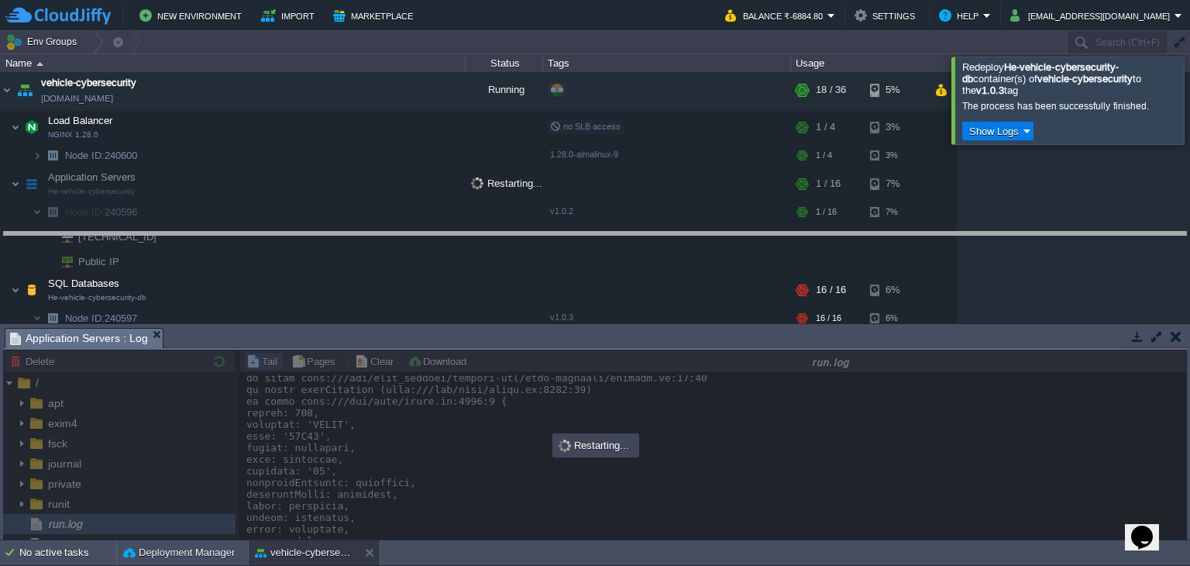
drag, startPoint x: 468, startPoint y: 336, endPoint x: 459, endPoint y: 239, distance: 96.5
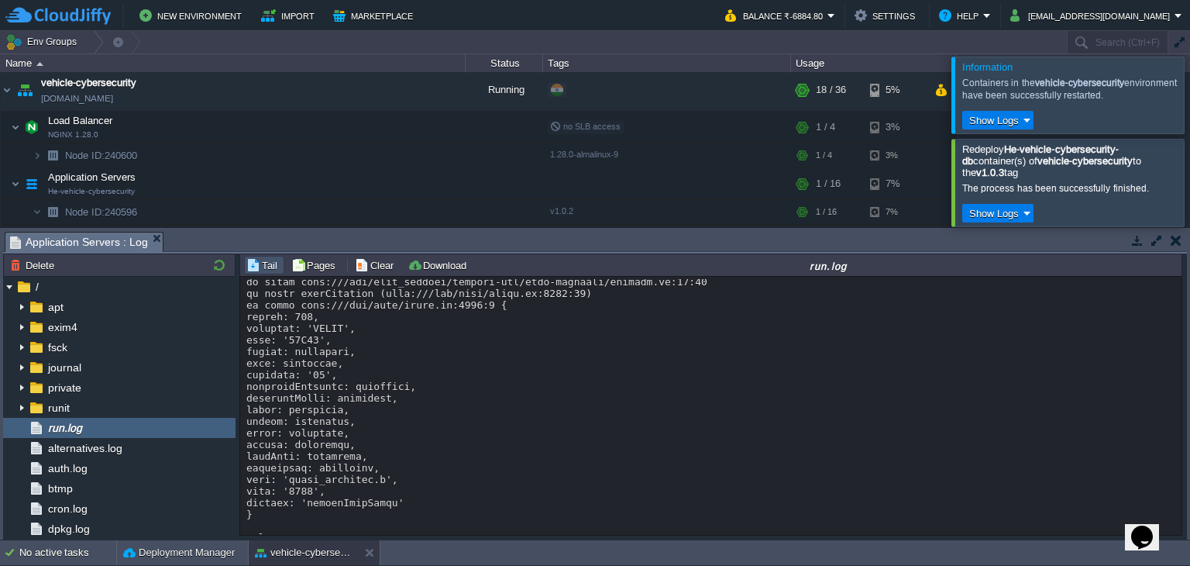
scroll to position [462, 0]
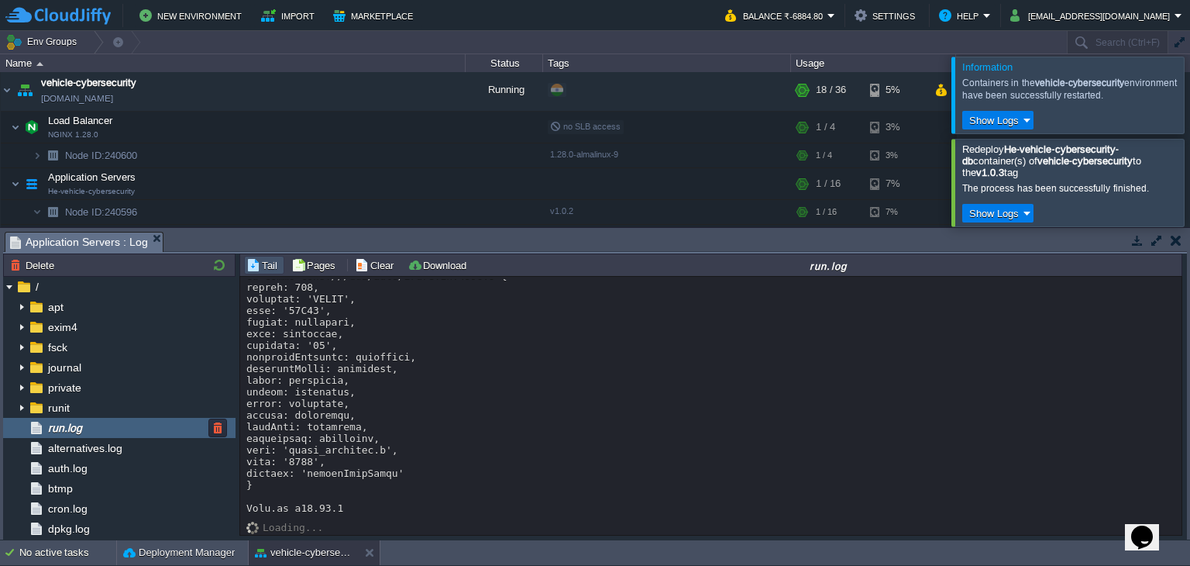
click at [130, 425] on div "run.log" at bounding box center [119, 428] width 232 height 20
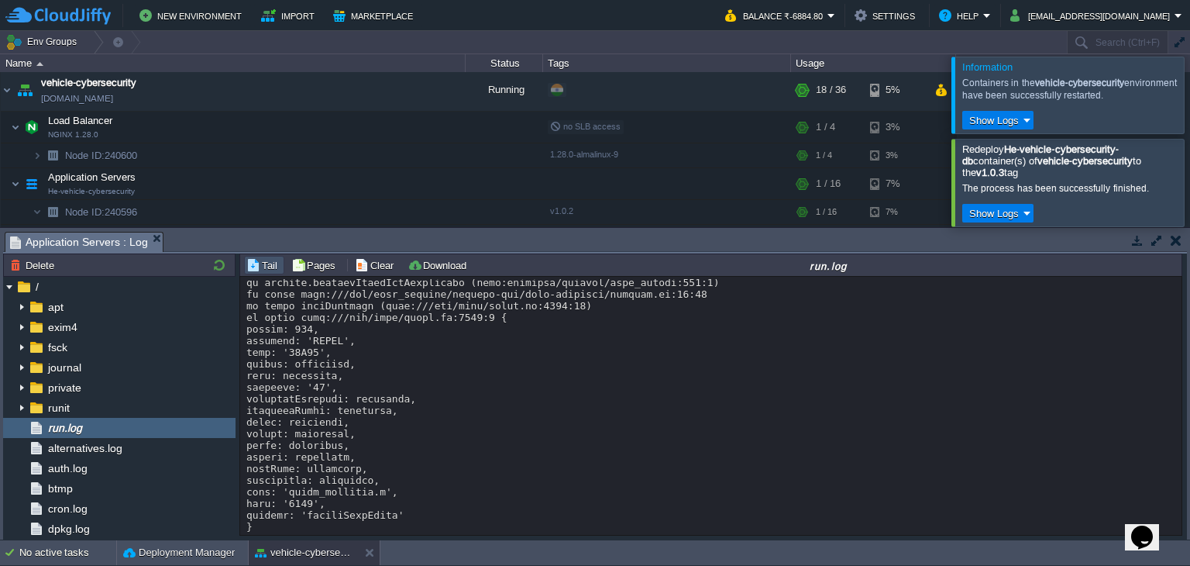
scroll to position [1159, 0]
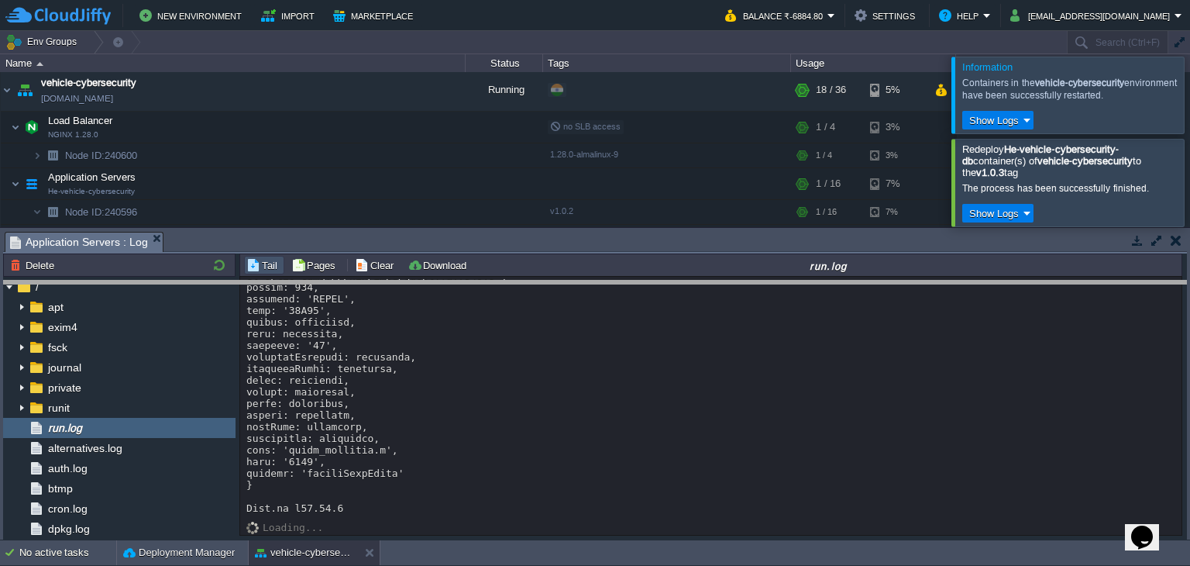
drag, startPoint x: 477, startPoint y: 243, endPoint x: 493, endPoint y: 295, distance: 54.2
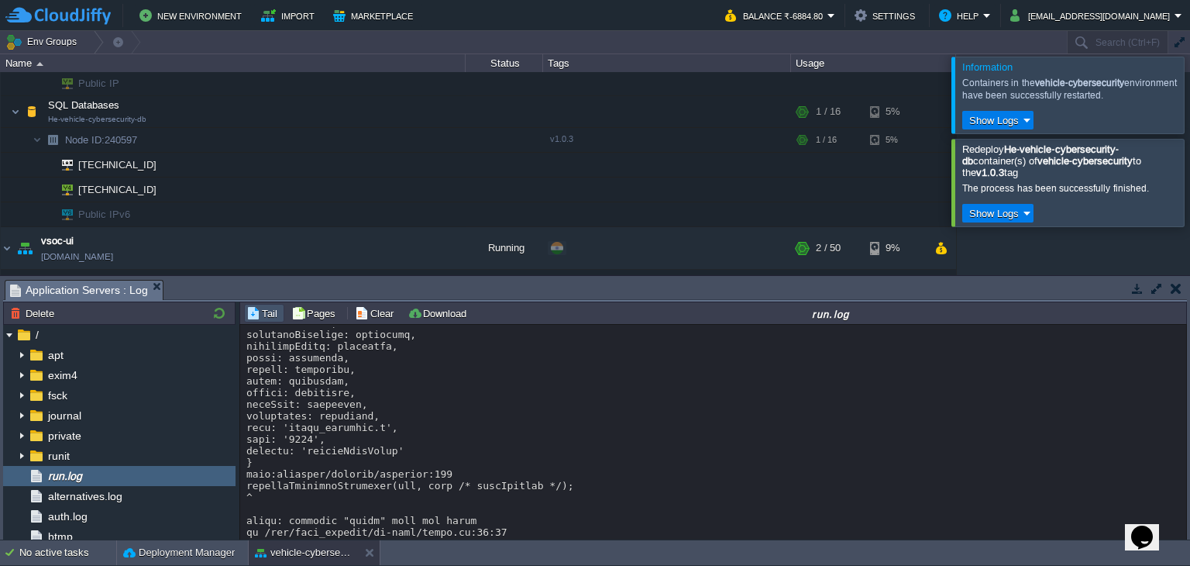
scroll to position [0, 0]
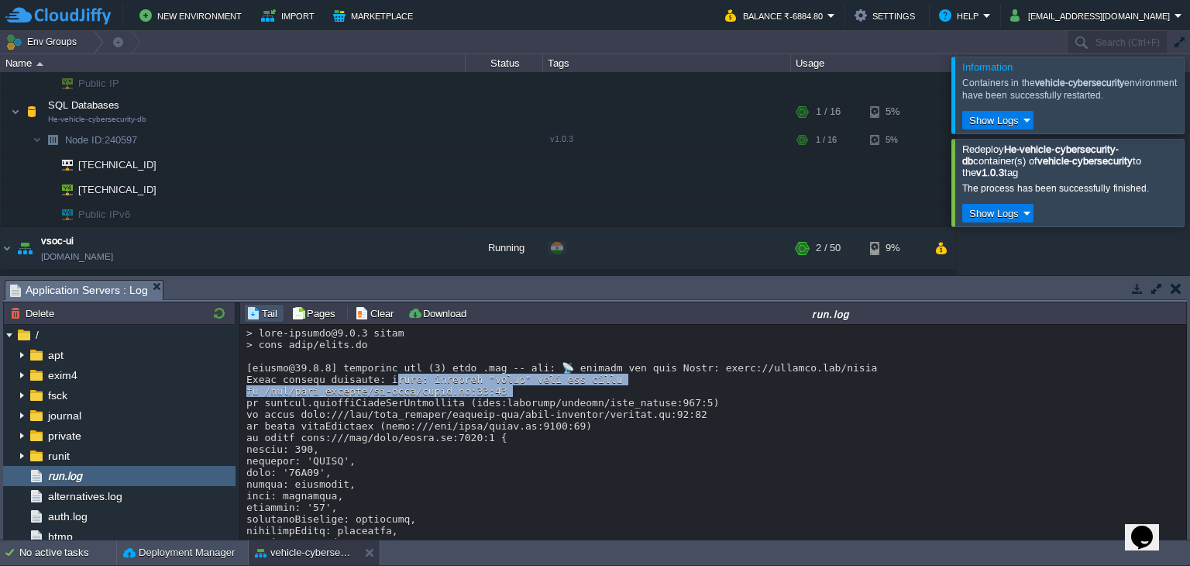
drag, startPoint x: 376, startPoint y: 394, endPoint x: 536, endPoint y: 399, distance: 160.5
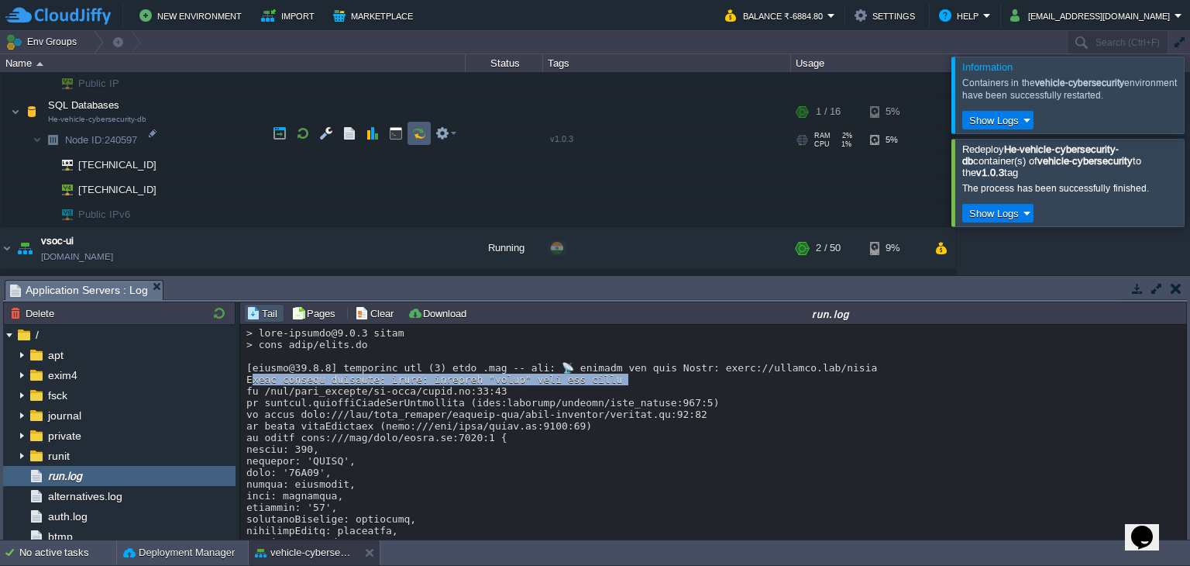
click at [412, 130] on button "button" at bounding box center [419, 133] width 14 height 14
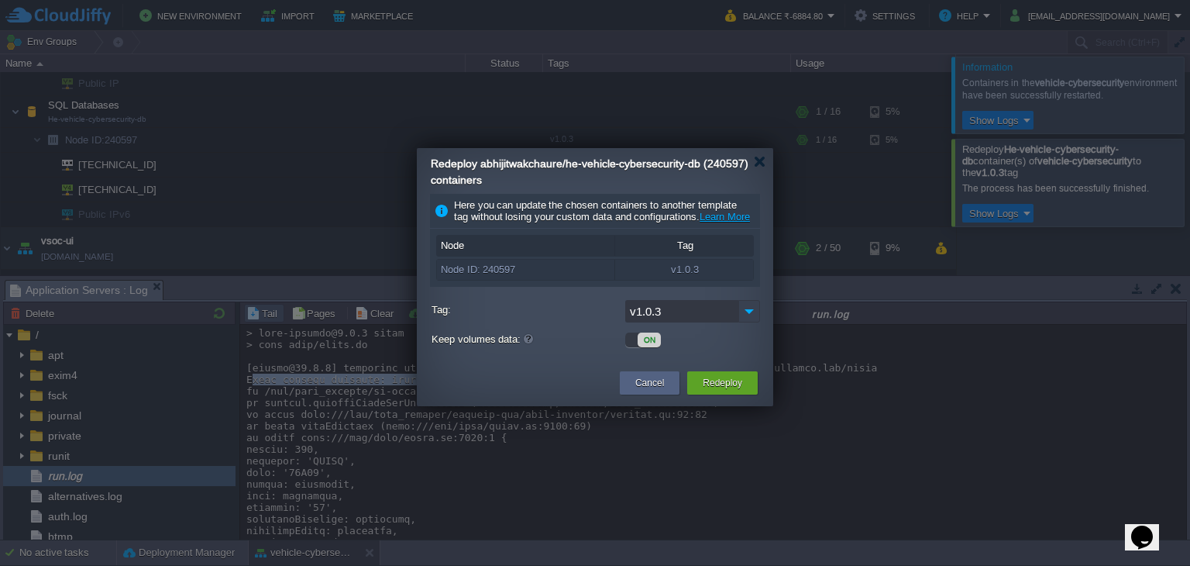
click at [739, 319] on img at bounding box center [750, 311] width 22 height 22
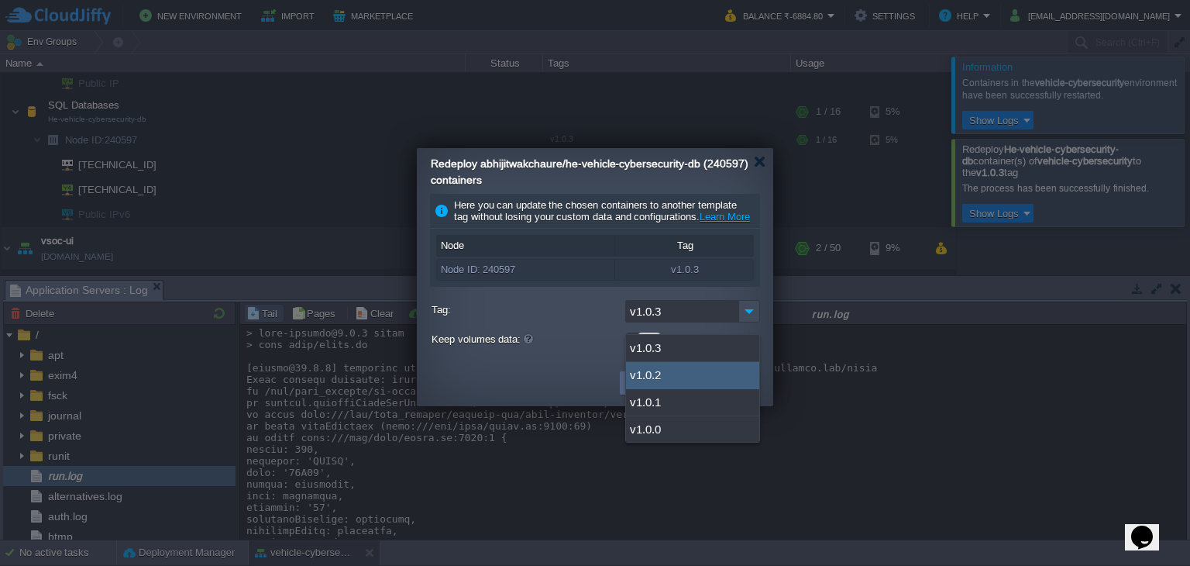
click at [608, 361] on div "Here you can update the chosen containers to another template tag without losin…" at bounding box center [595, 274] width 356 height 173
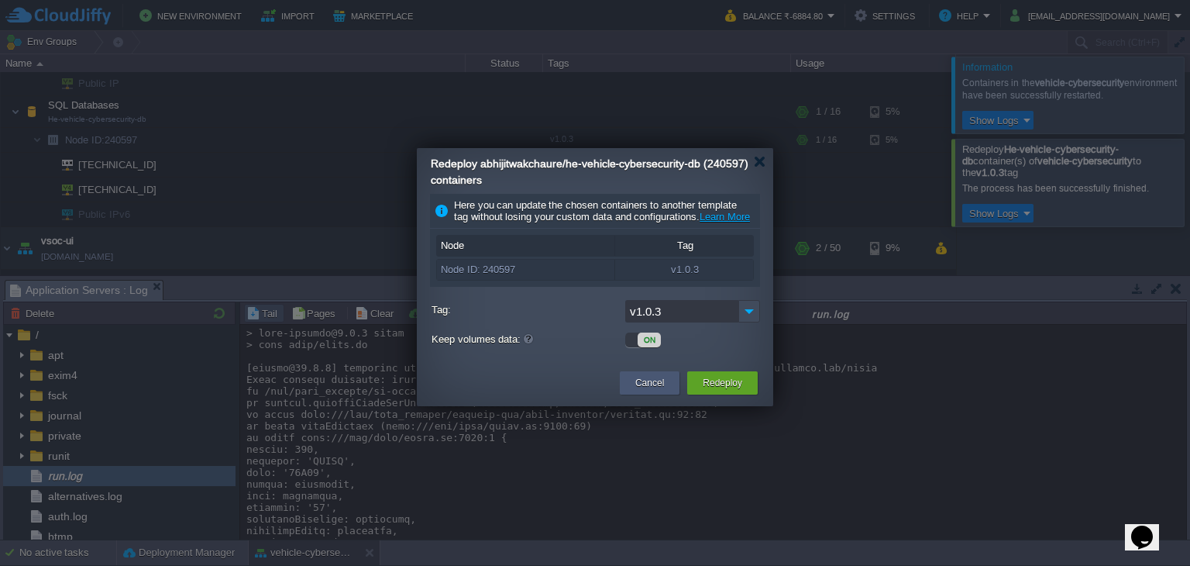
click at [663, 391] on button "Cancel" at bounding box center [649, 382] width 29 height 15
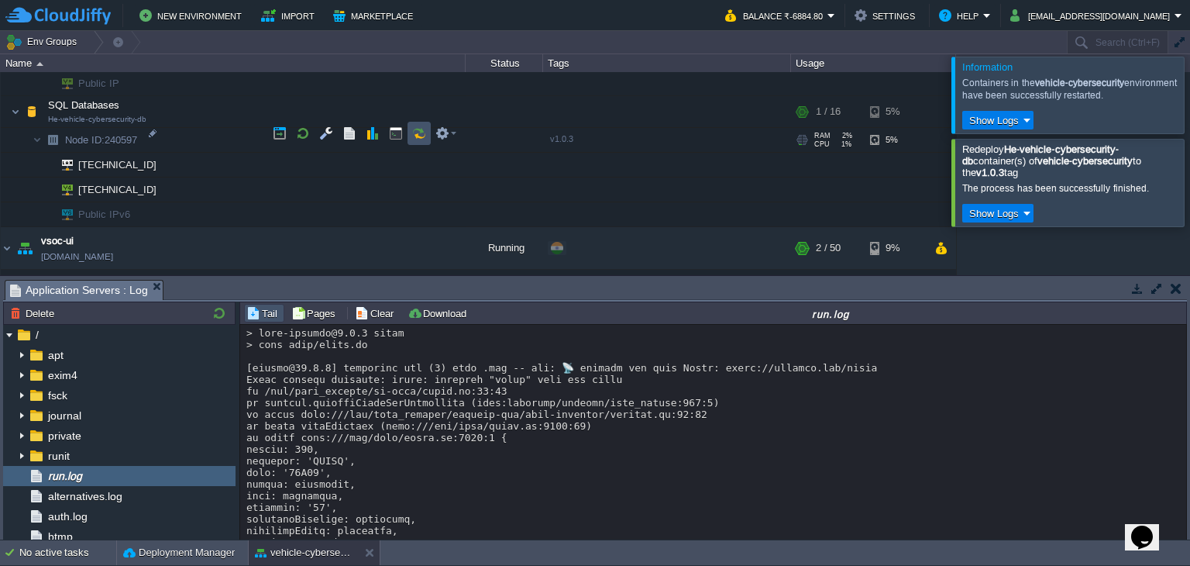
click at [412, 131] on button "button" at bounding box center [419, 133] width 14 height 14
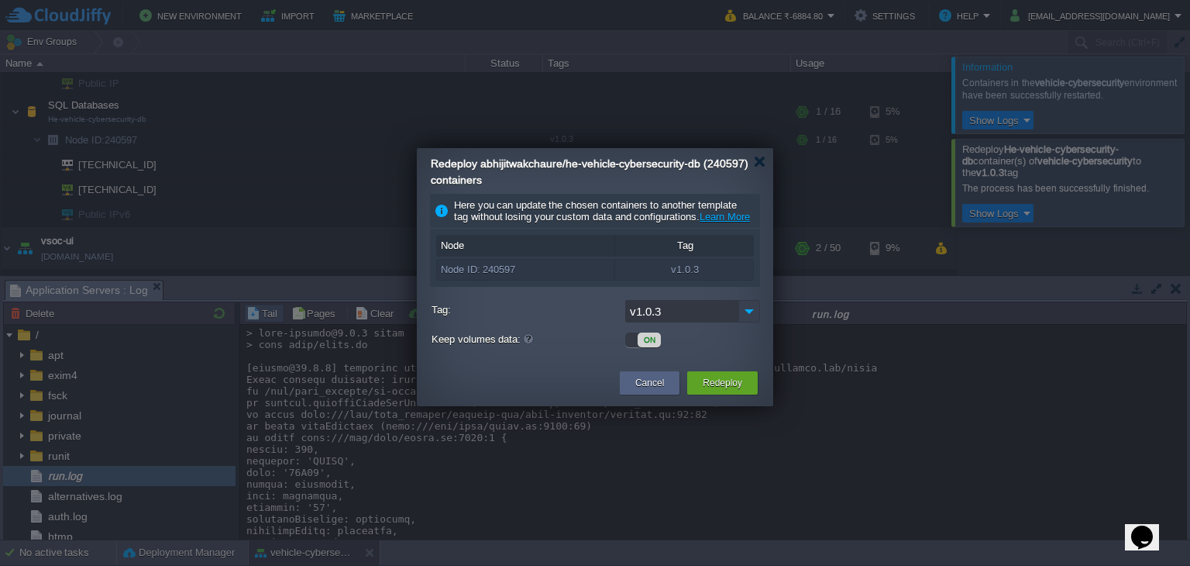
click at [741, 322] on img at bounding box center [750, 311] width 22 height 22
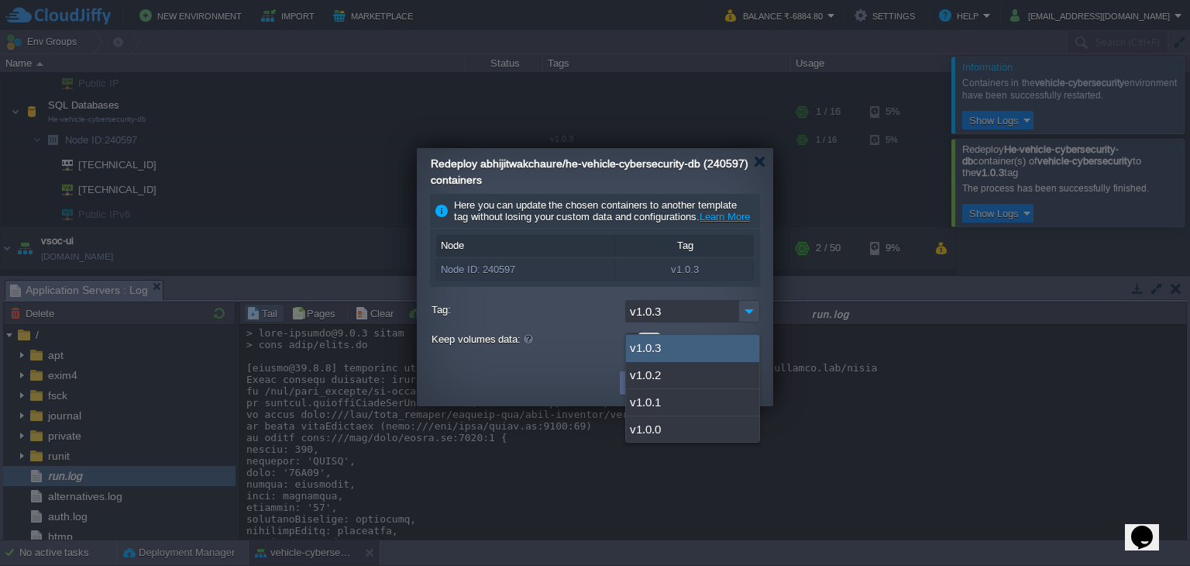
drag, startPoint x: 586, startPoint y: 336, endPoint x: 618, endPoint y: 334, distance: 31.9
click at [587, 326] on div "v1.0.3" at bounding box center [596, 313] width 329 height 26
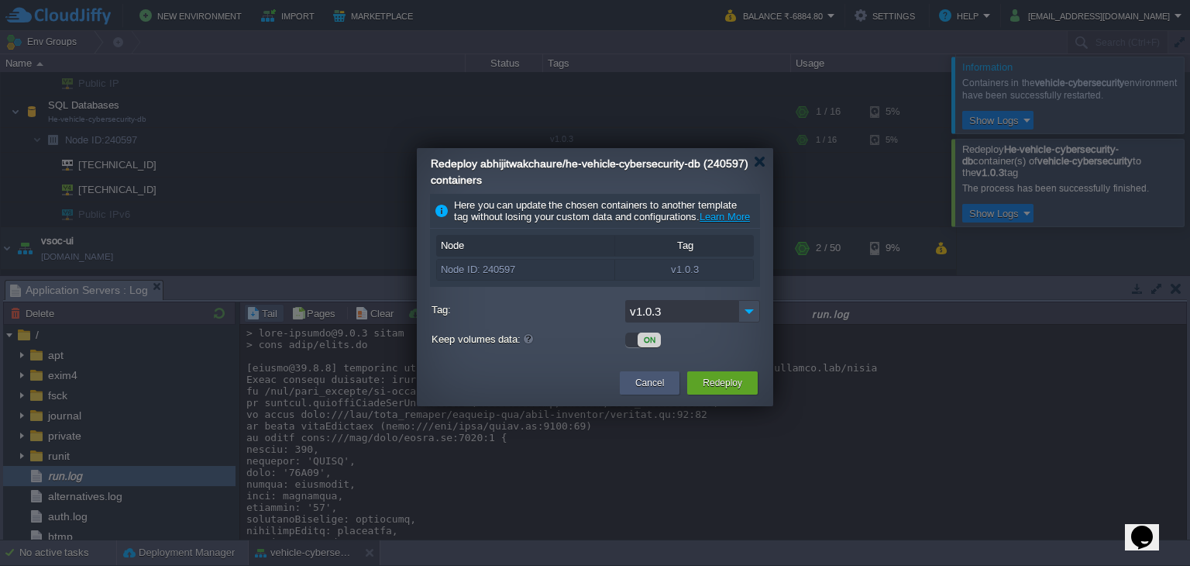
click at [673, 394] on div "Cancel" at bounding box center [650, 382] width 60 height 23
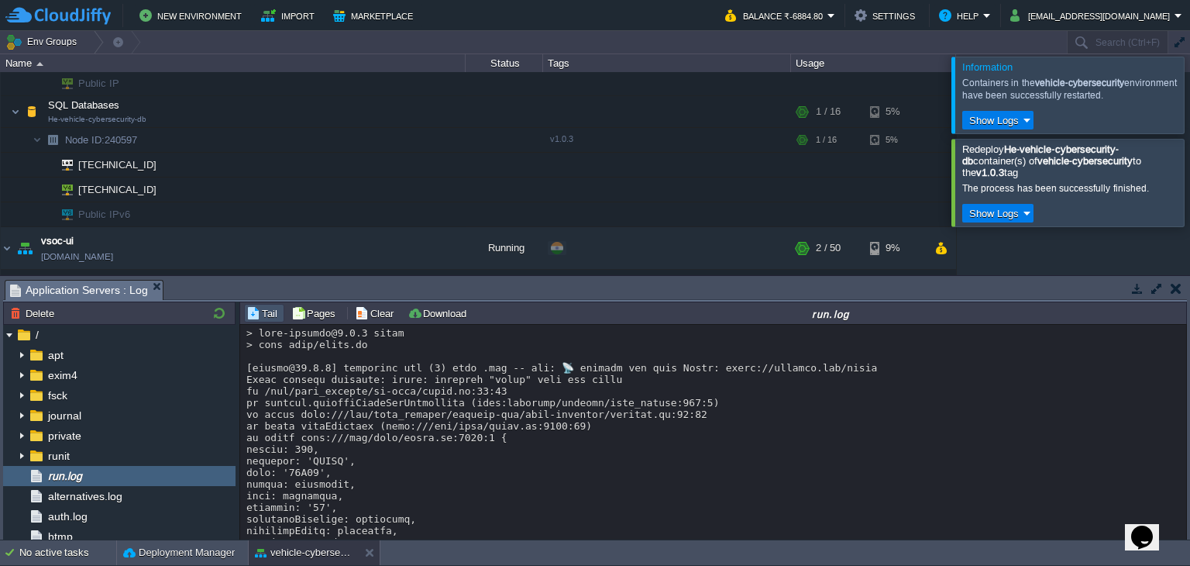
click at [737, 559] on td "No active tasks Deployment Manager vehicle-cybersecurity" at bounding box center [595, 552] width 1190 height 25
click at [416, 106] on button "button" at bounding box center [419, 105] width 14 height 14
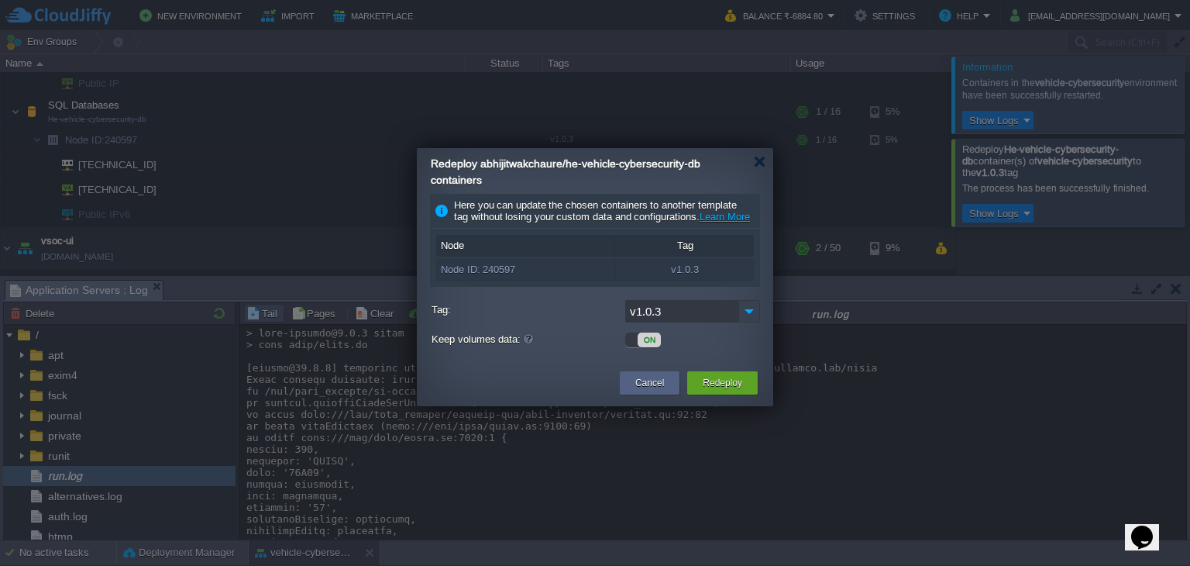
click at [749, 322] on img at bounding box center [750, 311] width 22 height 22
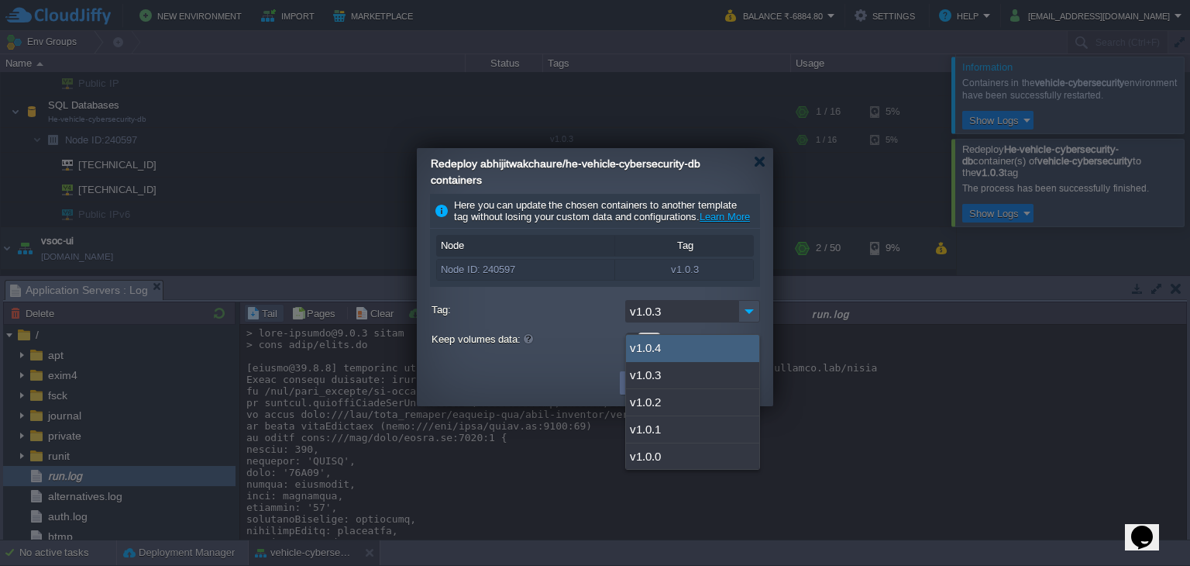
click at [687, 351] on div "v1.0.4" at bounding box center [692, 348] width 133 height 27
type input "v1.0.4"
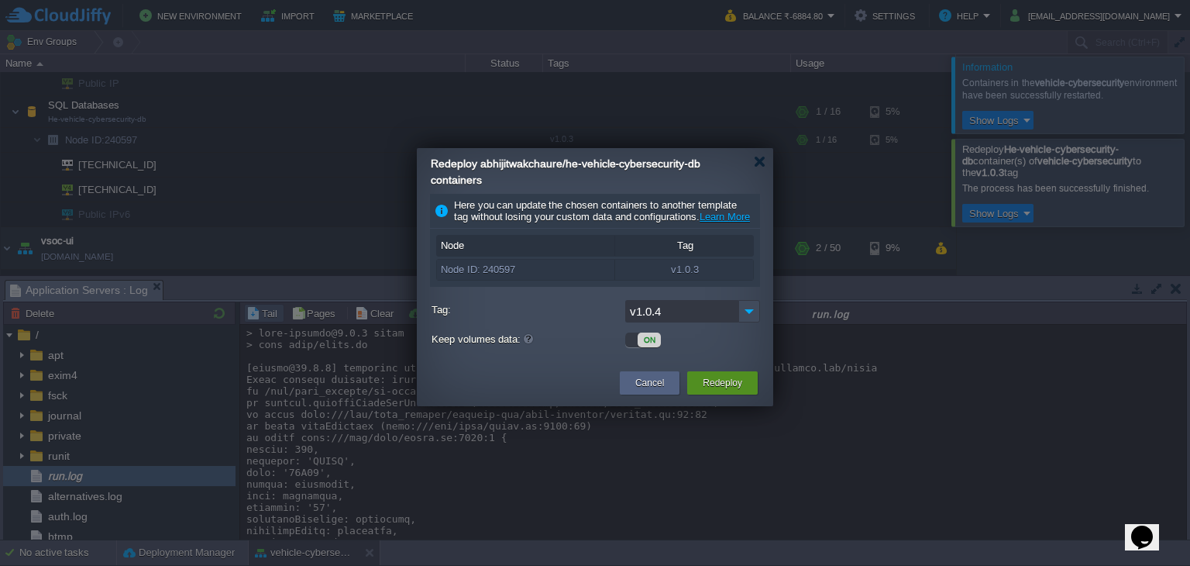
click at [733, 391] on button "Redeploy" at bounding box center [723, 382] width 40 height 15
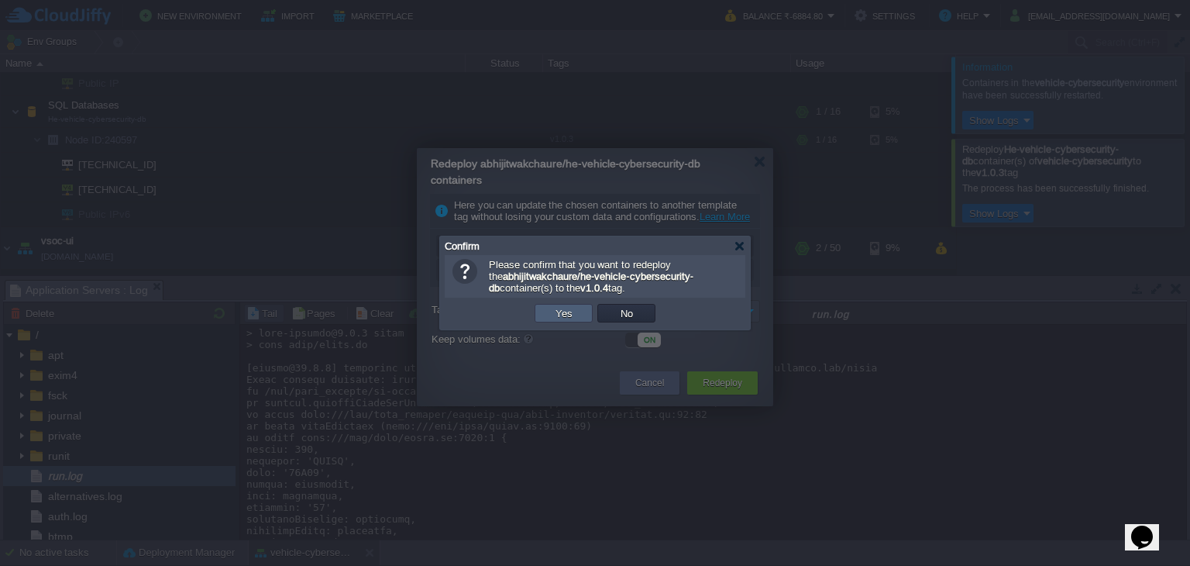
click at [586, 316] on td "Yes" at bounding box center [564, 313] width 58 height 19
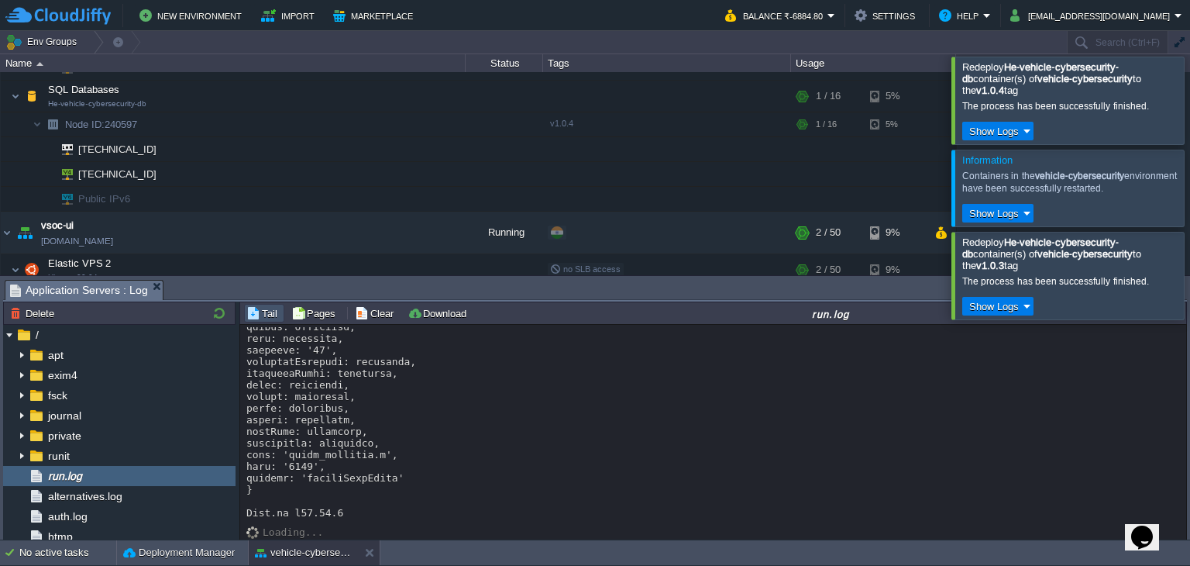
scroll to position [742, 0]
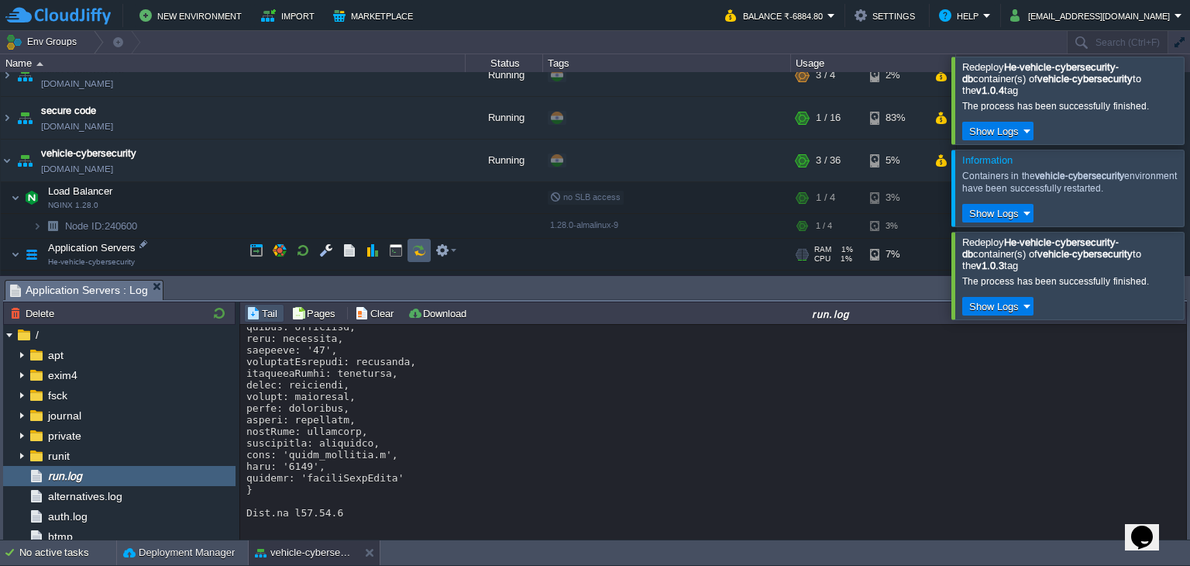
click at [412, 253] on button "button" at bounding box center [419, 250] width 14 height 14
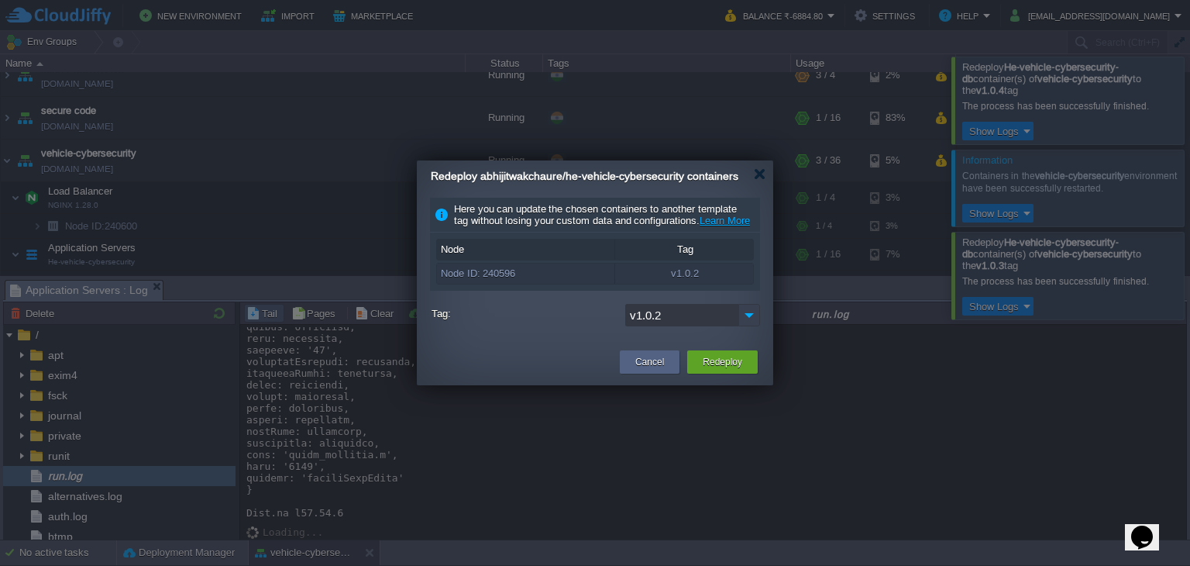
click at [750, 326] on img at bounding box center [750, 315] width 22 height 22
click at [553, 367] on td at bounding box center [520, 362] width 191 height 28
click at [651, 370] on button "Cancel" at bounding box center [649, 361] width 29 height 15
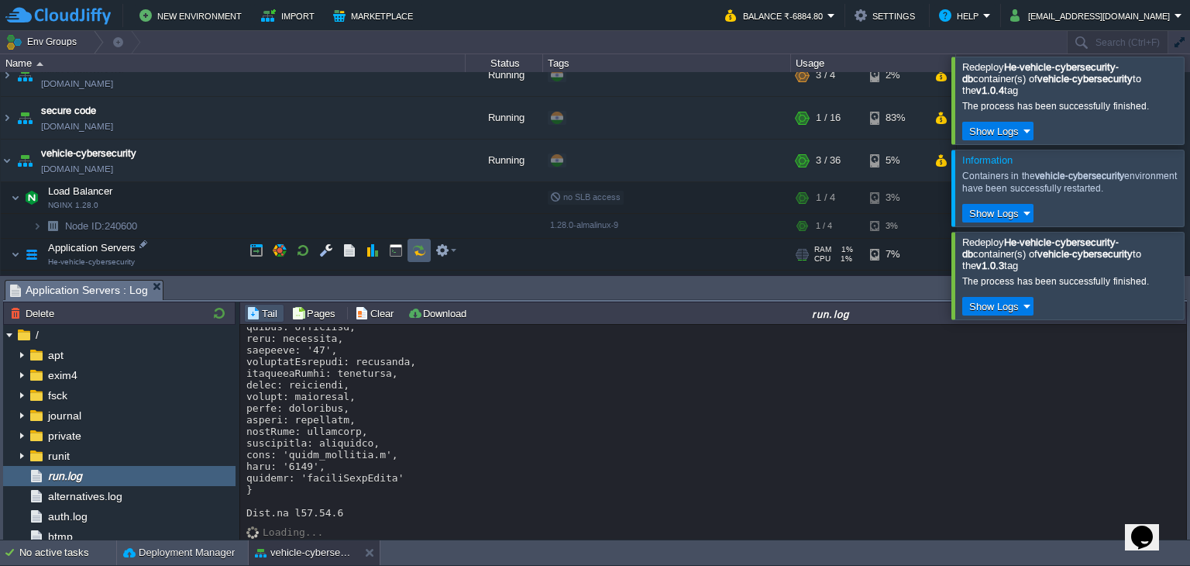
click at [422, 255] on button "button" at bounding box center [419, 250] width 14 height 14
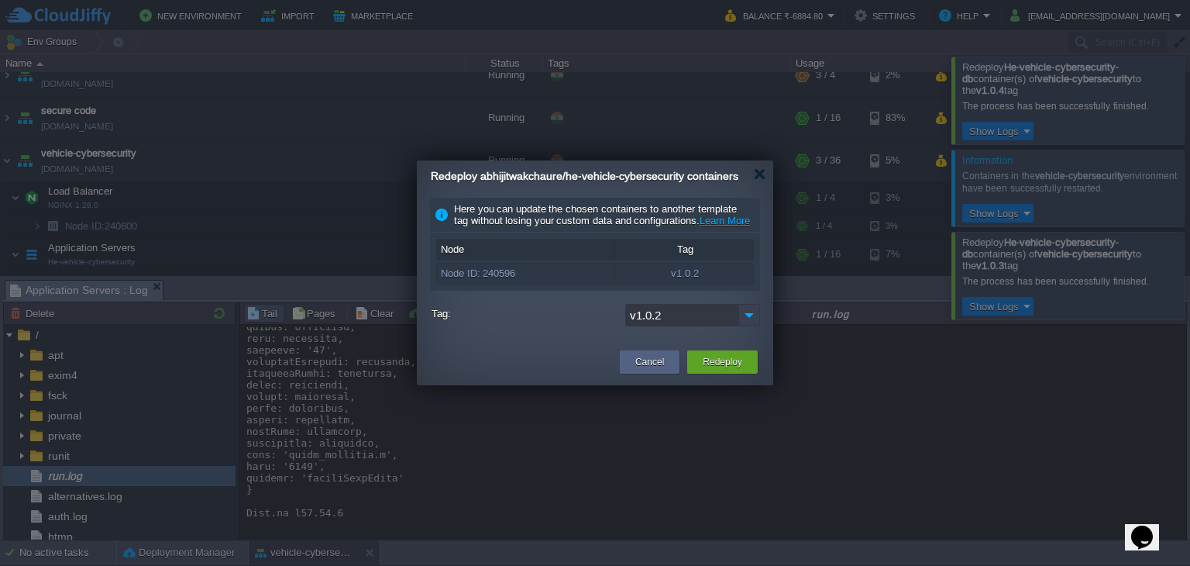
click at [746, 326] on img at bounding box center [750, 315] width 22 height 22
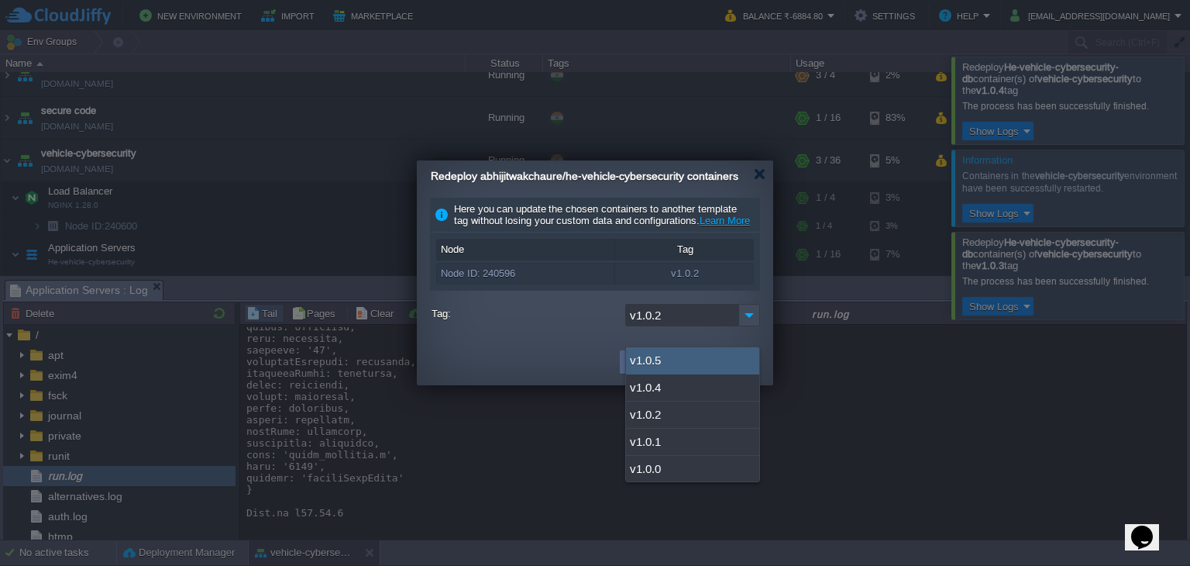
click at [694, 354] on div "v1.0.5" at bounding box center [692, 360] width 133 height 27
type input "v1.0.5"
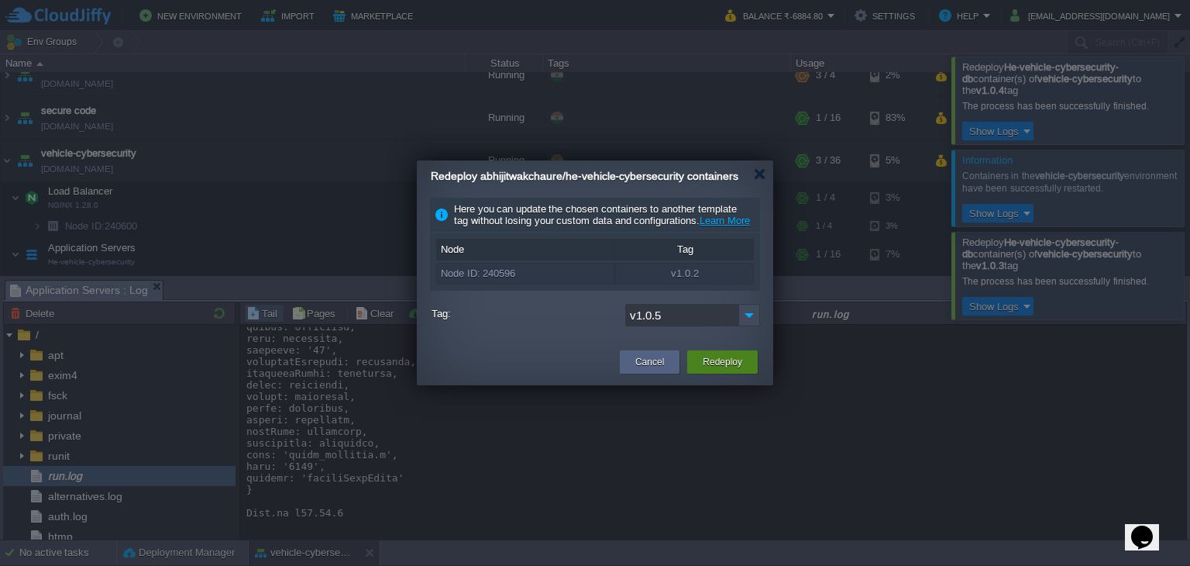
click at [719, 373] on div "Redeploy" at bounding box center [722, 361] width 47 height 23
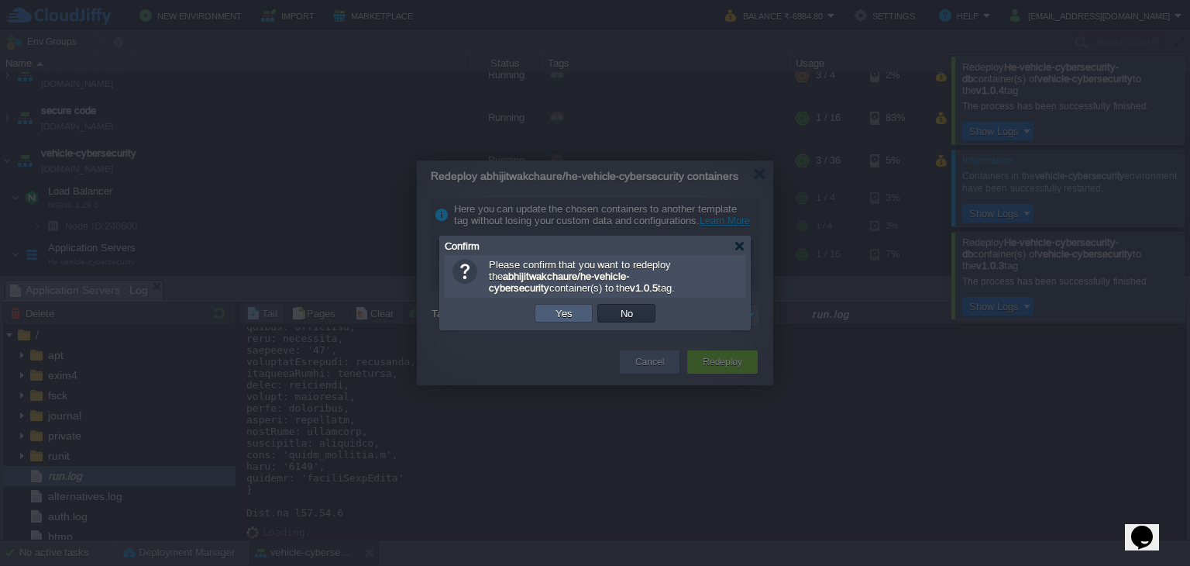
click at [580, 308] on td "Yes" at bounding box center [564, 313] width 58 height 19
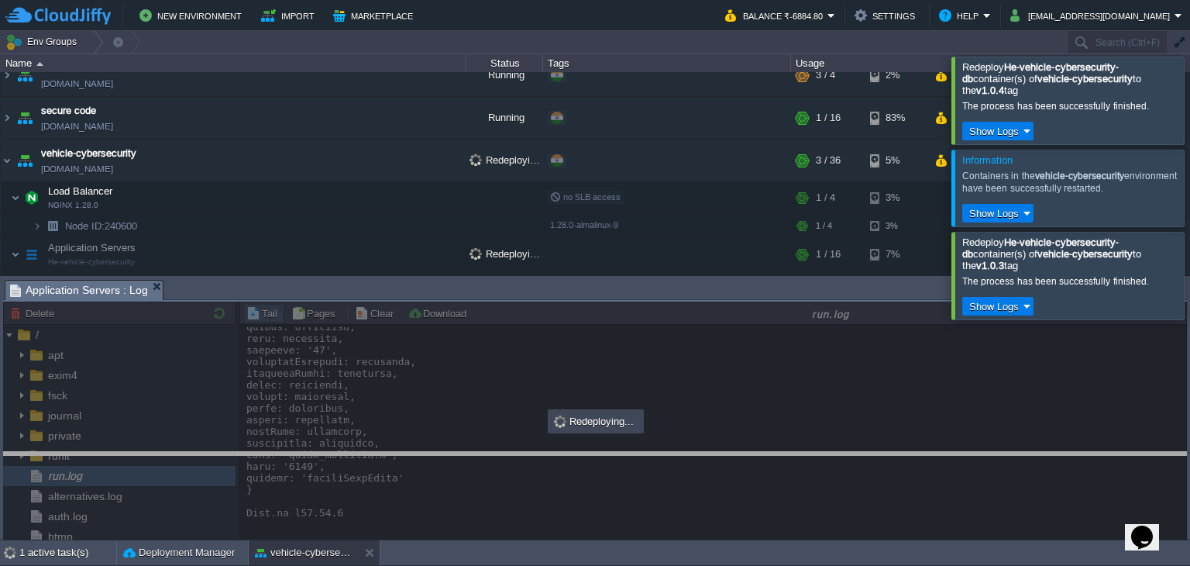
drag, startPoint x: 295, startPoint y: 293, endPoint x: 294, endPoint y: 310, distance: 17.1
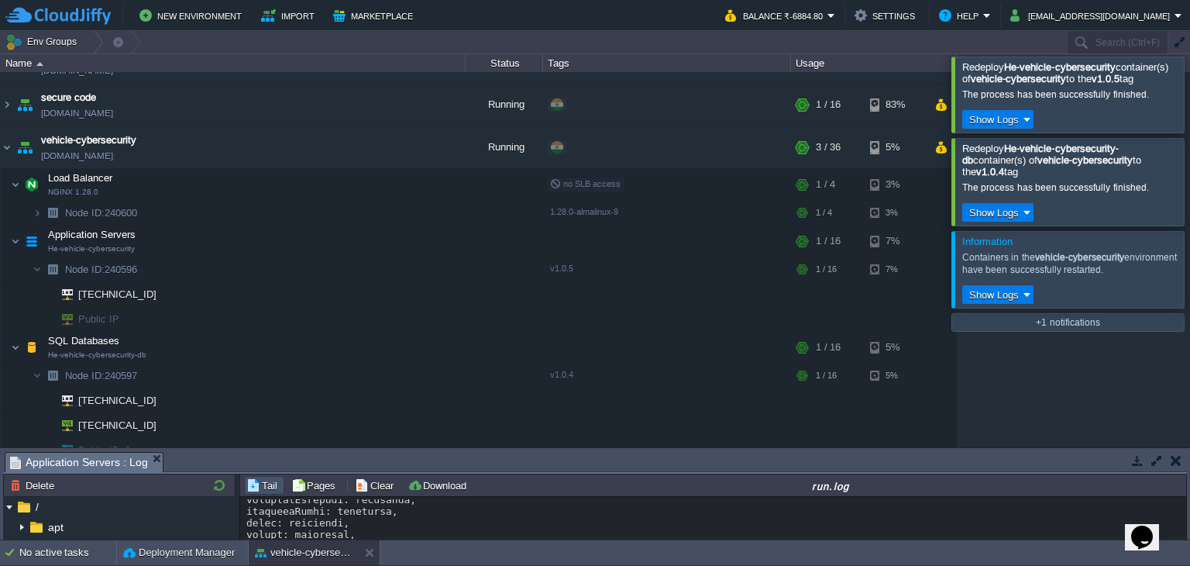
scroll to position [573, 0]
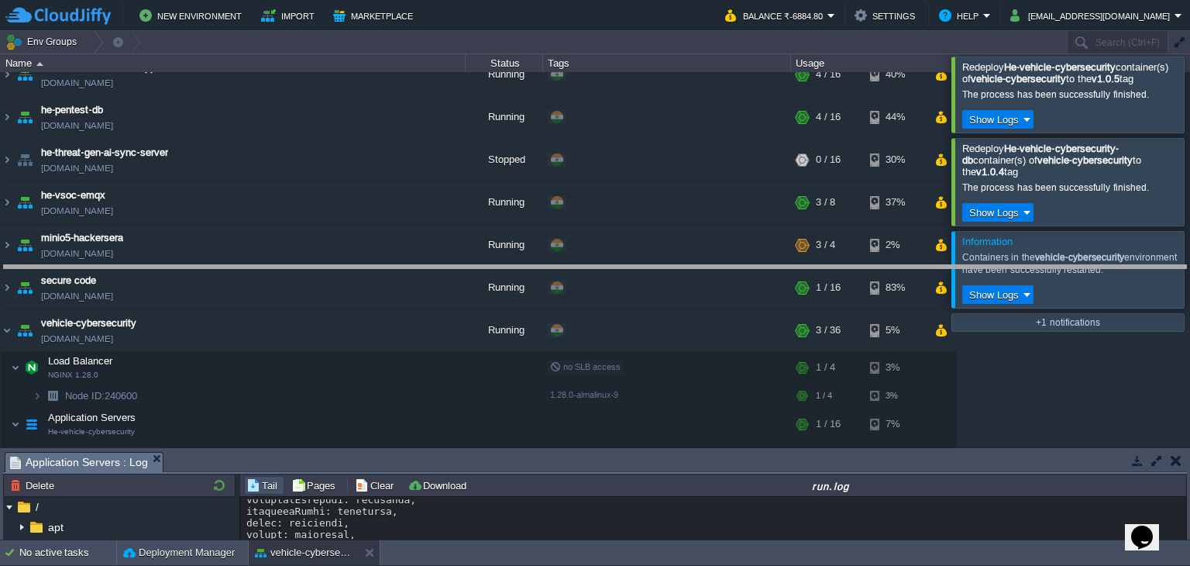
drag, startPoint x: 418, startPoint y: 467, endPoint x: 471, endPoint y: 248, distance: 225.0
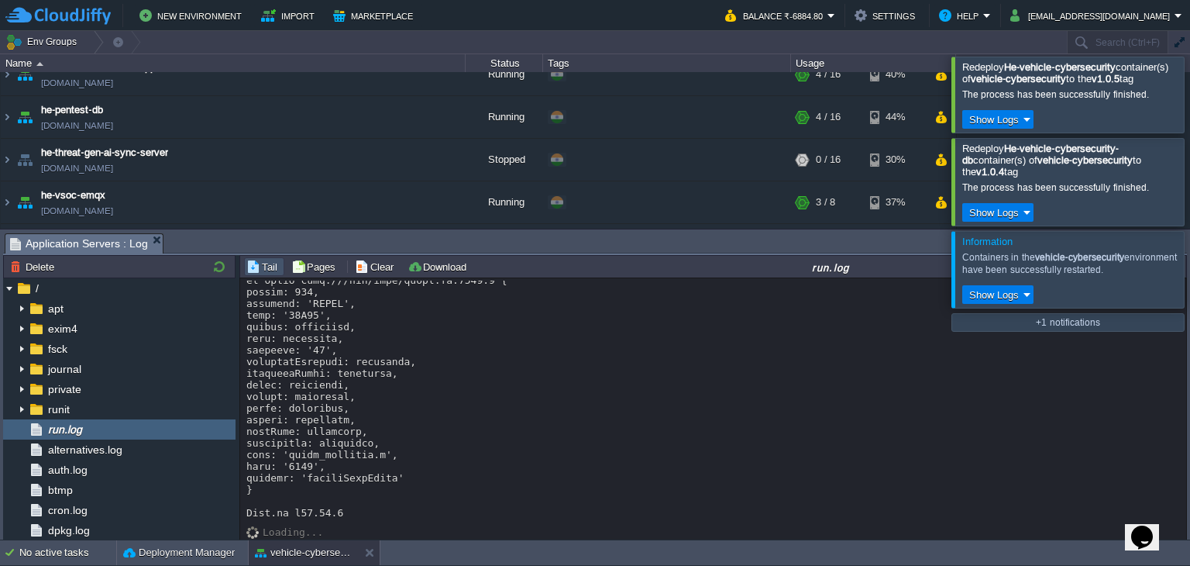
scroll to position [1156, 0]
click at [220, 268] on button "button" at bounding box center [219, 267] width 19 height 14
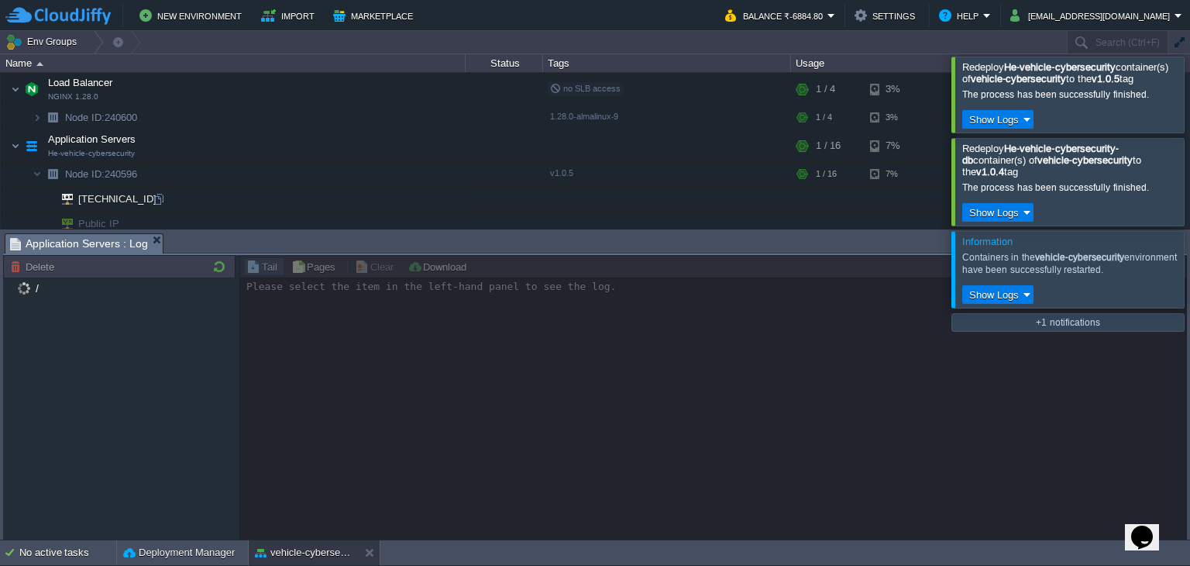
scroll to position [985, 0]
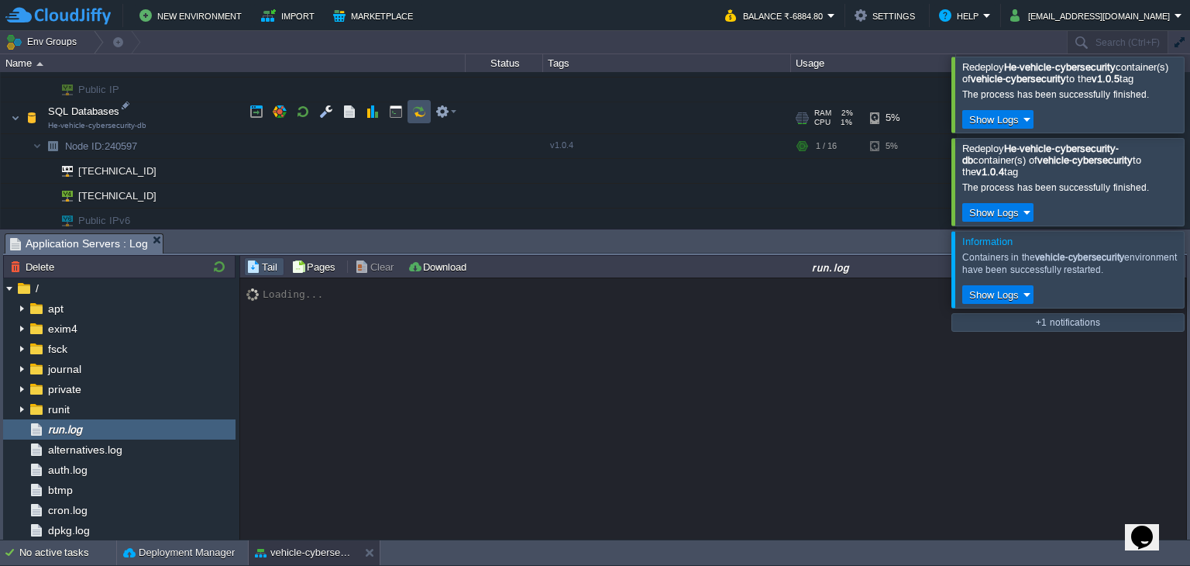
click at [422, 109] on button "button" at bounding box center [419, 112] width 14 height 14
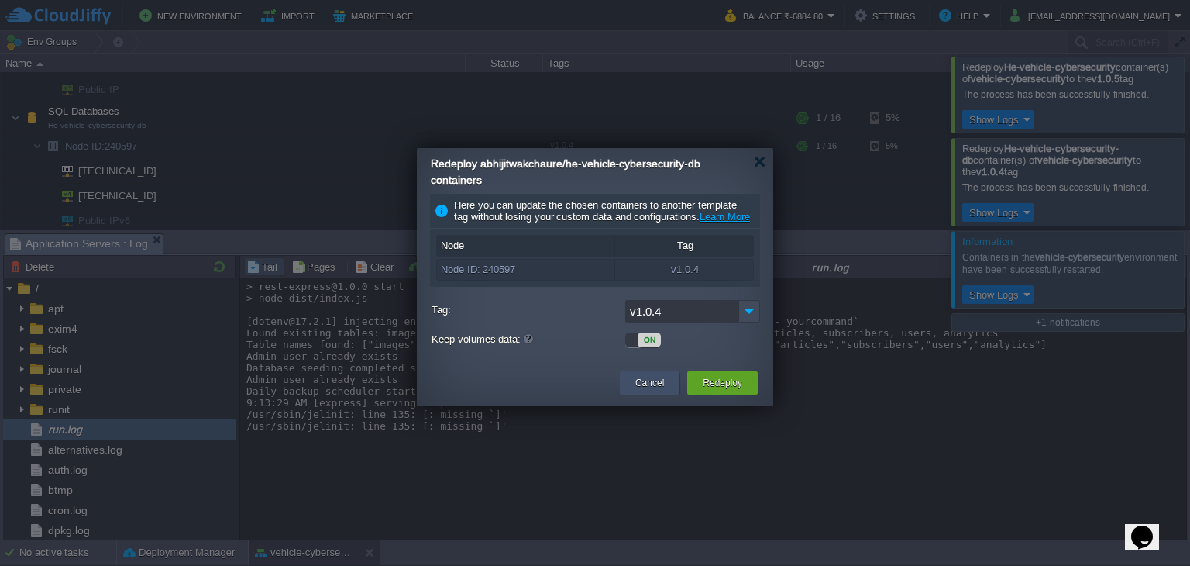
click at [656, 391] on button "Cancel" at bounding box center [649, 382] width 29 height 15
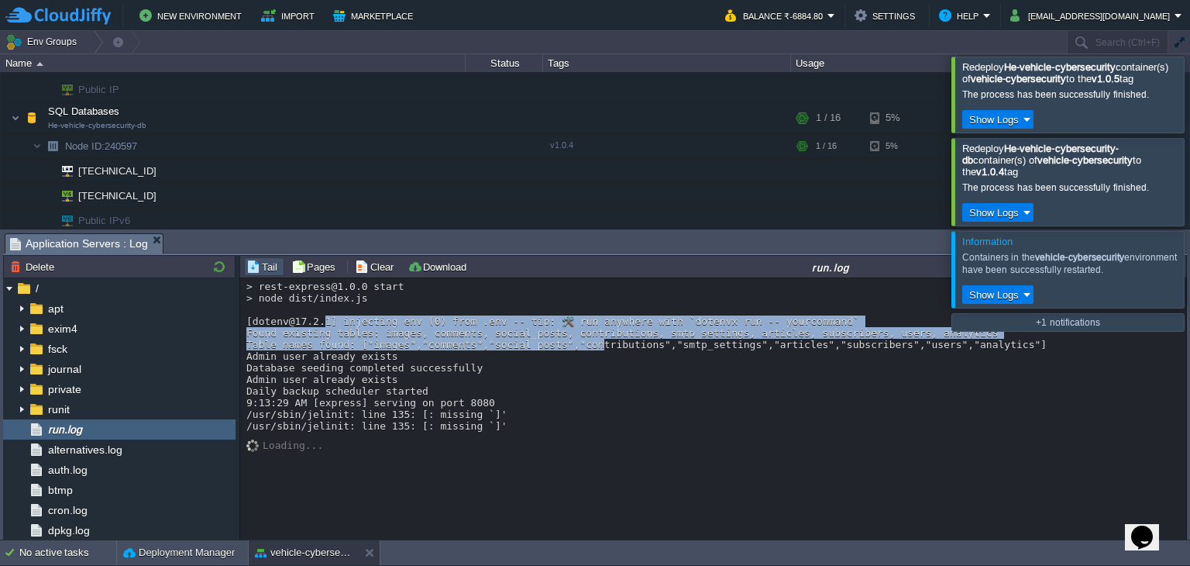
drag, startPoint x: 313, startPoint y: 339, endPoint x: 573, endPoint y: 393, distance: 265.1
click at [567, 367] on div "> rest-express@1.0.0 start > node dist/index.js [dotenv@17.2.1] injecting env (…" at bounding box center [713, 356] width 935 height 151
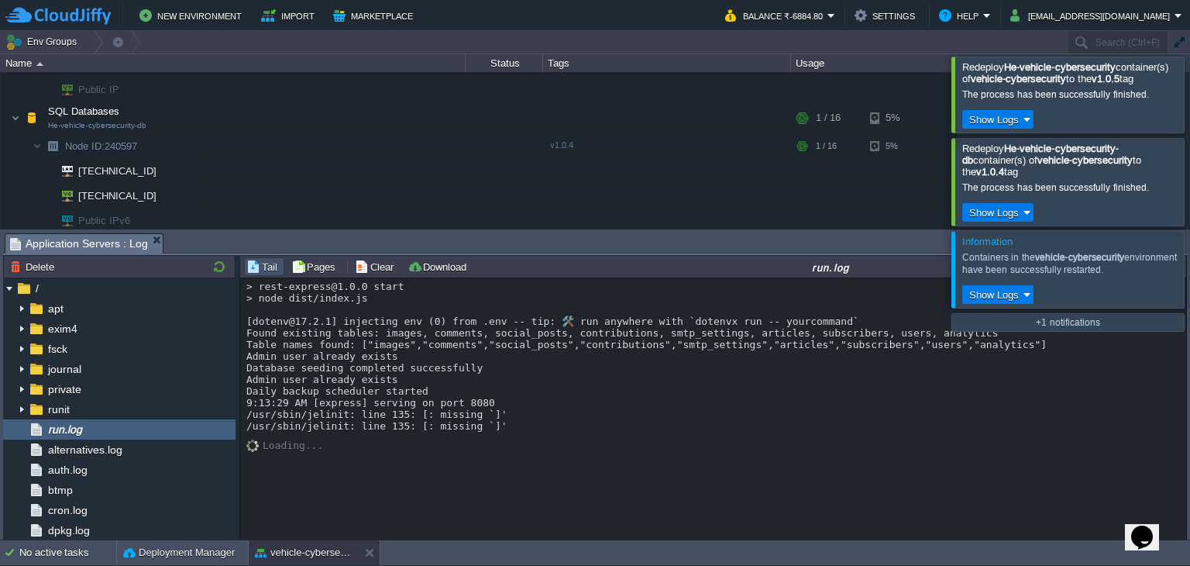
click at [577, 406] on div "> rest-express@1.0.0 start > node dist/index.js [dotenv@17.2.1] injecting env (…" at bounding box center [713, 356] width 935 height 151
drag, startPoint x: 288, startPoint y: 426, endPoint x: 547, endPoint y: 426, distance: 258.8
click at [547, 426] on div "> rest-express@1.0.0 start > node dist/index.js [dotenv@17.2.1] injecting env (…" at bounding box center [713, 356] width 935 height 151
click at [561, 432] on div "> rest-express@1.0.0 start > node dist/index.js [dotenv@17.2.1] injecting env (…" at bounding box center [713, 356] width 935 height 151
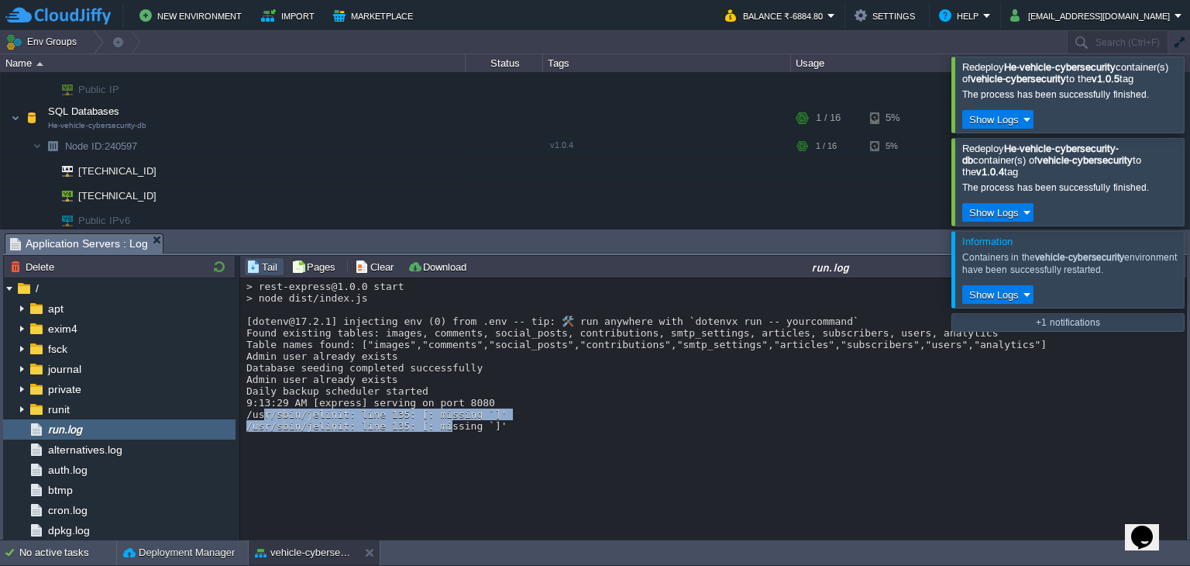
drag, startPoint x: 259, startPoint y: 430, endPoint x: 528, endPoint y: 449, distance: 269.6
click at [468, 448] on div "> rest-express@1.0.0 start > node dist/index.js [dotenv@17.2.1] injecting env (…" at bounding box center [714, 409] width 948 height 263
click at [529, 439] on div "Loading..." at bounding box center [713, 436] width 935 height 8
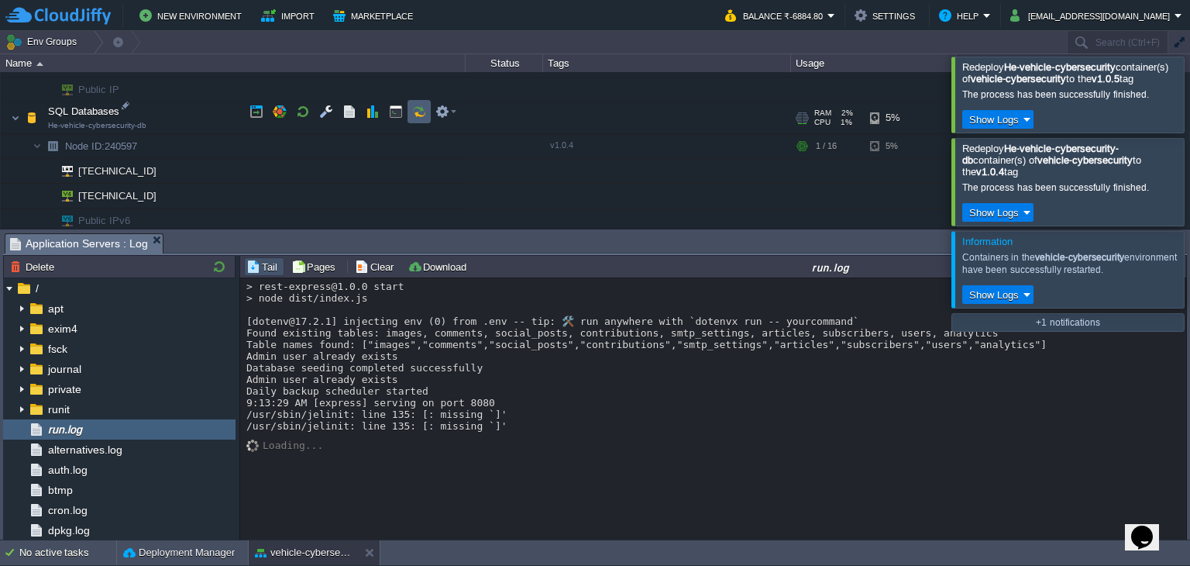
click at [425, 117] on button "button" at bounding box center [419, 112] width 14 height 14
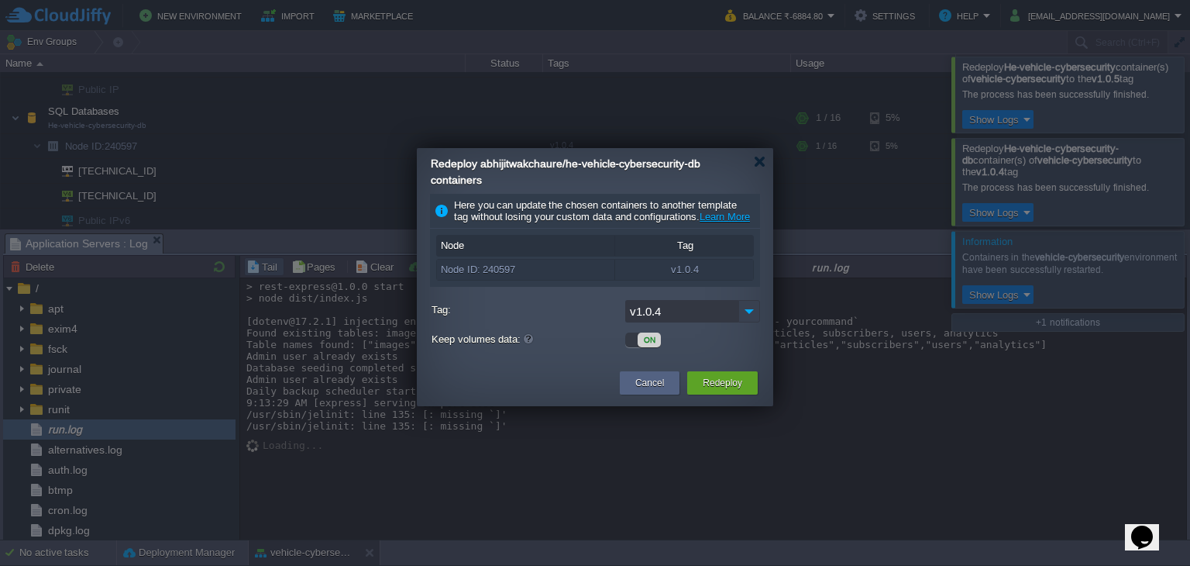
click at [753, 319] on img at bounding box center [750, 311] width 22 height 22
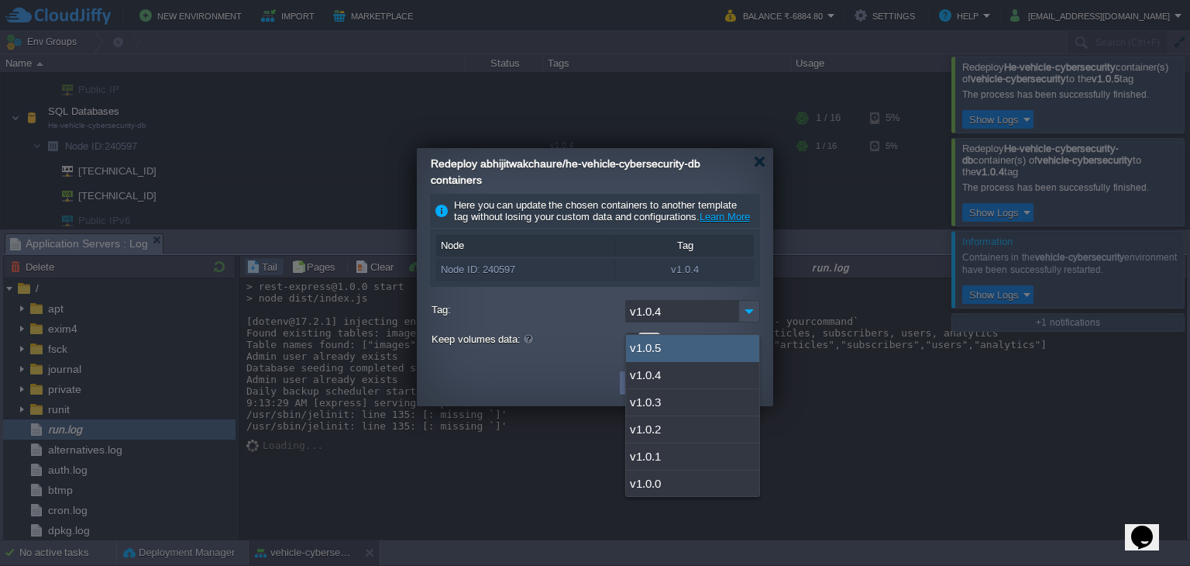
click at [710, 348] on div "v1.0.5" at bounding box center [692, 348] width 133 height 27
type input "v1.0.5"
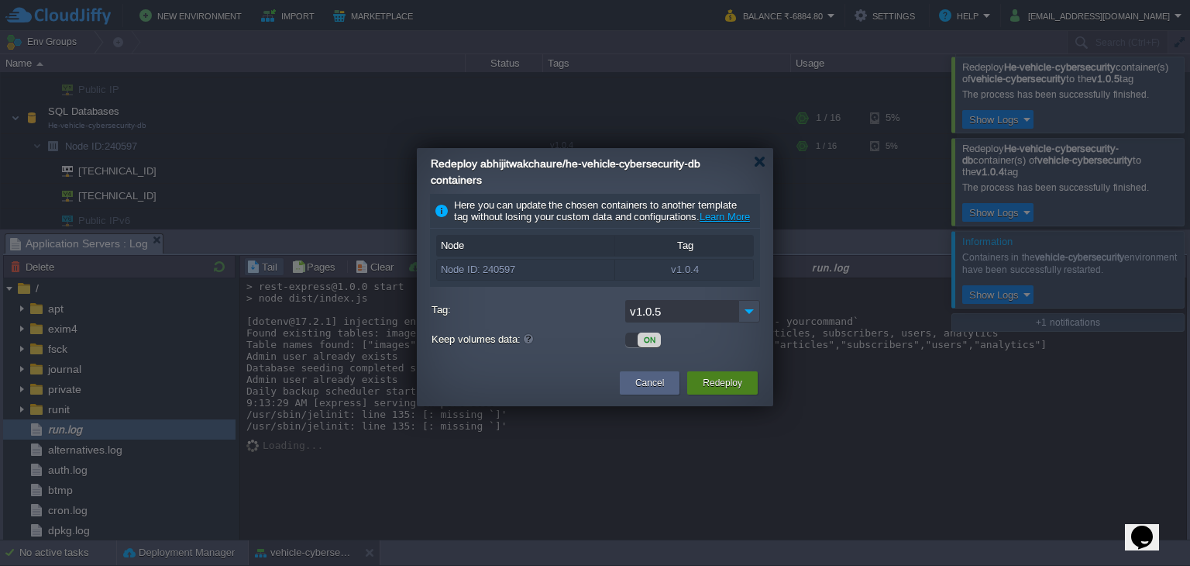
click at [719, 394] on div "Redeploy" at bounding box center [722, 382] width 47 height 23
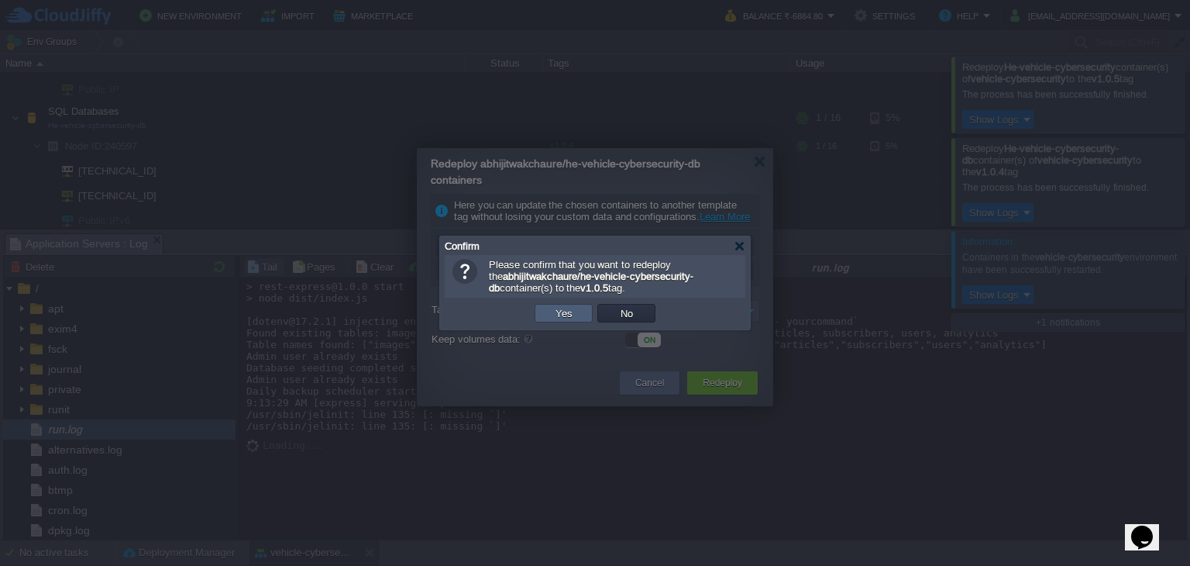
click at [572, 314] on button "Yes" at bounding box center [564, 313] width 26 height 14
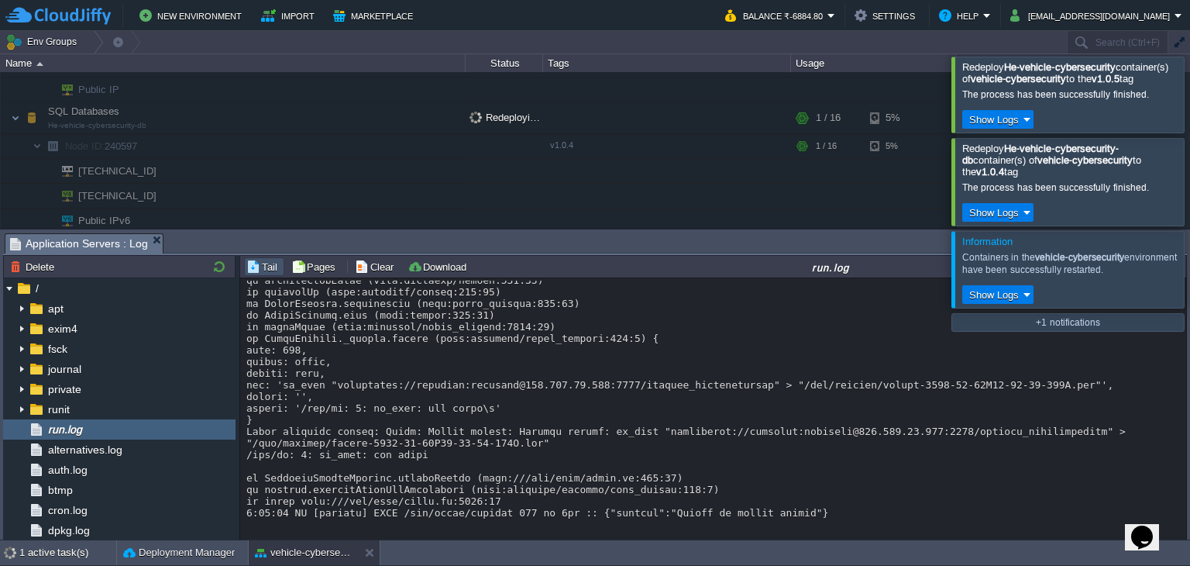
scroll to position [1378, 0]
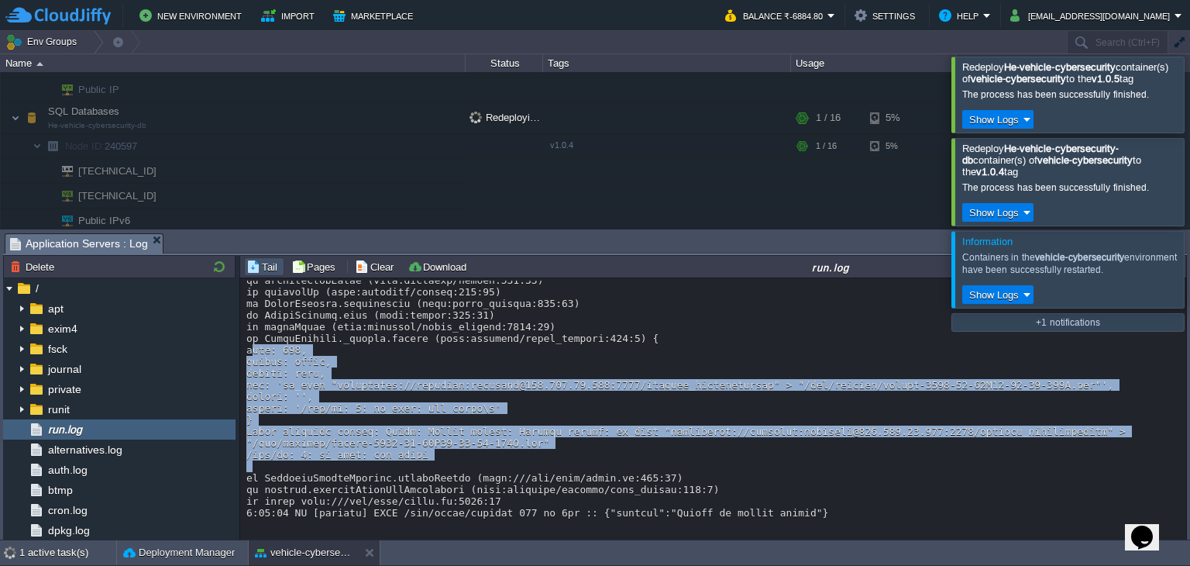
drag, startPoint x: 243, startPoint y: 344, endPoint x: 463, endPoint y: 463, distance: 250.7
click at [463, 463] on div "Loading..." at bounding box center [714, 409] width 948 height 263
copy div "ode: 127, killed: false, signal: null, cmd: 'pg_dump "postgresql://postgres:pos…"
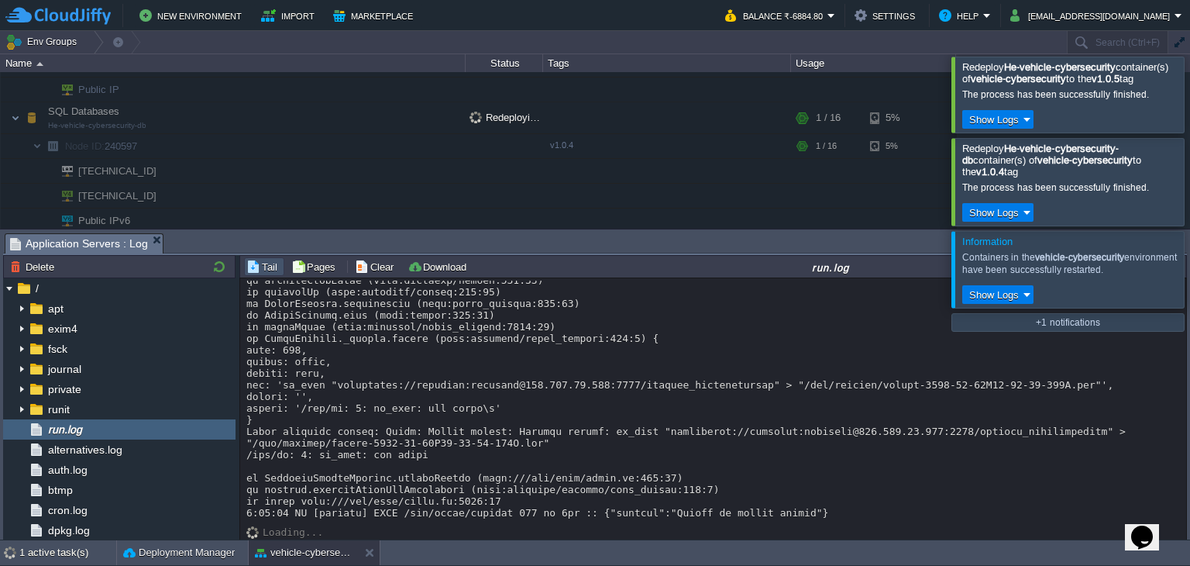
click at [1190, 97] on div at bounding box center [1209, 94] width 0 height 75
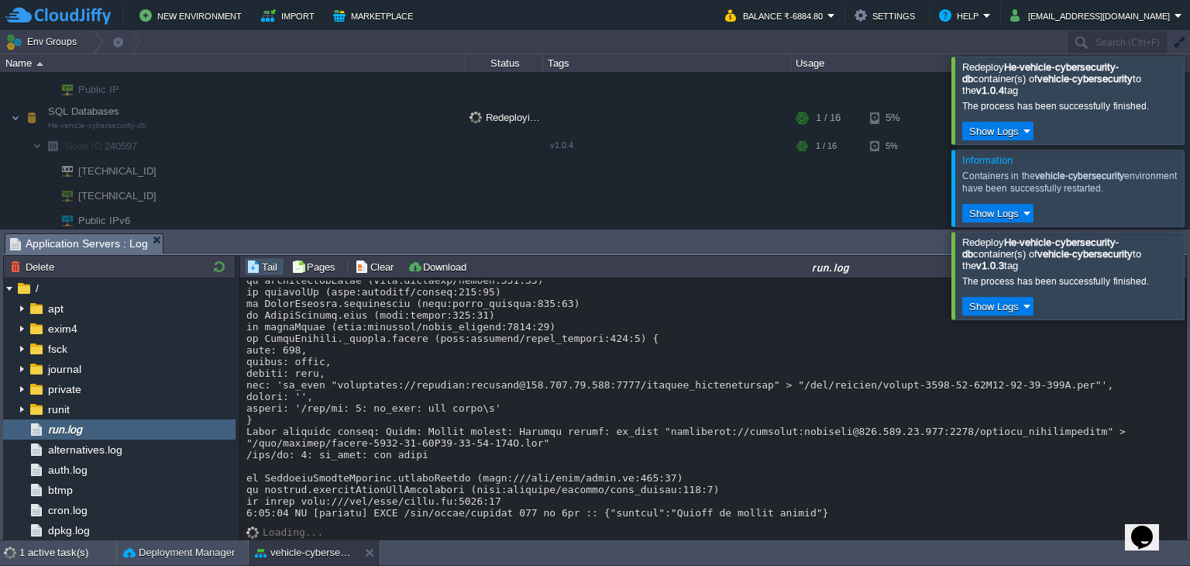
click at [1190, 174] on div at bounding box center [1209, 188] width 0 height 76
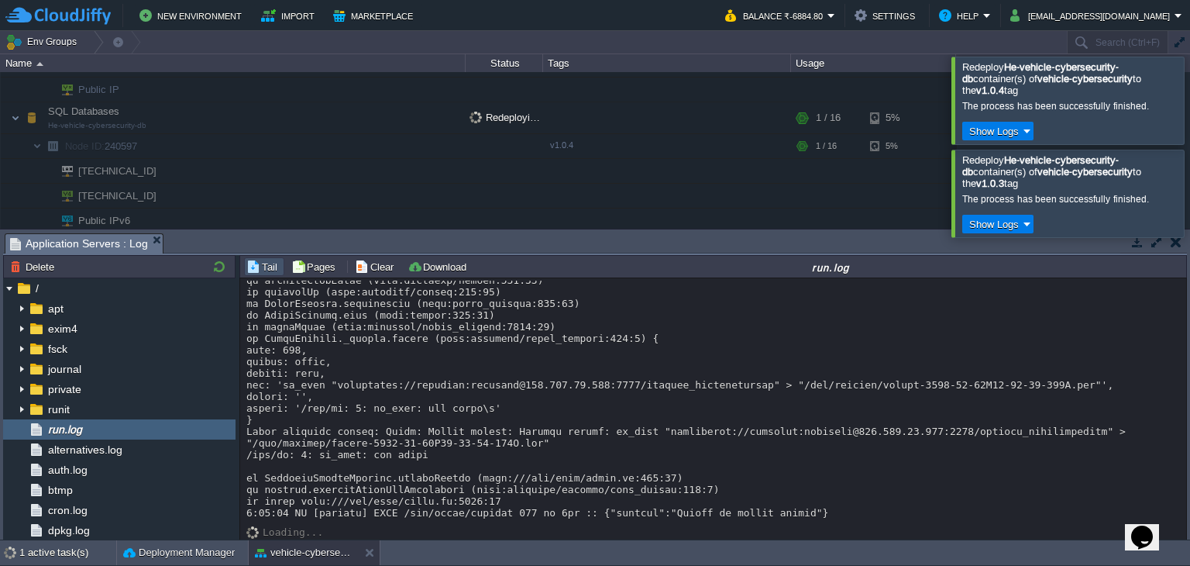
click at [1190, 81] on div at bounding box center [1209, 100] width 0 height 87
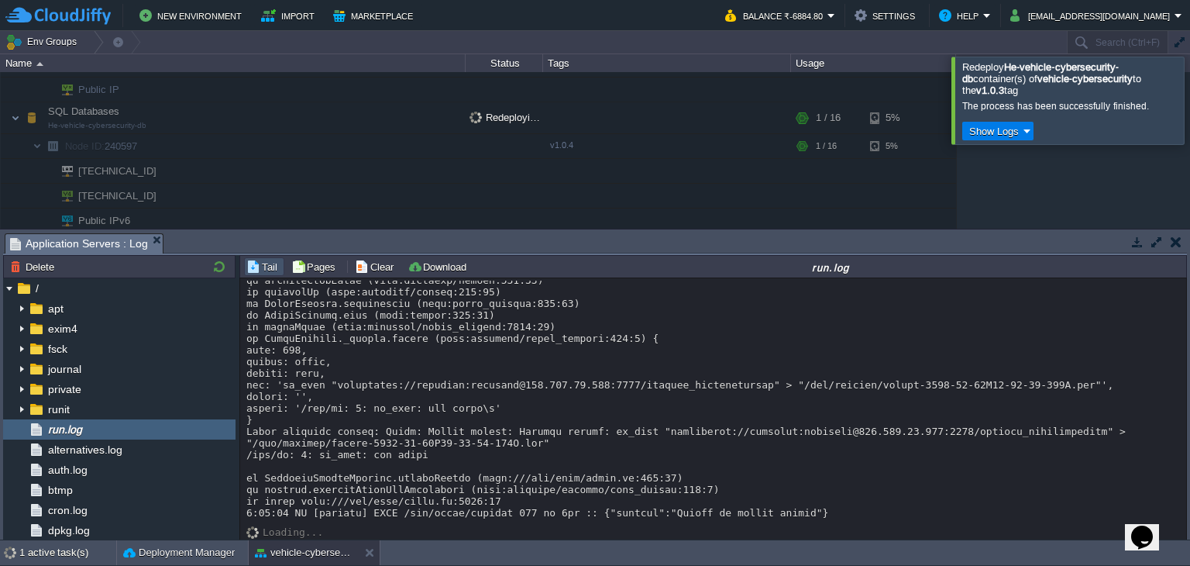
click at [1190, 99] on div at bounding box center [1209, 100] width 0 height 87
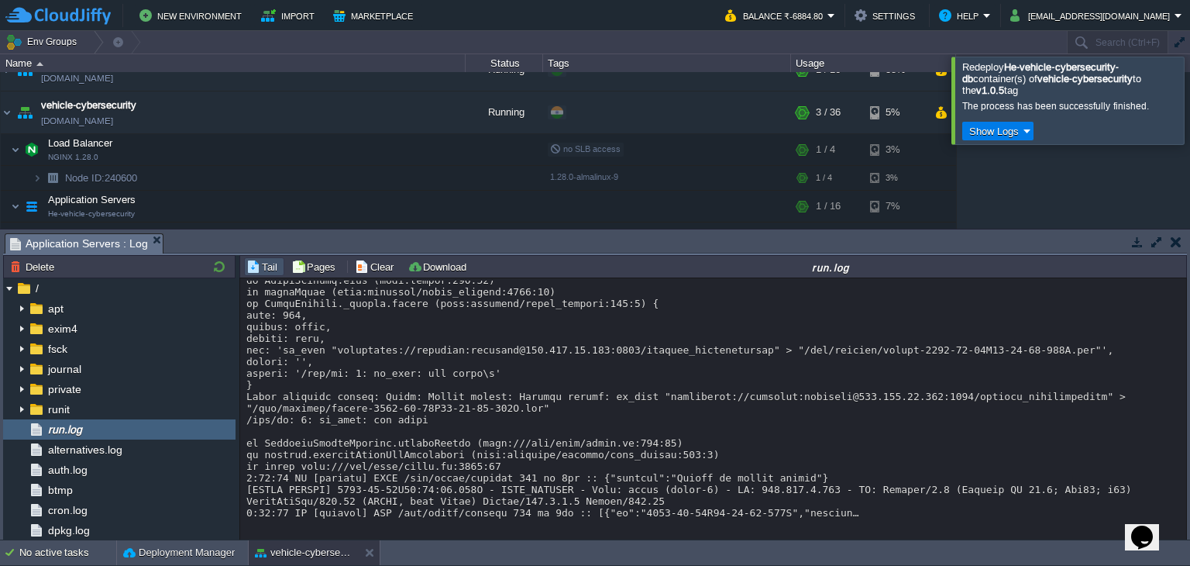
scroll to position [1414, 0]
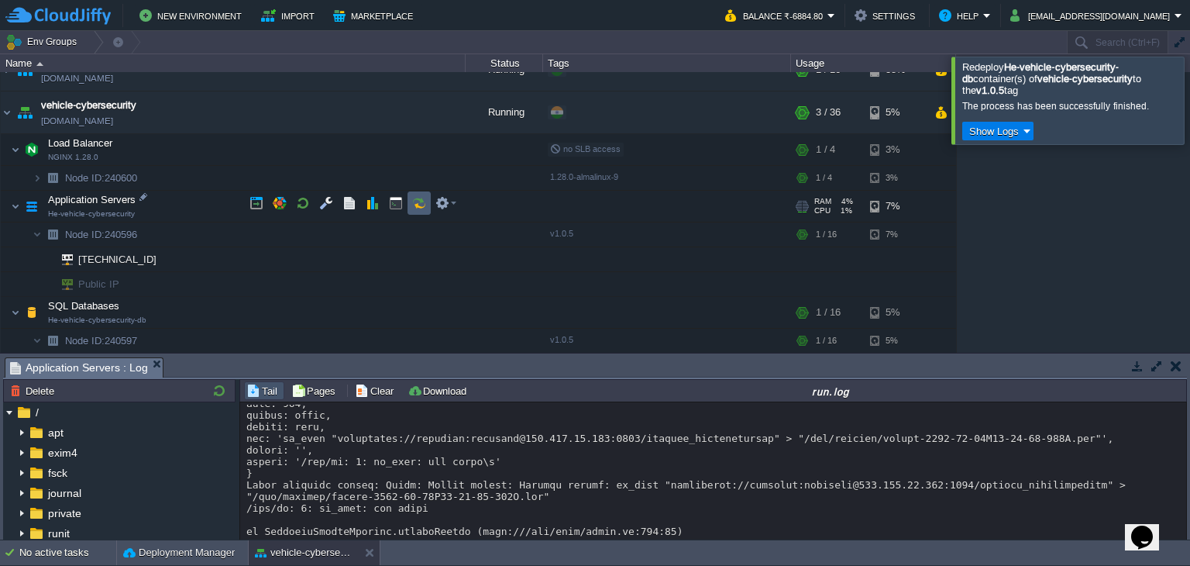
click at [428, 201] on td at bounding box center [419, 202] width 23 height 23
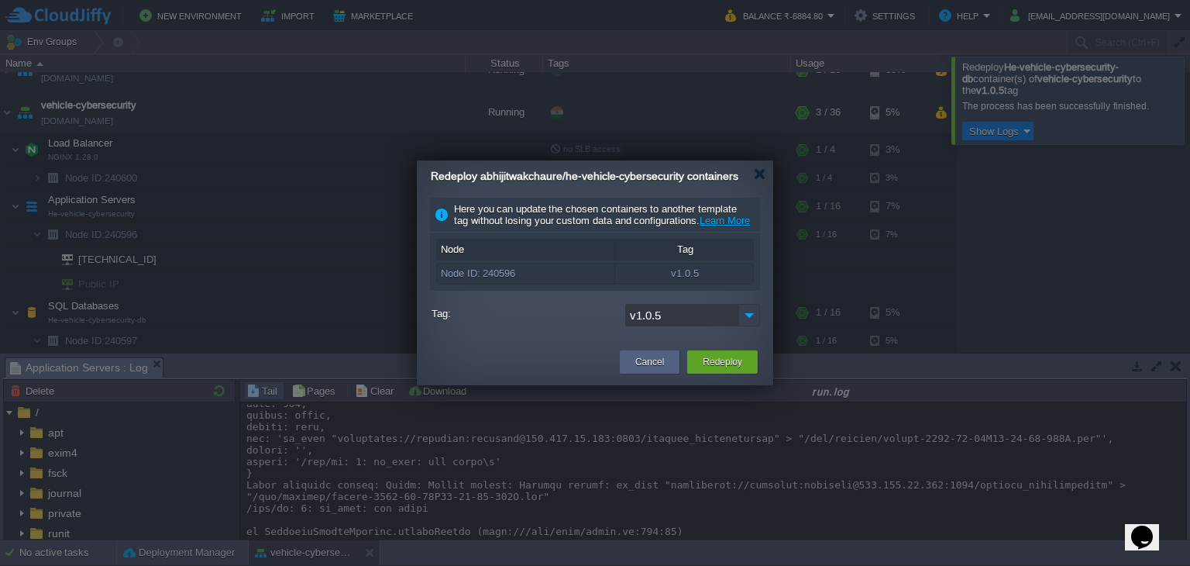
click at [739, 326] on img at bounding box center [750, 315] width 22 height 22
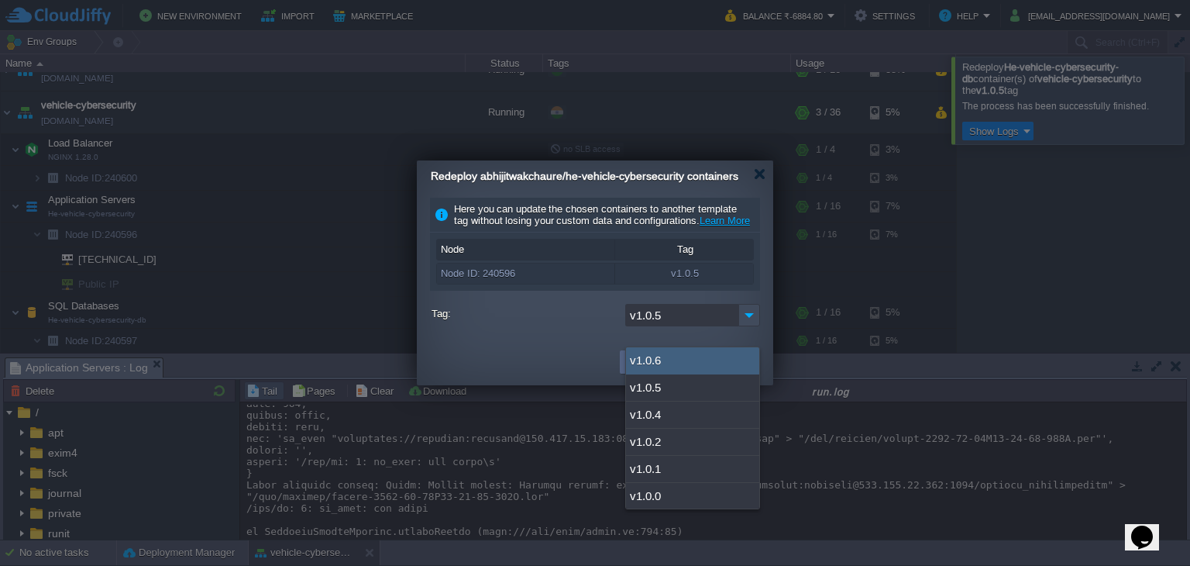
click at [670, 370] on div "v1.0.6" at bounding box center [692, 360] width 133 height 27
type input "v1.0.6"
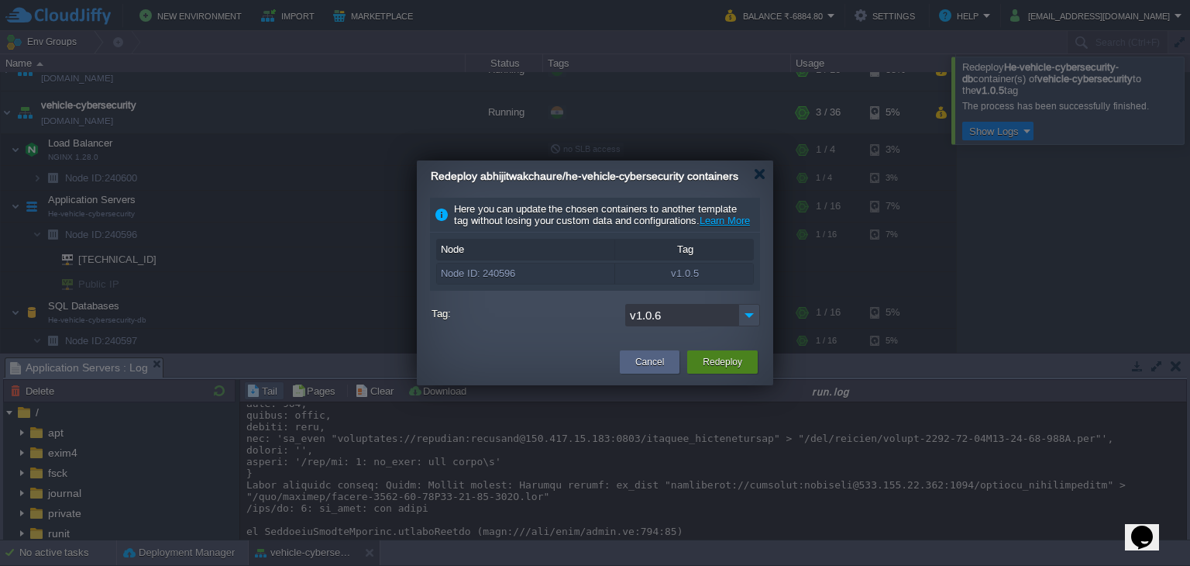
click at [711, 370] on button "Redeploy" at bounding box center [723, 361] width 40 height 15
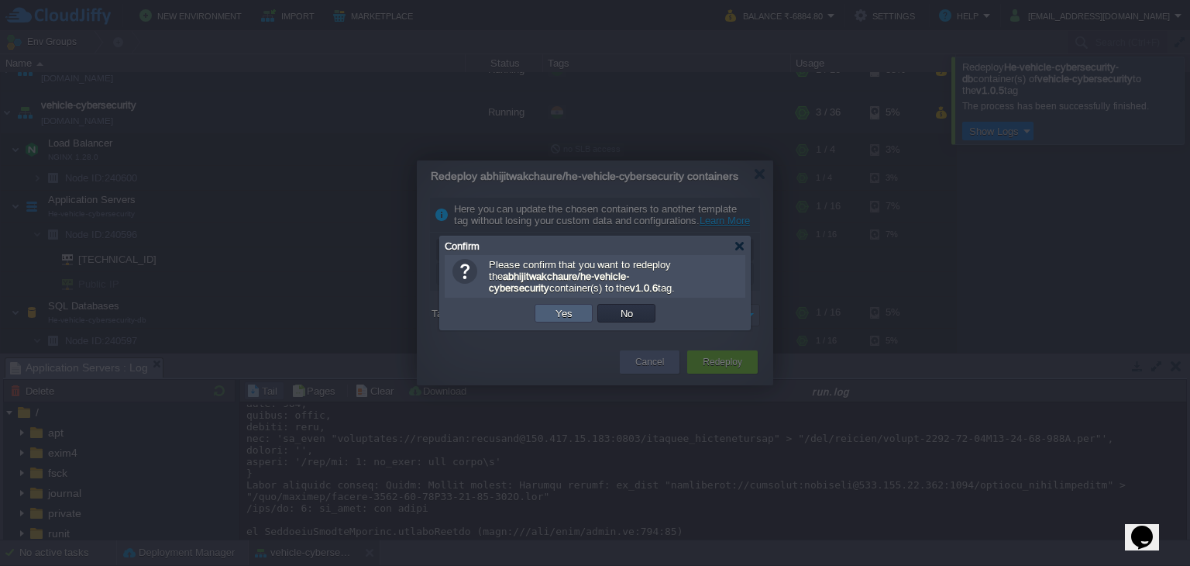
click at [567, 315] on button "Yes" at bounding box center [564, 313] width 26 height 14
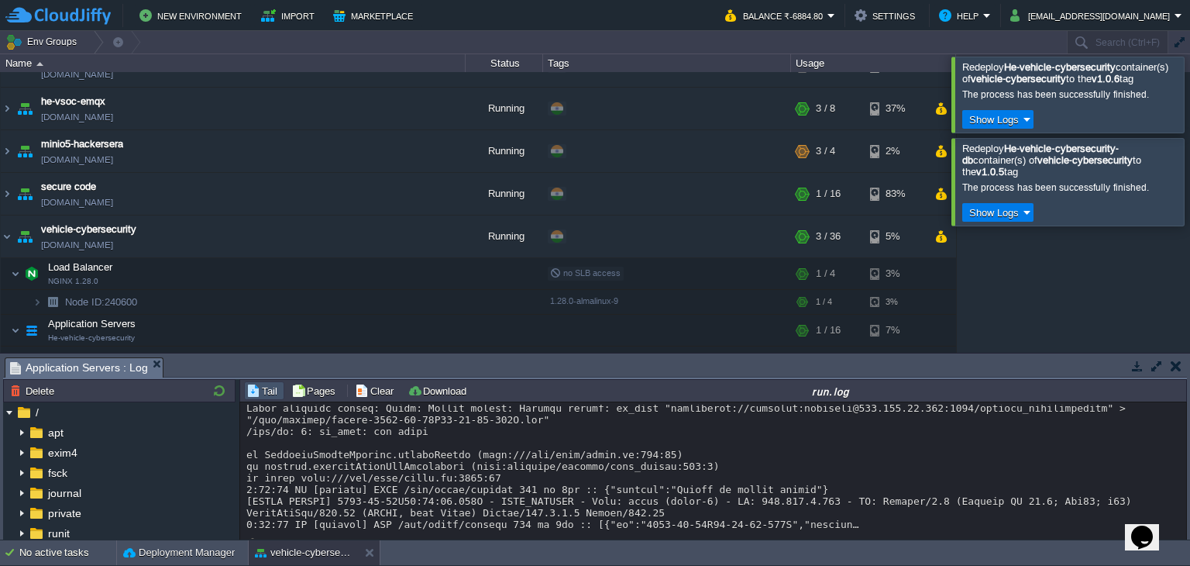
scroll to position [1538, 0]
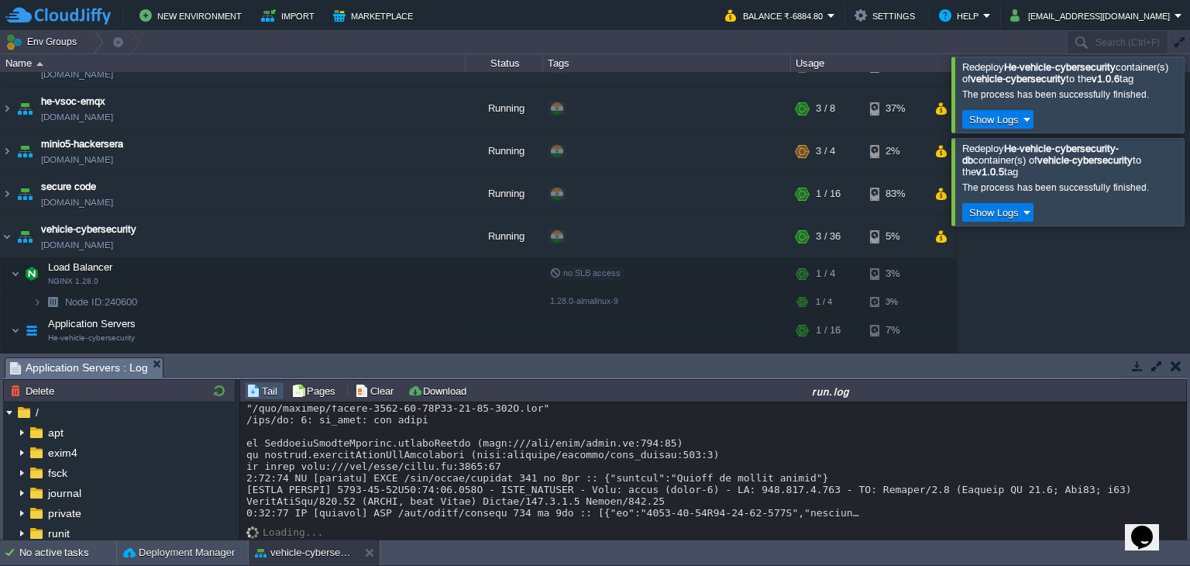
click at [730, 354] on div "Tasks Activity Log Archive Git / SVN Application Servers : Log Upload Delete De…" at bounding box center [595, 446] width 1190 height 186
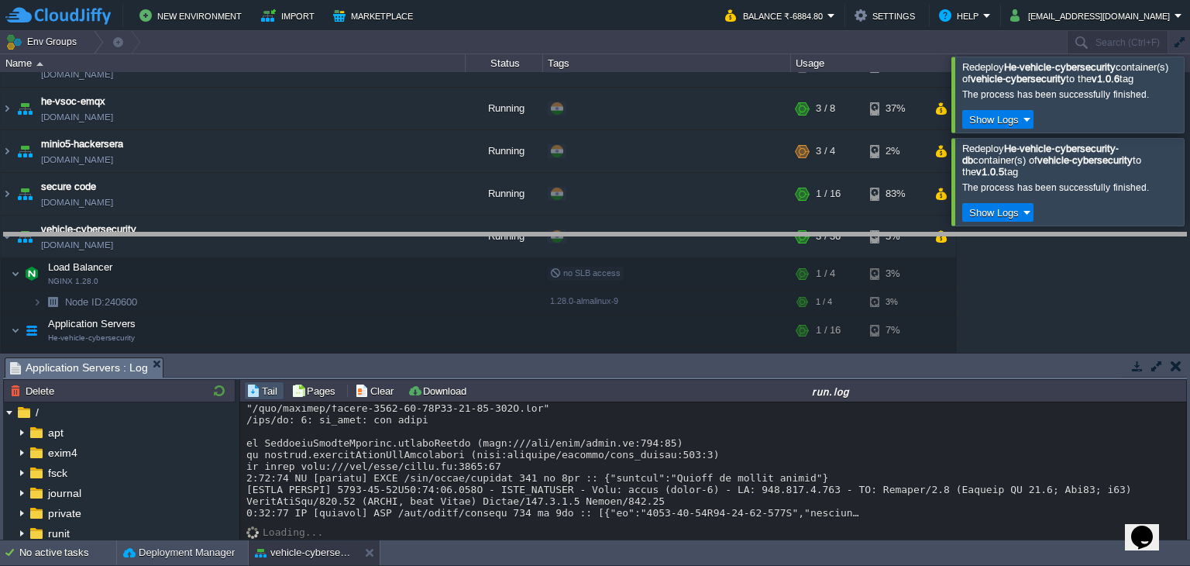
drag, startPoint x: 728, startPoint y: 363, endPoint x: 723, endPoint y: 218, distance: 145.8
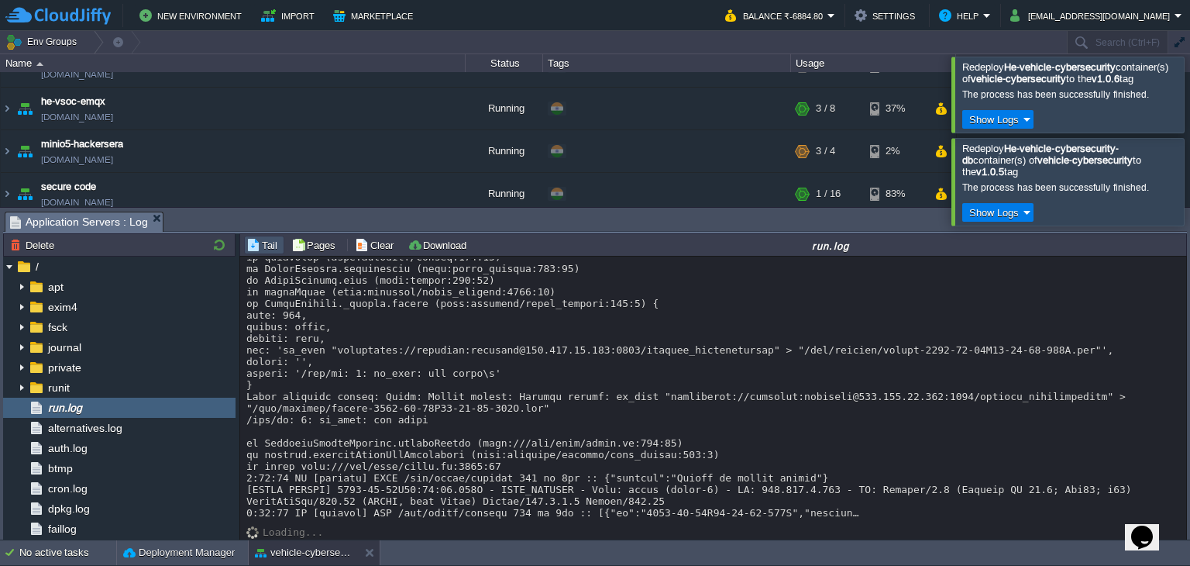
scroll to position [1392, 0]
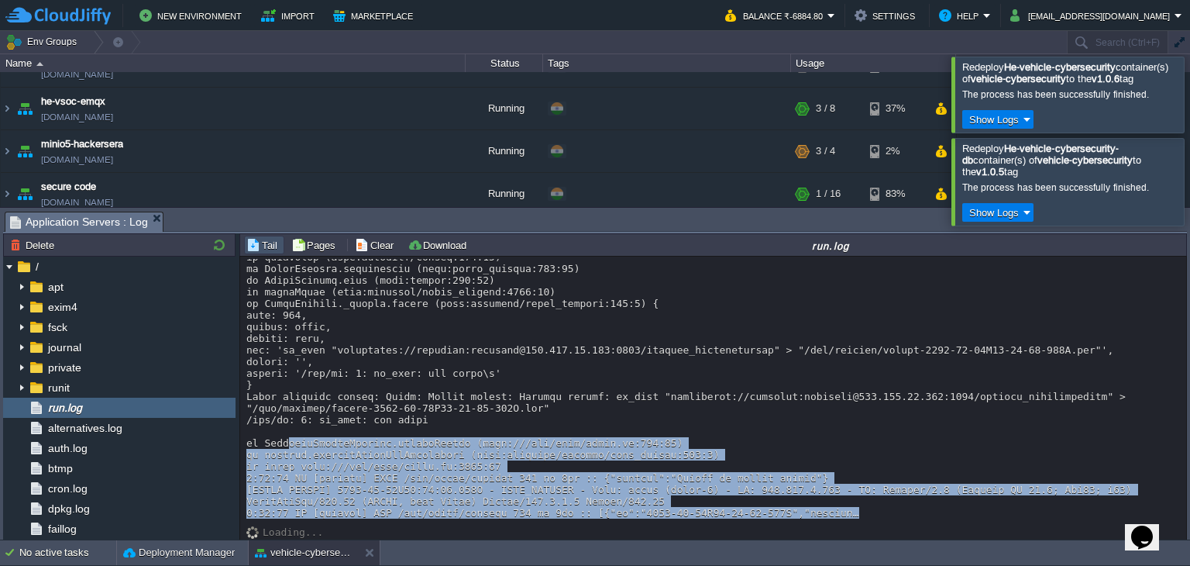
drag, startPoint x: 284, startPoint y: 425, endPoint x: 807, endPoint y: 502, distance: 528.8
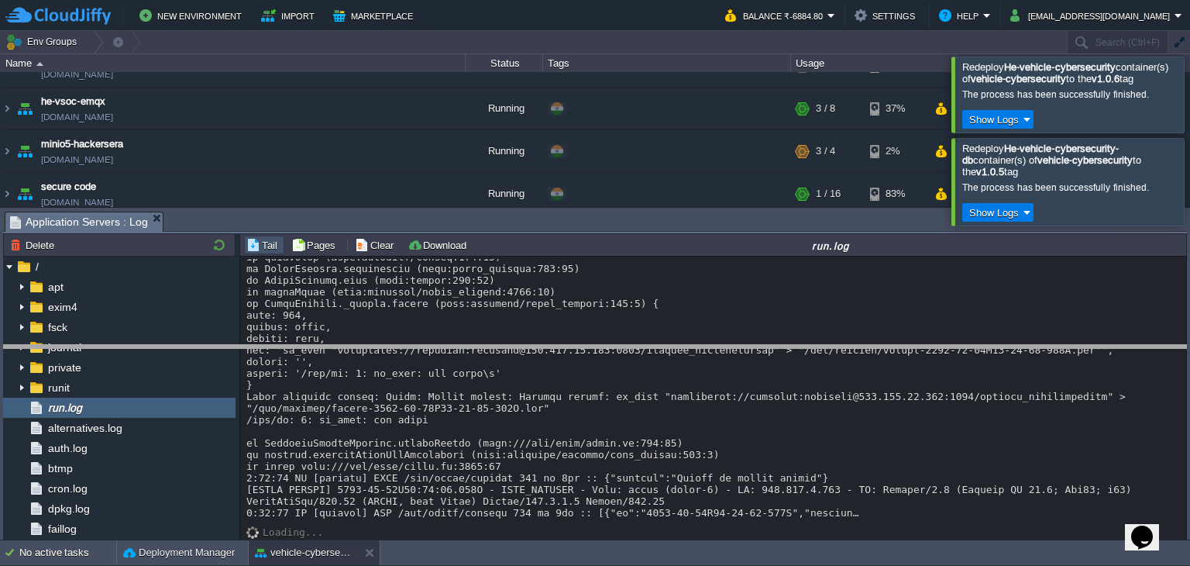
drag, startPoint x: 404, startPoint y: 219, endPoint x: 427, endPoint y: 353, distance: 135.3
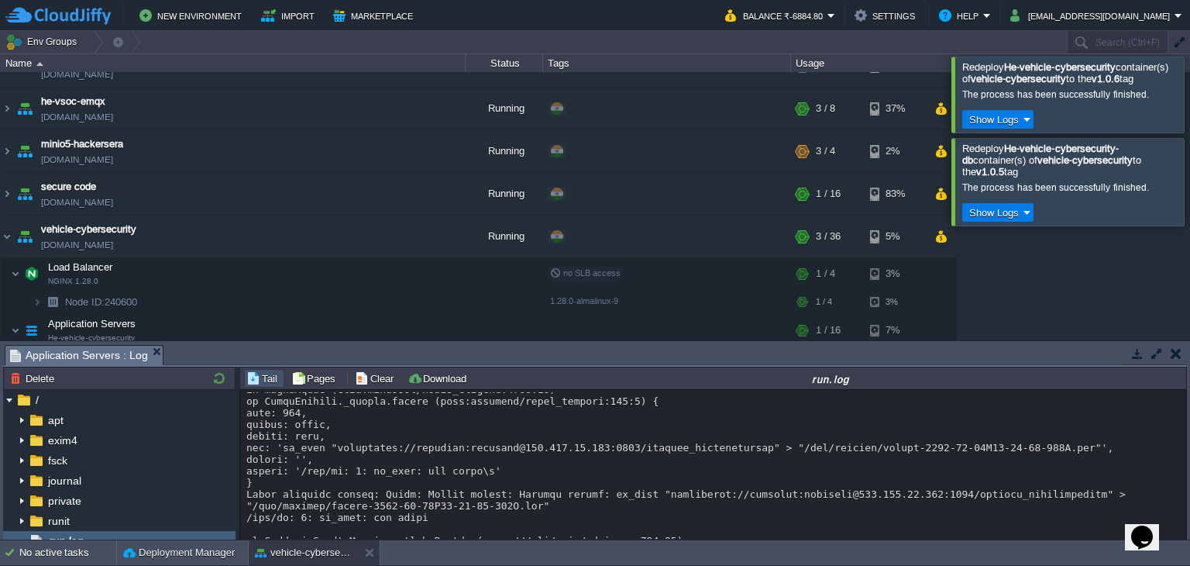
scroll to position [901, 0]
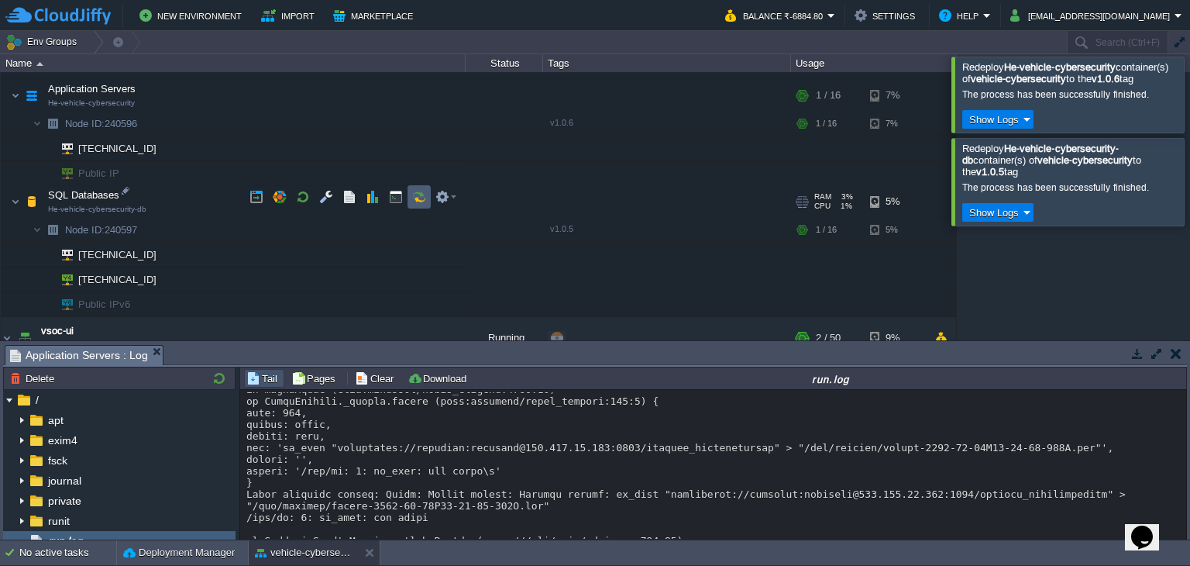
click at [415, 195] on button "button" at bounding box center [419, 197] width 14 height 14
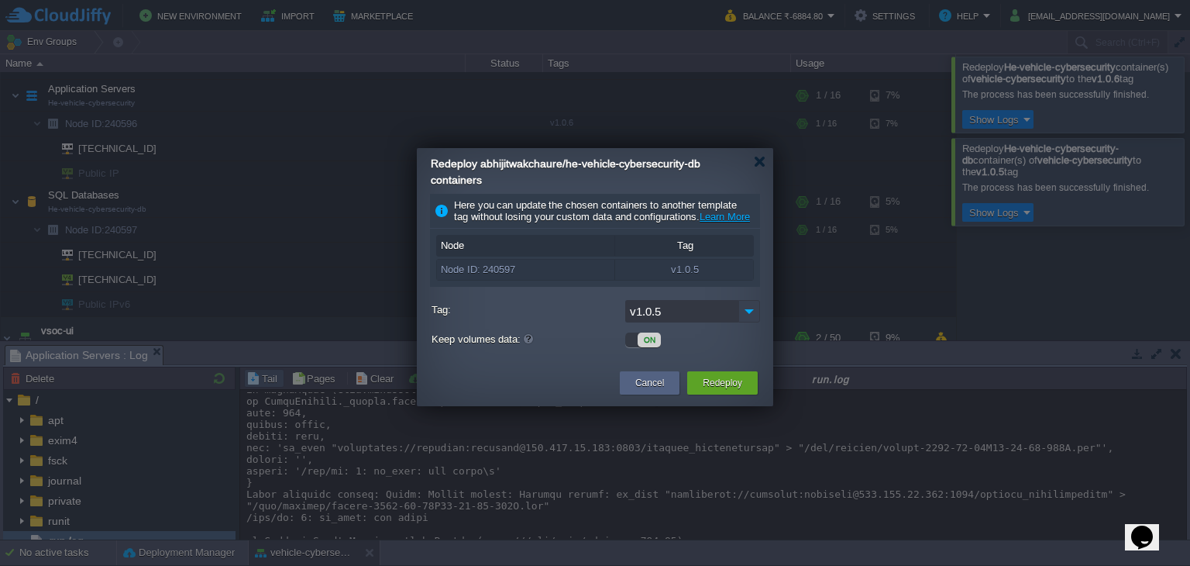
click at [742, 321] on img at bounding box center [750, 311] width 22 height 22
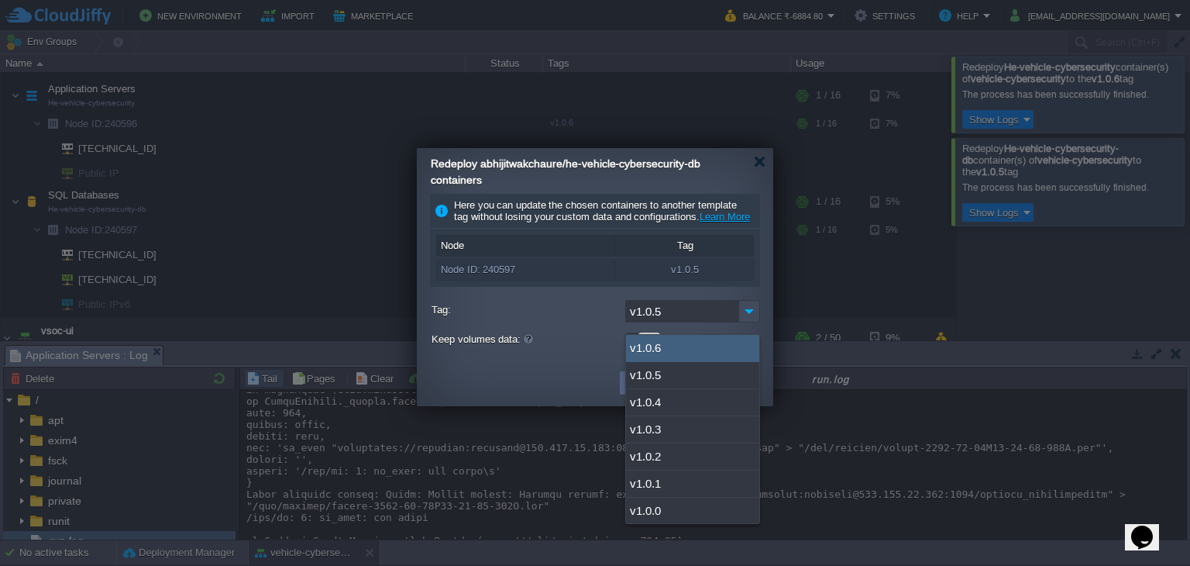
click at [691, 342] on div "v1.0.6" at bounding box center [692, 348] width 133 height 27
type input "v1.0.6"
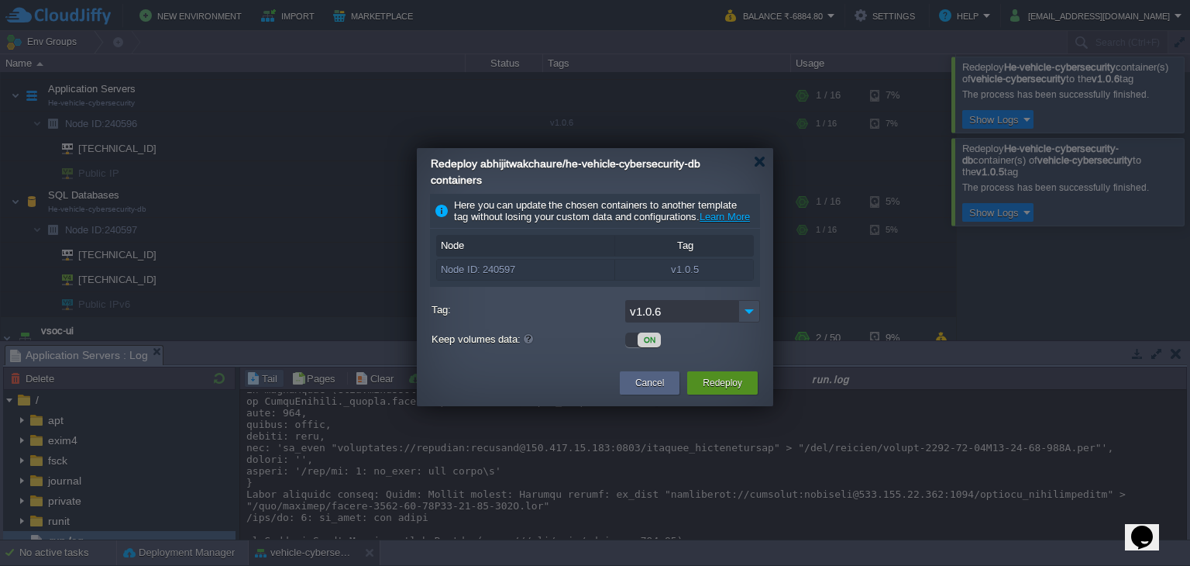
click at [725, 388] on button "Redeploy" at bounding box center [723, 382] width 40 height 15
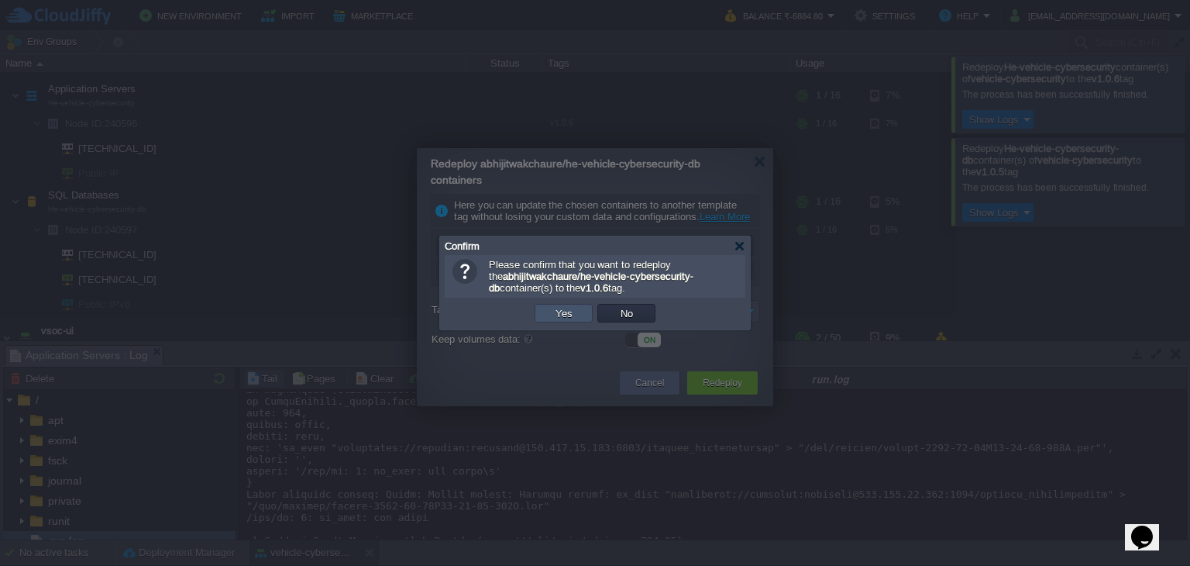
click at [569, 309] on button "Yes" at bounding box center [564, 313] width 26 height 14
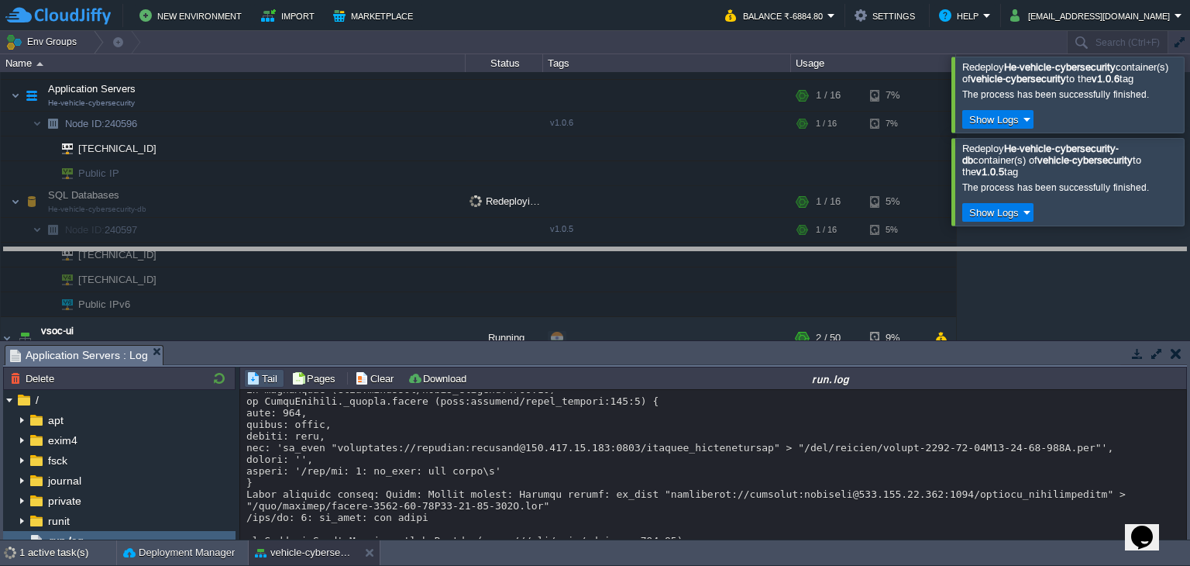
drag, startPoint x: 669, startPoint y: 357, endPoint x: 689, endPoint y: 257, distance: 102.7
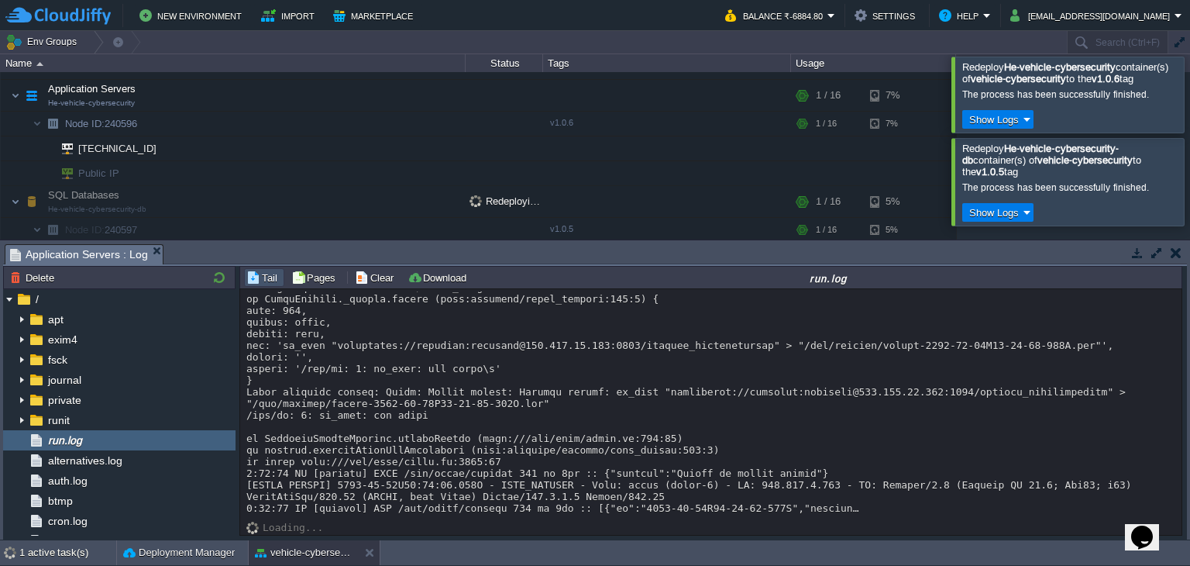
scroll to position [1428, 0]
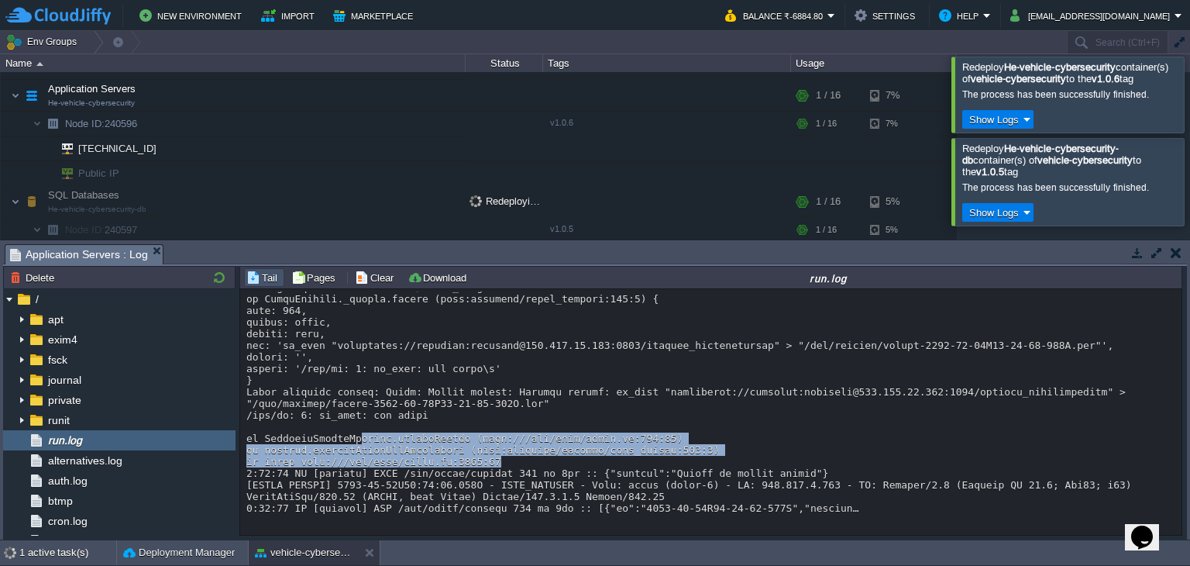
drag, startPoint x: 349, startPoint y: 422, endPoint x: 580, endPoint y: 448, distance: 232.4
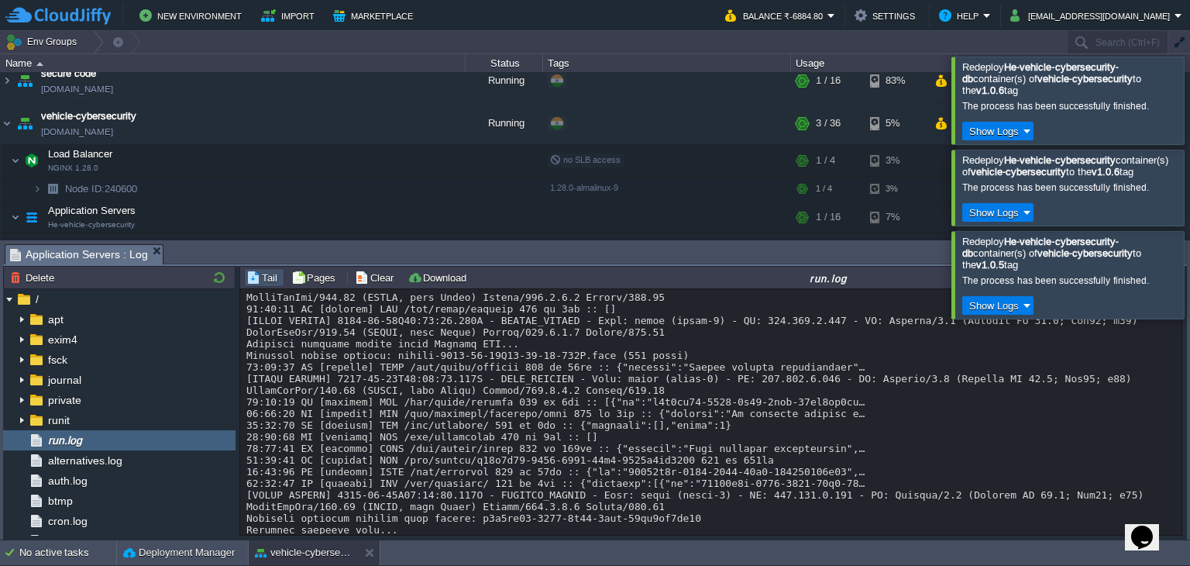
scroll to position [2312, 0]
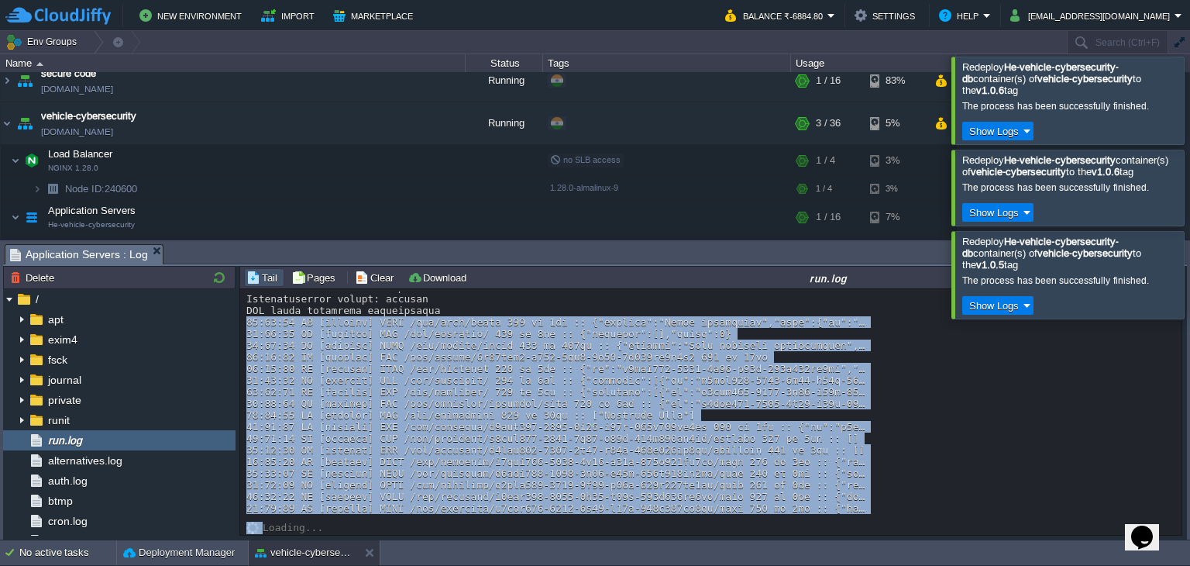
drag, startPoint x: 248, startPoint y: 316, endPoint x: 816, endPoint y: 522, distance: 604.0
click at [815, 522] on div "Loading..." at bounding box center [711, 412] width 943 height 247
click at [845, 518] on div "Loading..." at bounding box center [711, 518] width 931 height 8
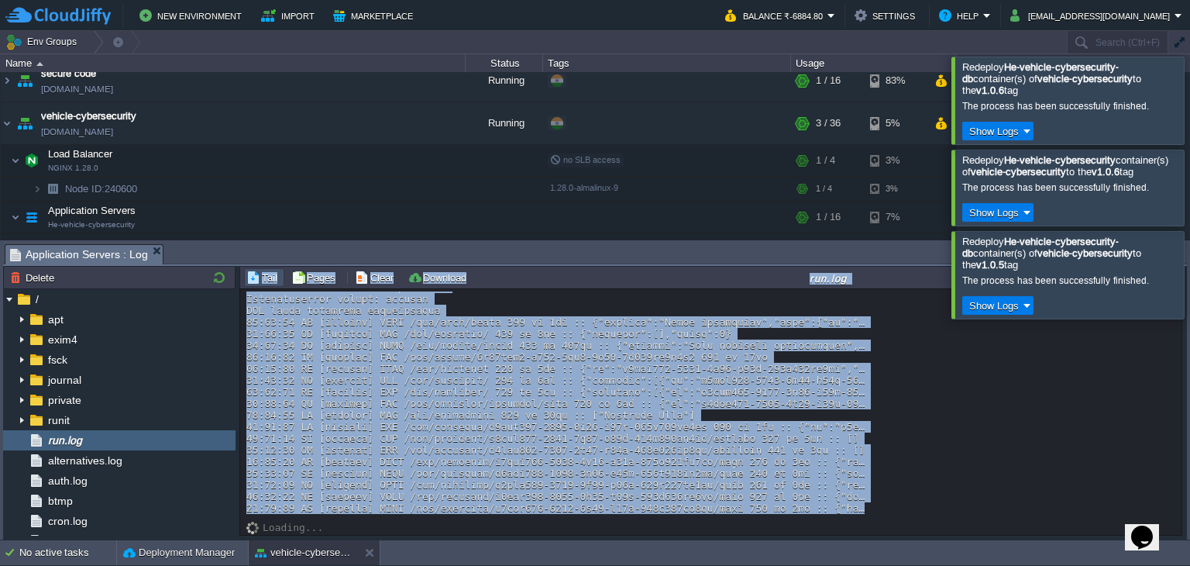
drag, startPoint x: 840, startPoint y: 505, endPoint x: 235, endPoint y: 319, distance: 633.4
click at [235, 319] on div "Node ID: 240596 Delete / apt exim4 fsck journal private runit run.log alternati…" at bounding box center [595, 403] width 1184 height 274
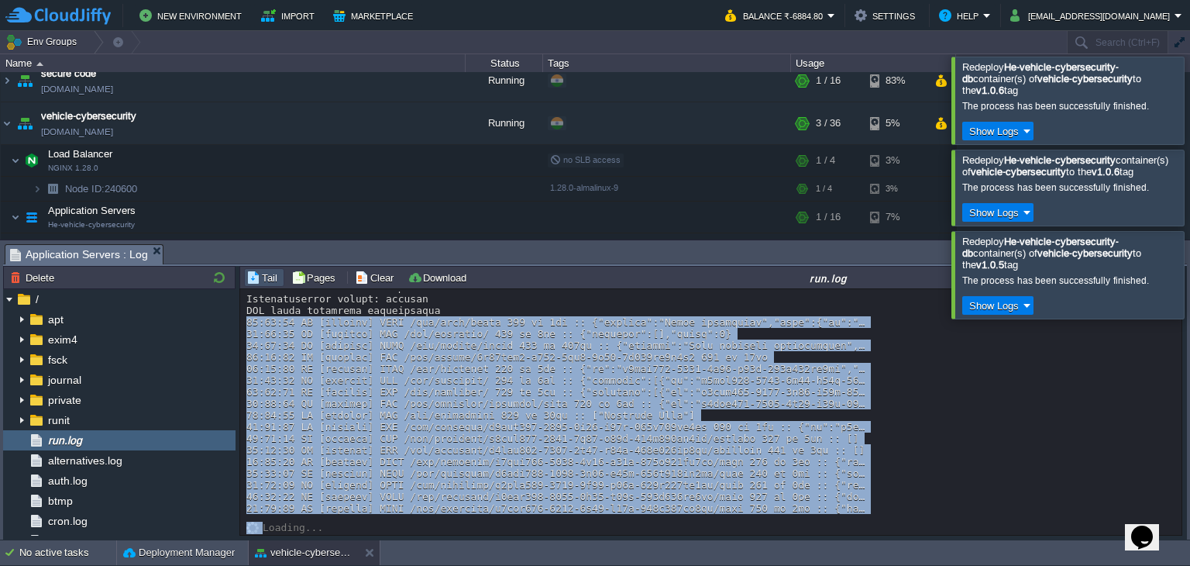
drag, startPoint x: 245, startPoint y: 318, endPoint x: 861, endPoint y: 513, distance: 646.3
click at [861, 513] on div "Loading..." at bounding box center [711, 412] width 943 height 247
click at [877, 516] on div "Loading..." at bounding box center [711, 518] width 931 height 8
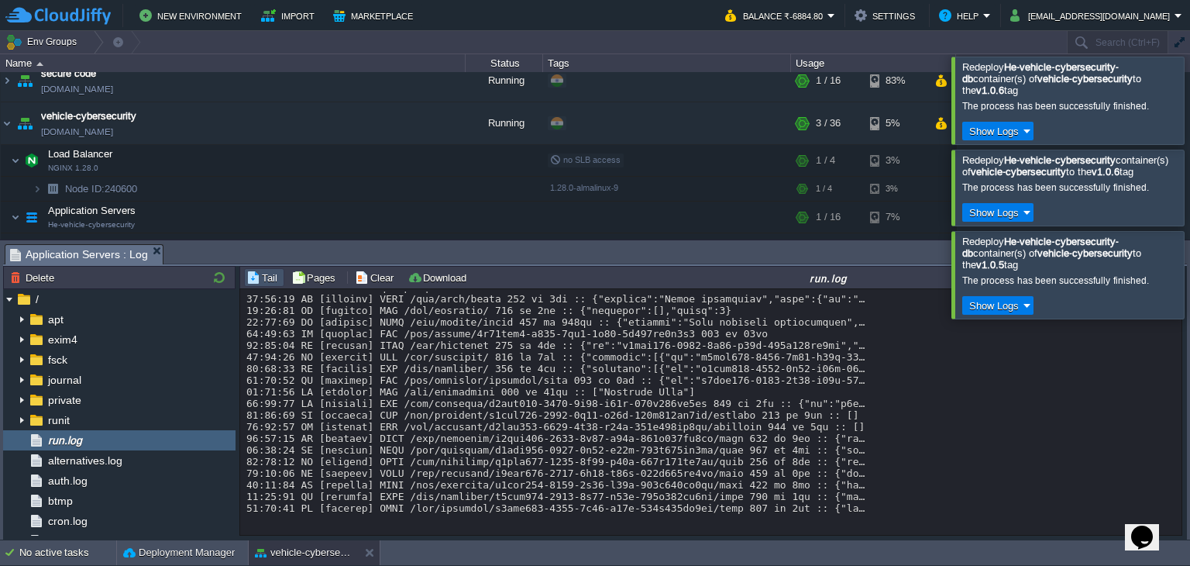
click at [1190, 99] on div at bounding box center [1209, 100] width 0 height 87
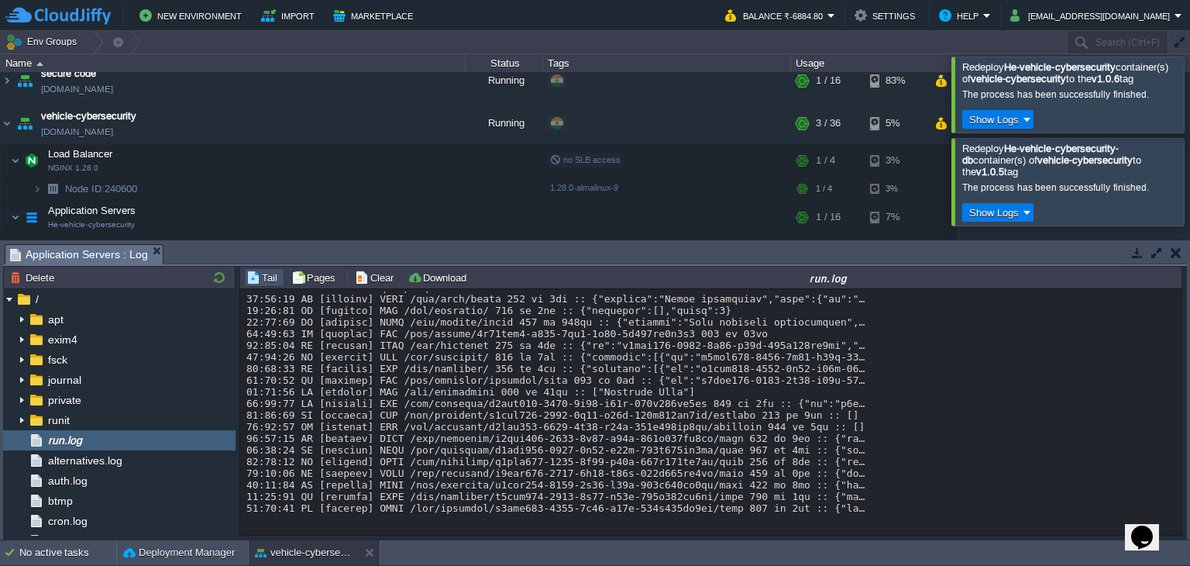
click at [1190, 187] on div at bounding box center [1209, 181] width 0 height 87
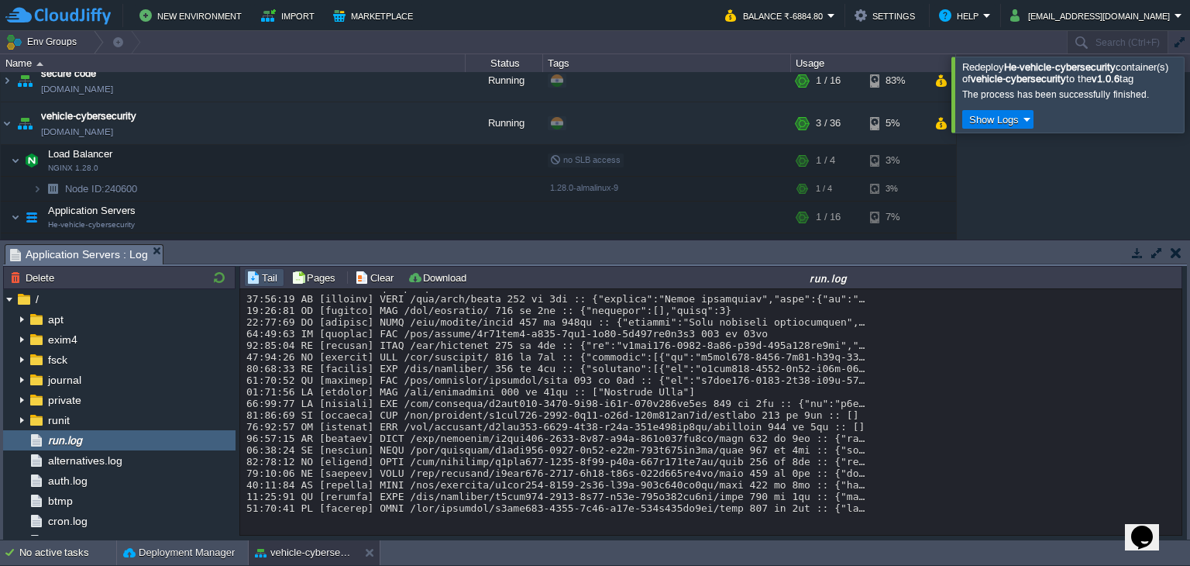
click at [1190, 94] on div at bounding box center [1209, 94] width 0 height 75
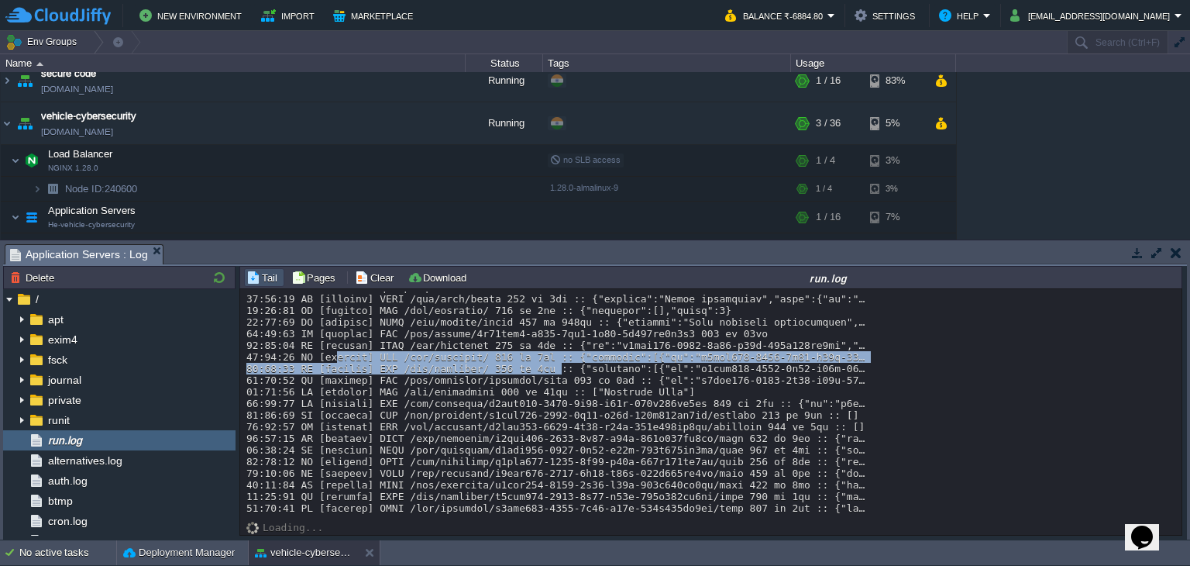
drag, startPoint x: 327, startPoint y: 360, endPoint x: 325, endPoint y: 429, distance: 69.0
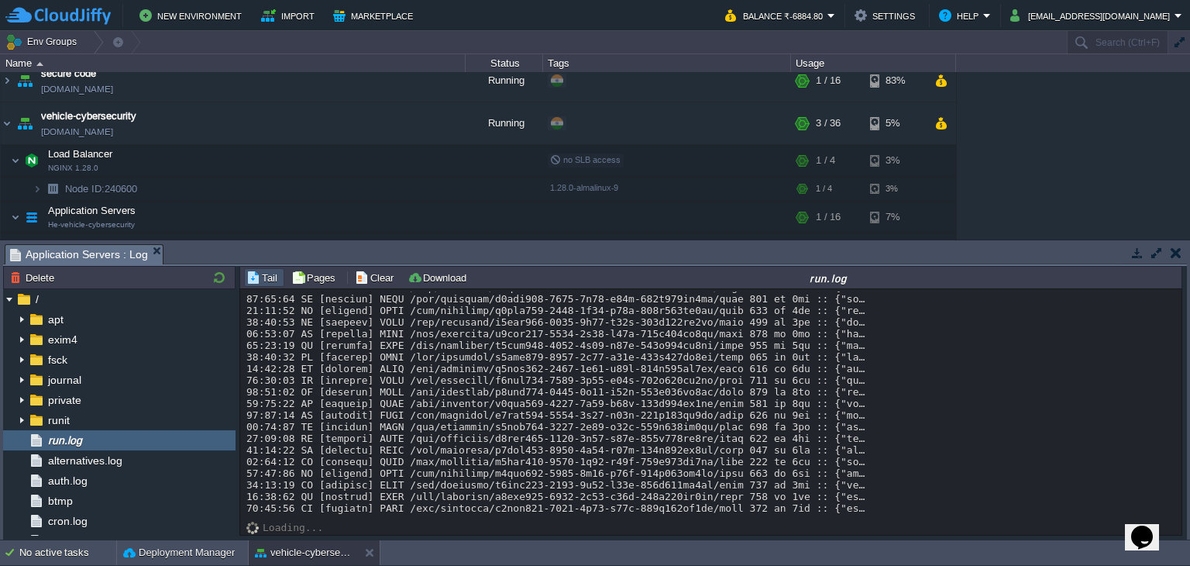
scroll to position [2488, 0]
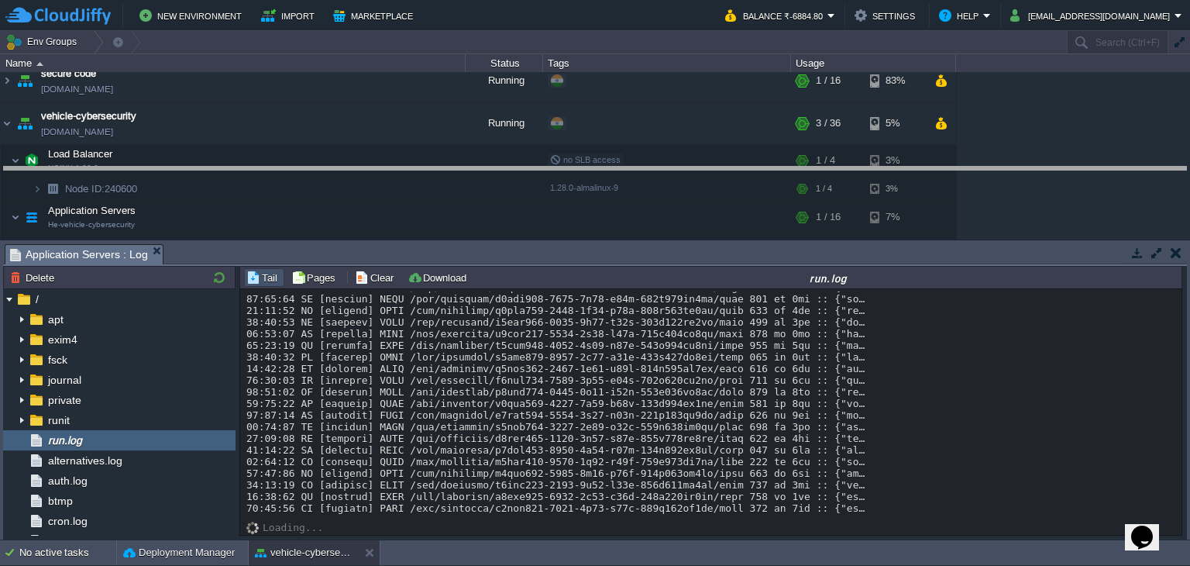
drag, startPoint x: 600, startPoint y: 252, endPoint x: 590, endPoint y: 174, distance: 78.2
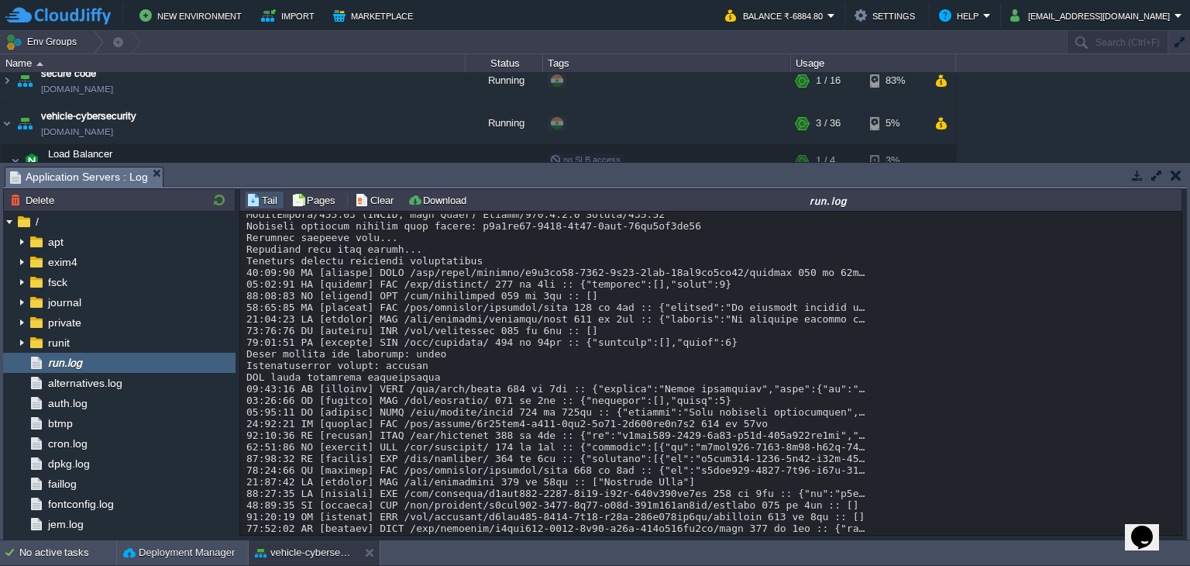
scroll to position [2131, 0]
drag, startPoint x: 291, startPoint y: 401, endPoint x: 512, endPoint y: 416, distance: 221.4
drag, startPoint x: 440, startPoint y: 398, endPoint x: 239, endPoint y: 387, distance: 201.1
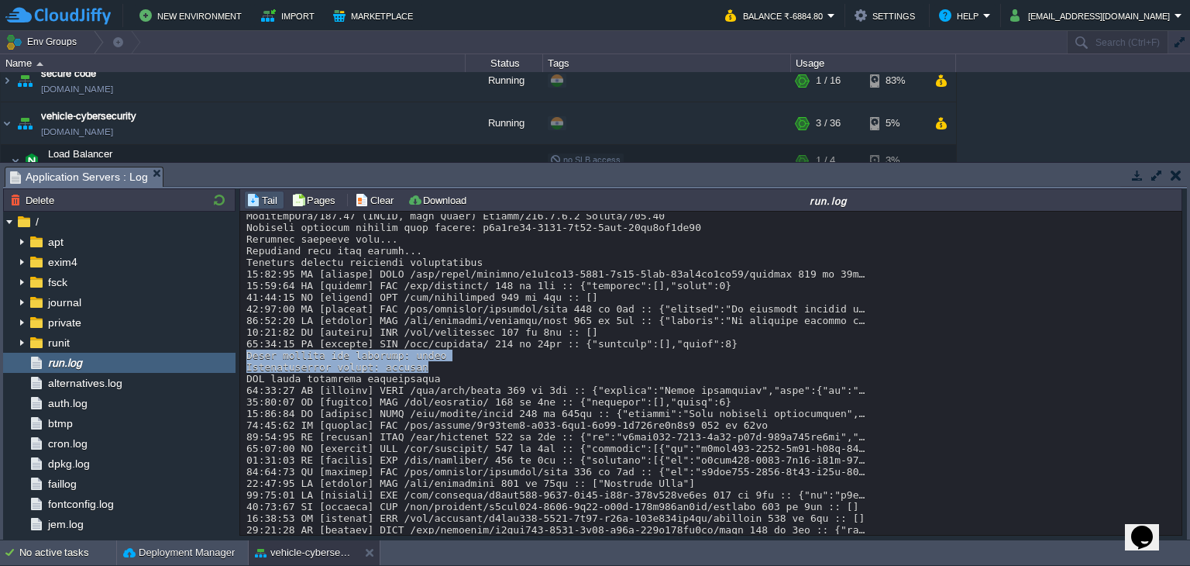
click at [240, 387] on div "Loading..." at bounding box center [711, 374] width 943 height 325
drag, startPoint x: 420, startPoint y: 399, endPoint x: 245, endPoint y: 386, distance: 175.6
click at [245, 386] on div "Loading..." at bounding box center [711, 374] width 943 height 325
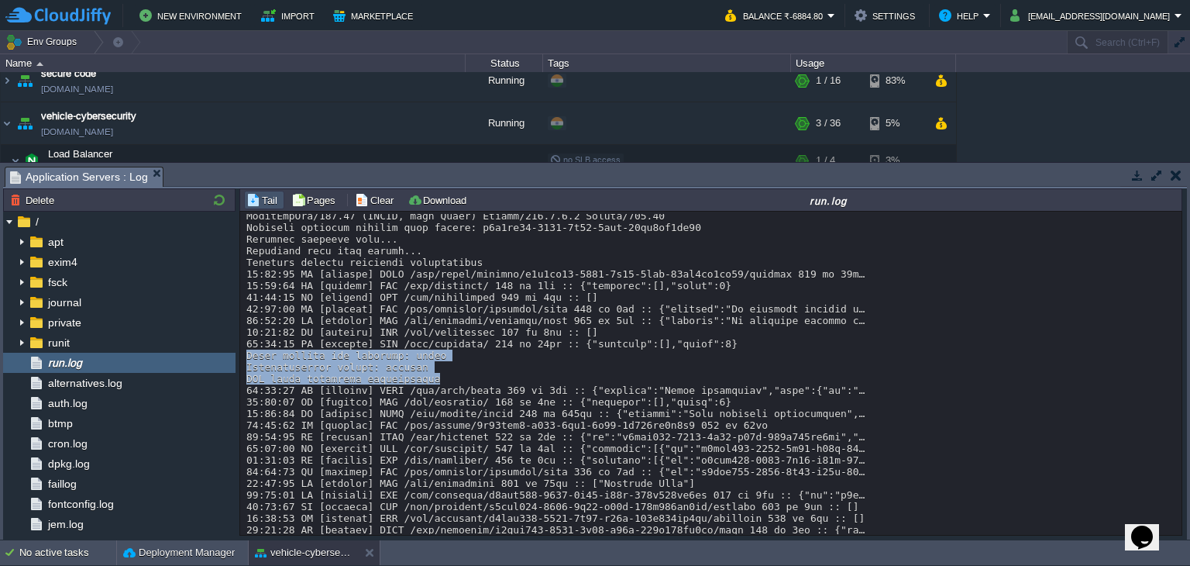
drag, startPoint x: 427, startPoint y: 405, endPoint x: 312, endPoint y: 404, distance: 115.5
drag, startPoint x: 437, startPoint y: 411, endPoint x: 248, endPoint y: 389, distance: 190.3
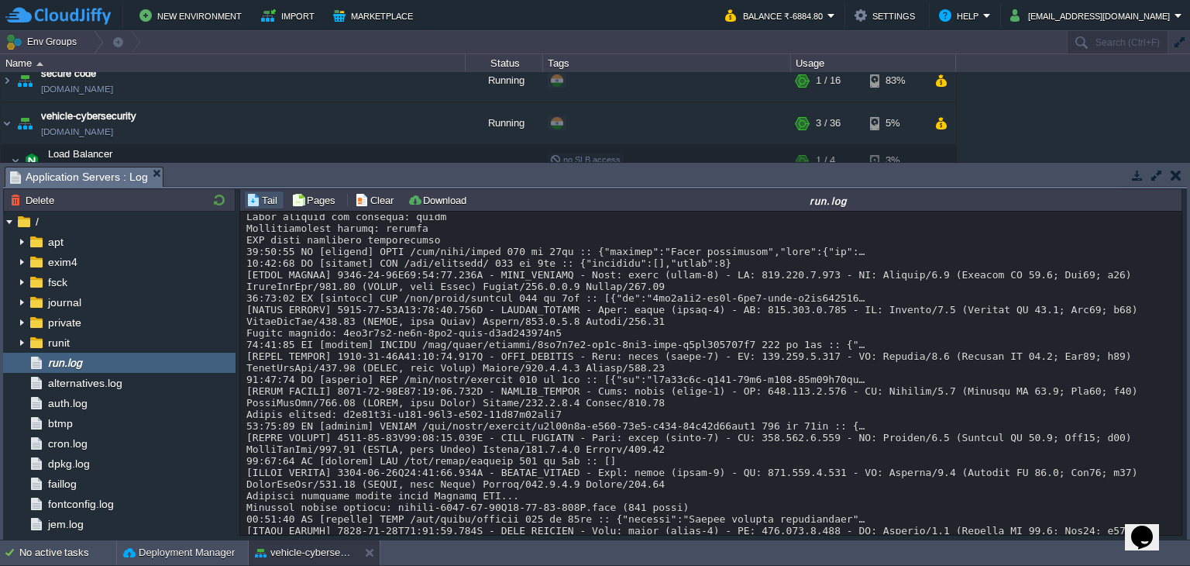
scroll to position [1327, 0]
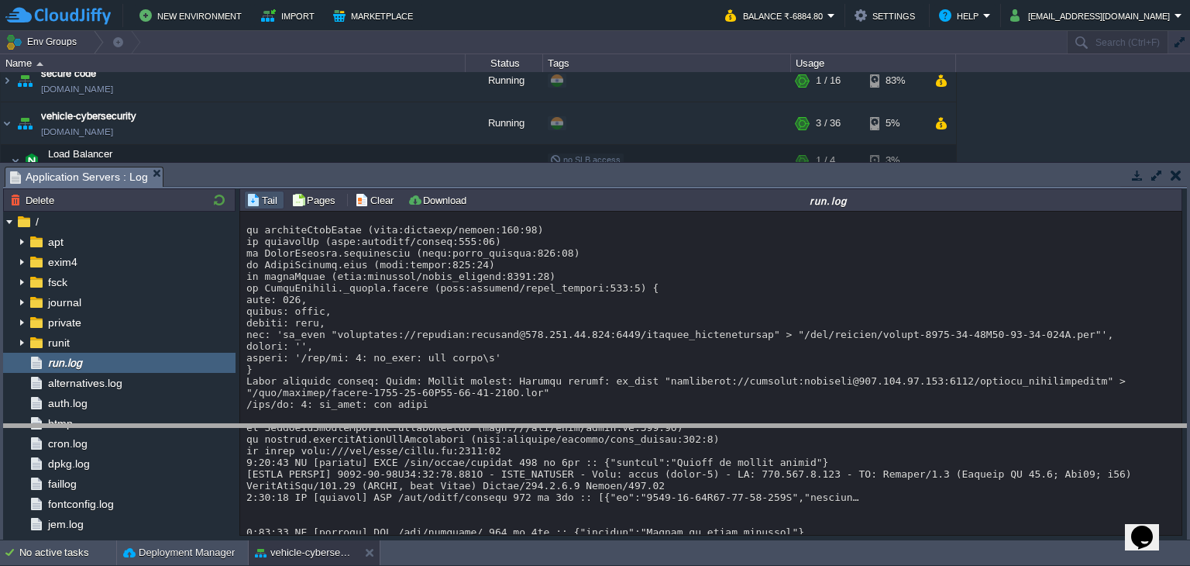
drag, startPoint x: 618, startPoint y: 176, endPoint x: 659, endPoint y: 433, distance: 260.4
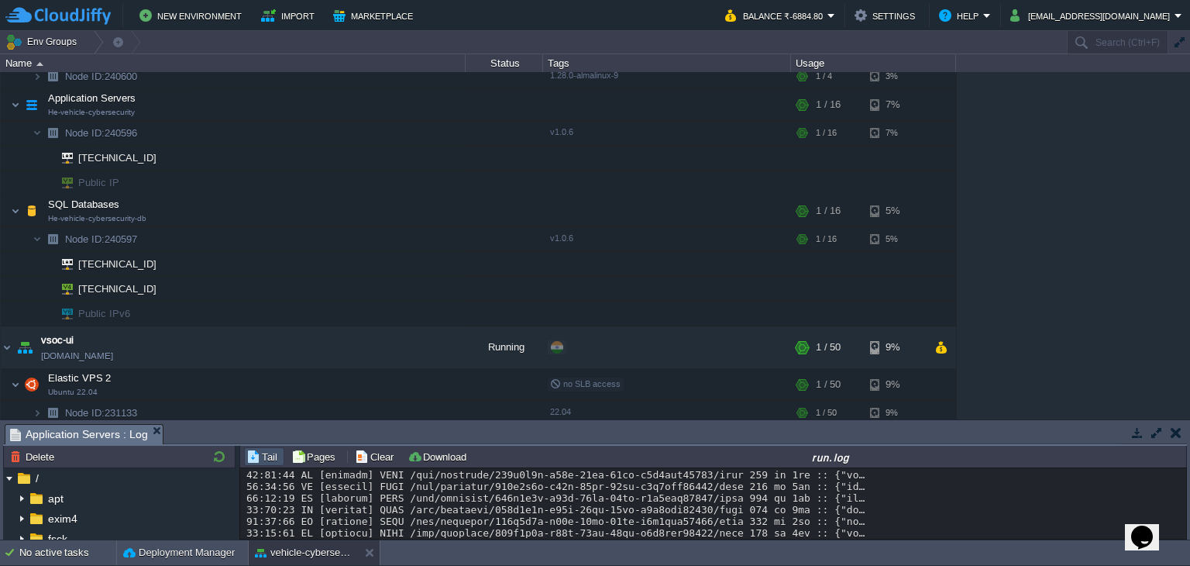
scroll to position [4836, 0]
